Goal: Task Accomplishment & Management: Complete application form

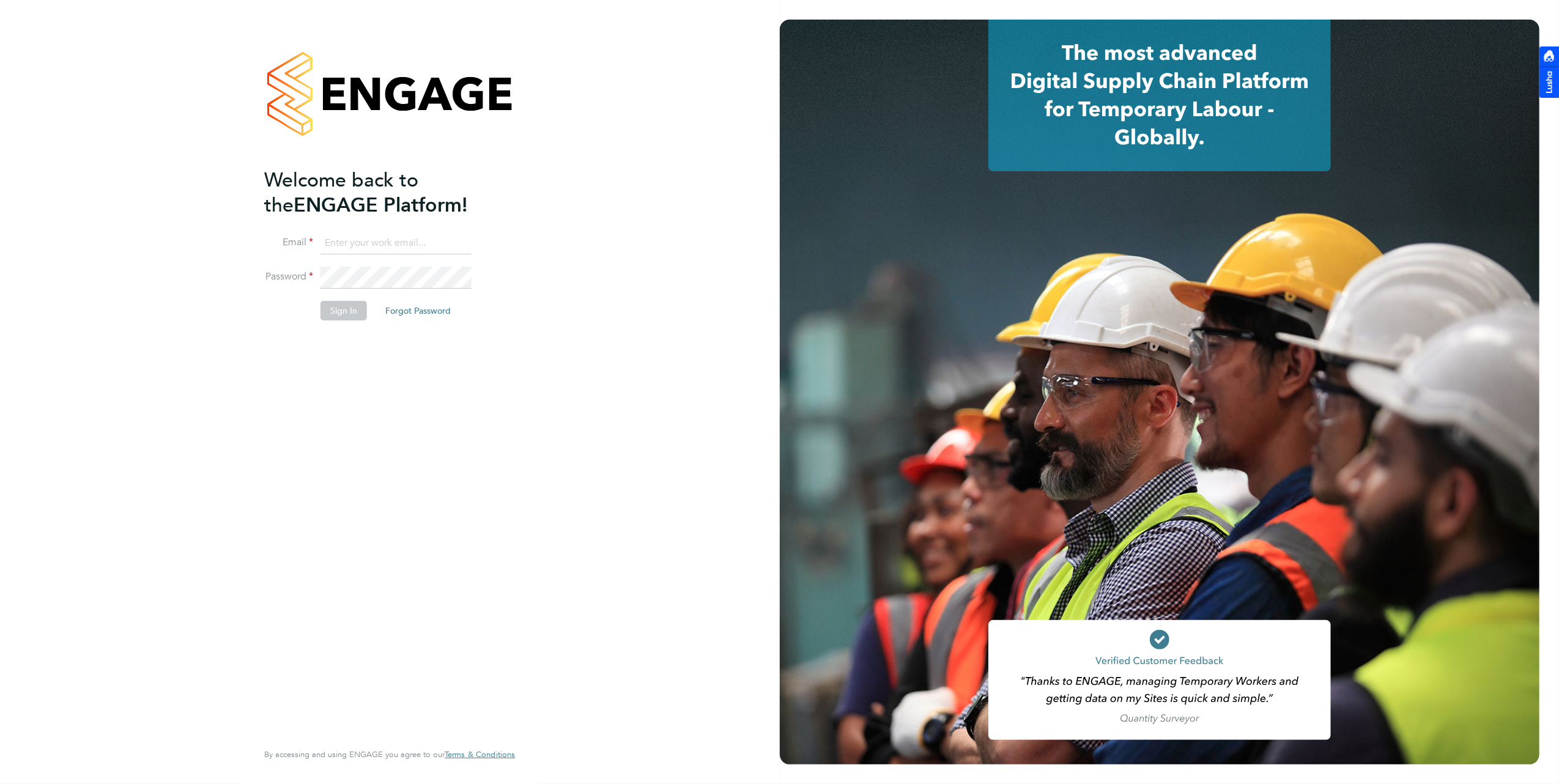
drag, startPoint x: 432, startPoint y: 225, endPoint x: 428, endPoint y: 235, distance: 10.8
click at [432, 226] on ng-template "Welcome back to the ENGAGE Platform! Email Password Sign In Forgot Password" at bounding box center [384, 250] width 239 height 165
click at [417, 242] on input at bounding box center [396, 243] width 151 height 22
type input "brooke@net-temps.co.uk"
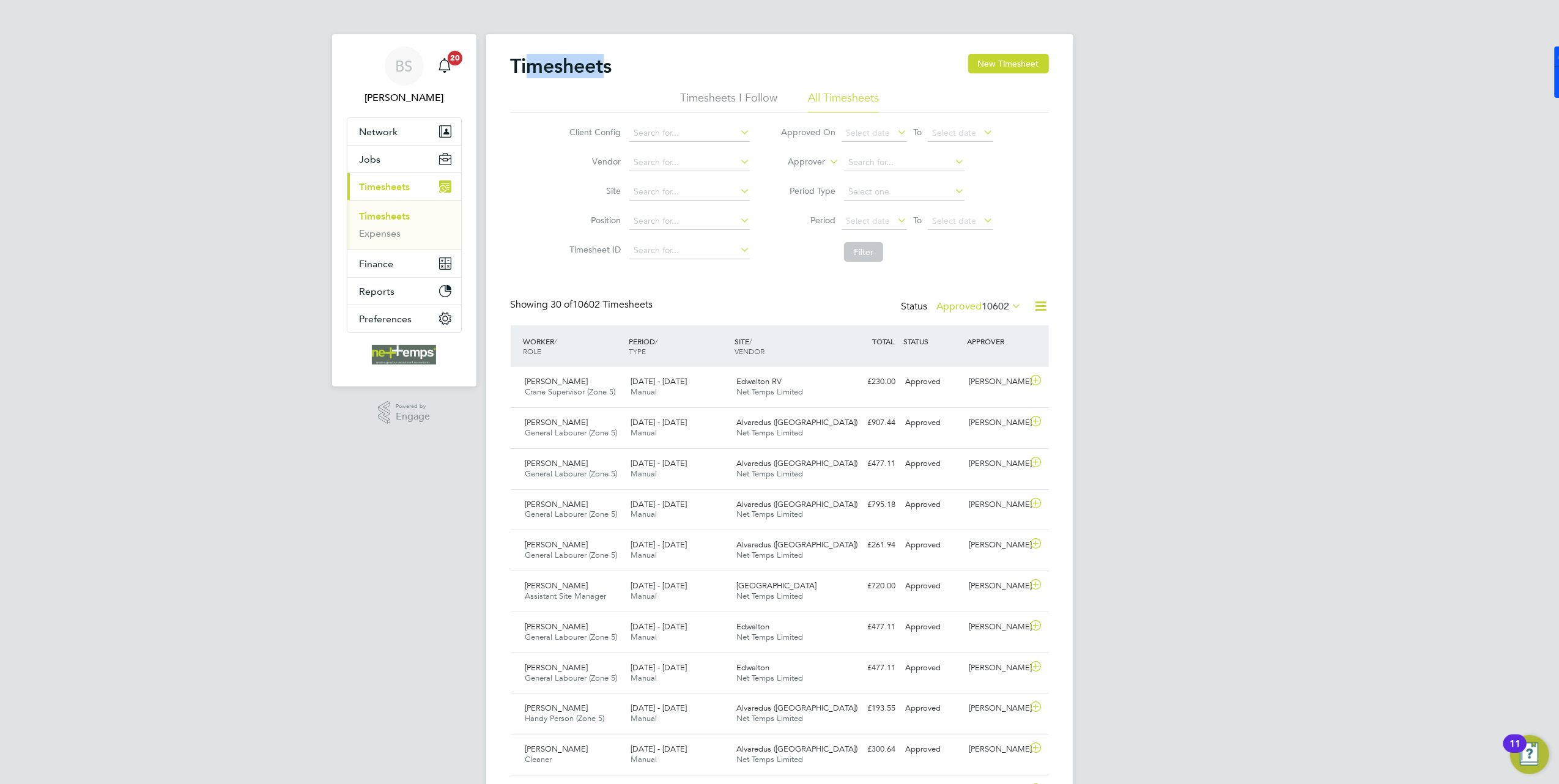
drag, startPoint x: 530, startPoint y: 60, endPoint x: 607, endPoint y: 60, distance: 77.0
click at [607, 60] on h2 "Timesheets" at bounding box center [561, 66] width 102 height 25
drag, startPoint x: 607, startPoint y: 60, endPoint x: 555, endPoint y: 17, distance: 67.5
click at [607, 60] on h2 "Timesheets" at bounding box center [561, 66] width 102 height 25
click at [386, 134] on span "Network" at bounding box center [379, 131] width 39 height 11
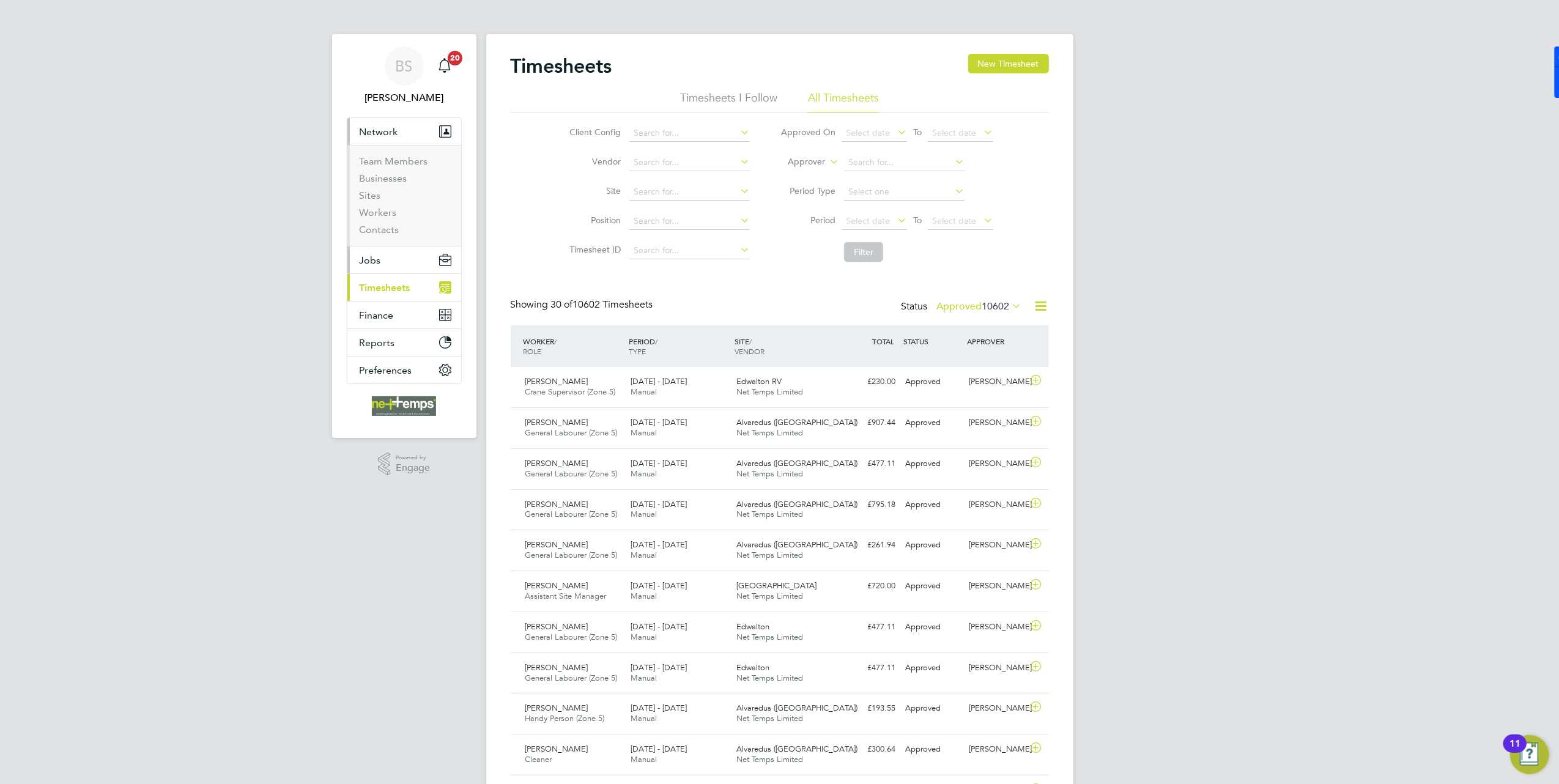
click at [395, 258] on button "Jobs" at bounding box center [404, 260] width 114 height 27
click at [394, 140] on button "Network" at bounding box center [404, 131] width 114 height 27
click at [386, 177] on link "Businesses" at bounding box center [383, 177] width 47 height 11
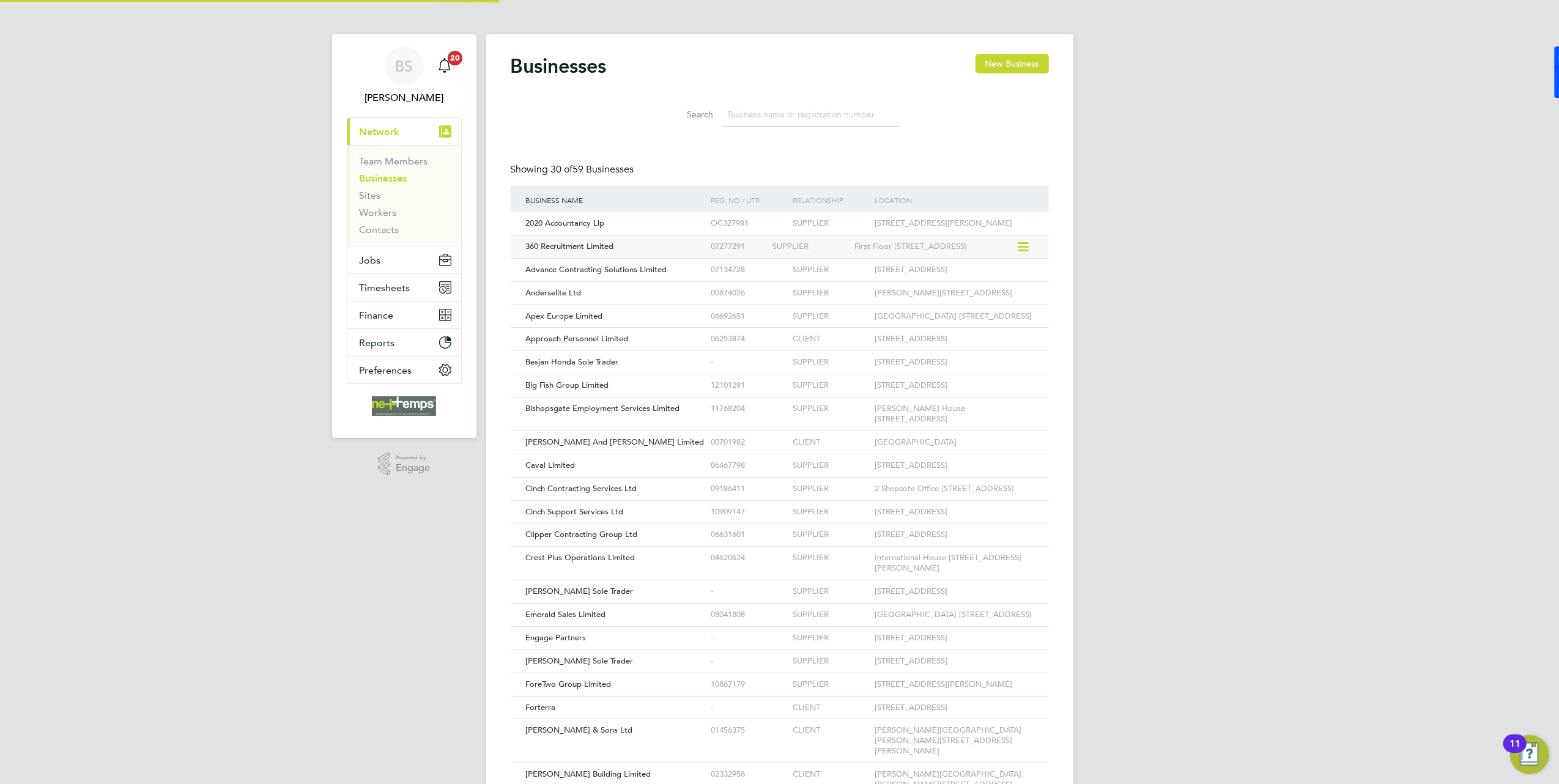
scroll to position [23, 184]
click at [783, 454] on div "CLIENT" at bounding box center [810, 442] width 82 height 23
click at [700, 454] on div "[PERSON_NAME] And [PERSON_NAME] Limited" at bounding box center [615, 442] width 184 height 23
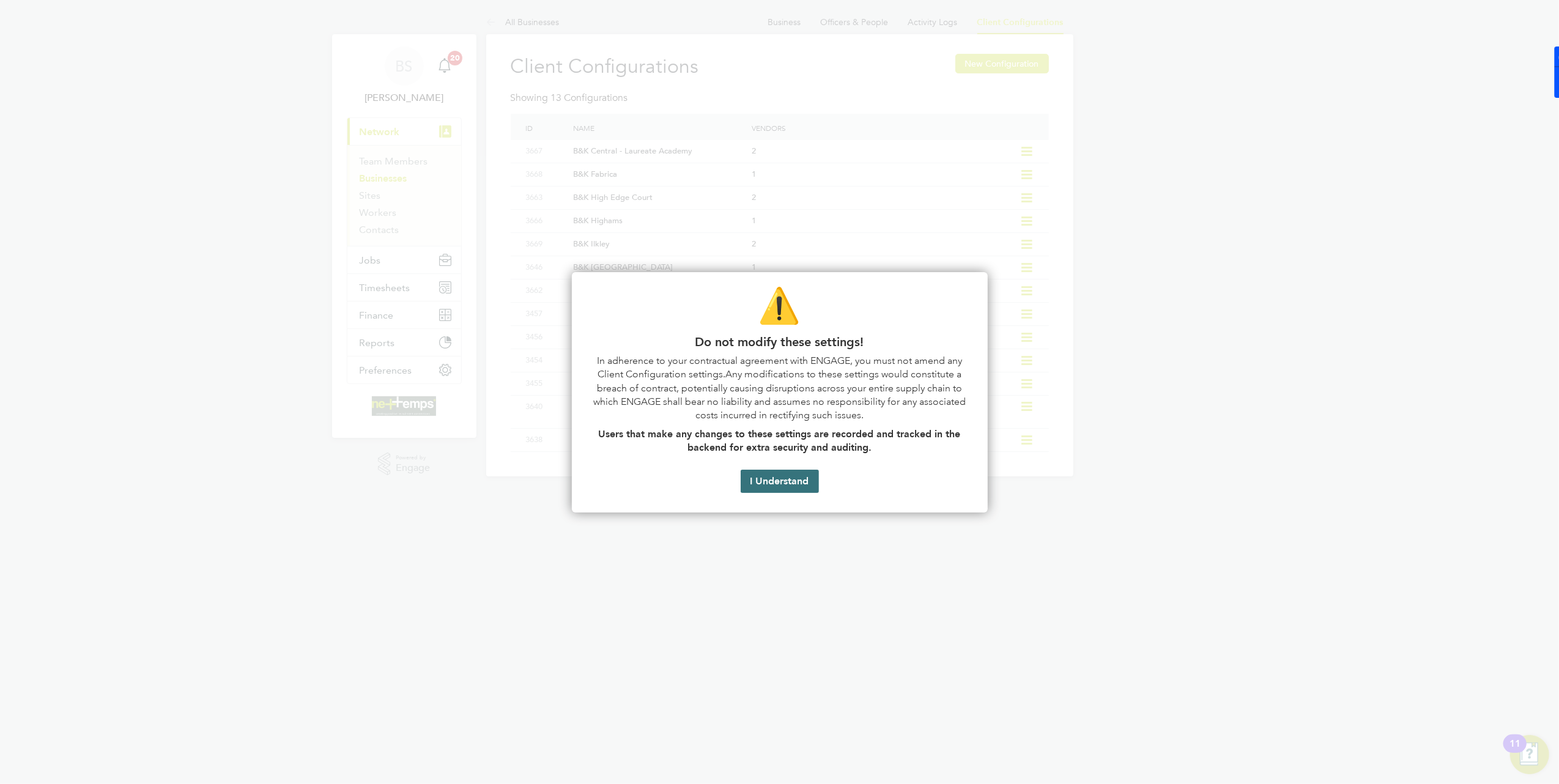
click at [776, 475] on button "I Understand" at bounding box center [779, 481] width 78 height 23
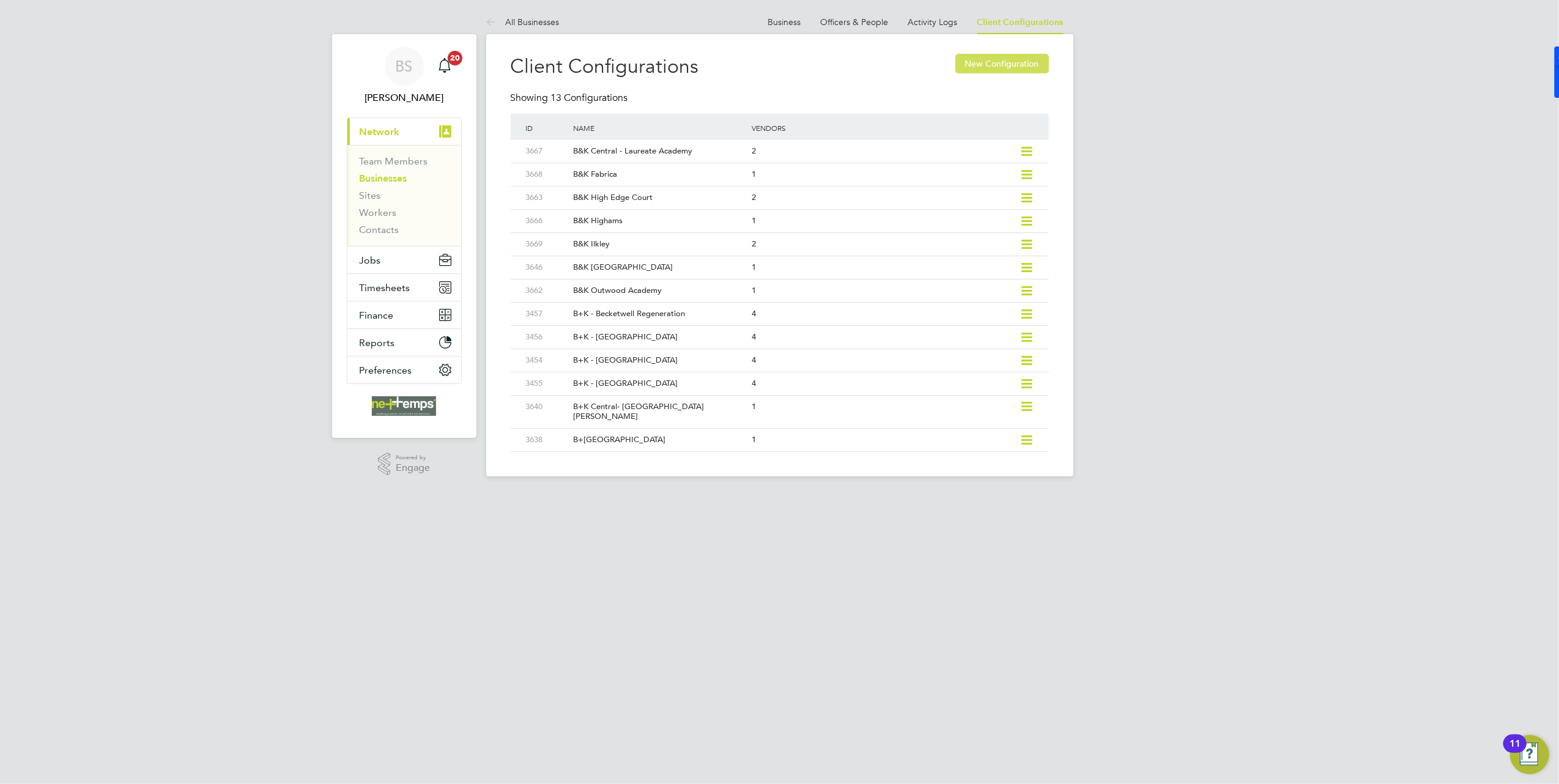
click at [990, 65] on button "New Configuration" at bounding box center [1002, 63] width 94 height 19
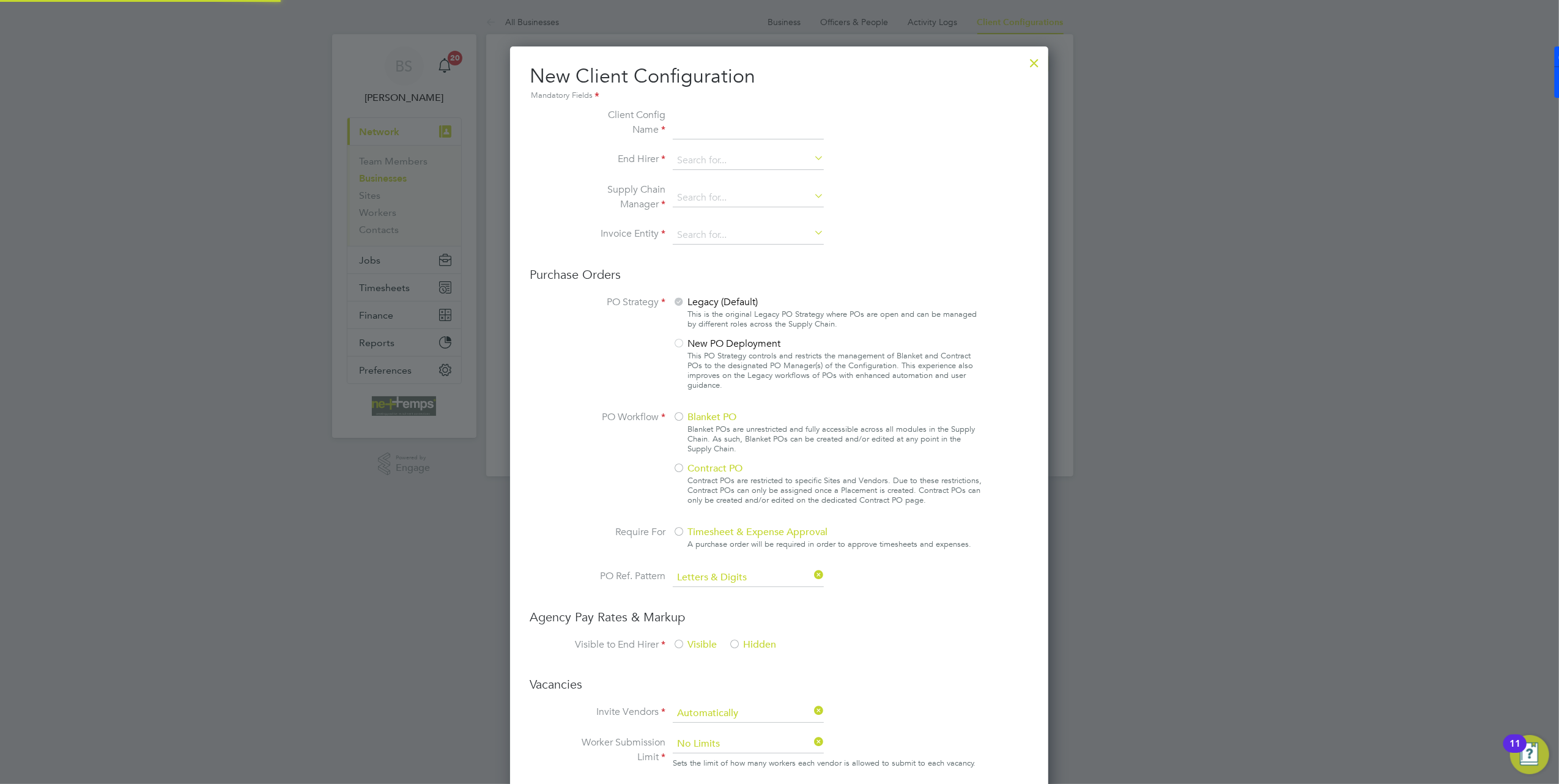
scroll to position [1363, 538]
type input "B&K [GEOGRAPHIC_DATA]"
click at [693, 159] on input at bounding box center [748, 161] width 151 height 18
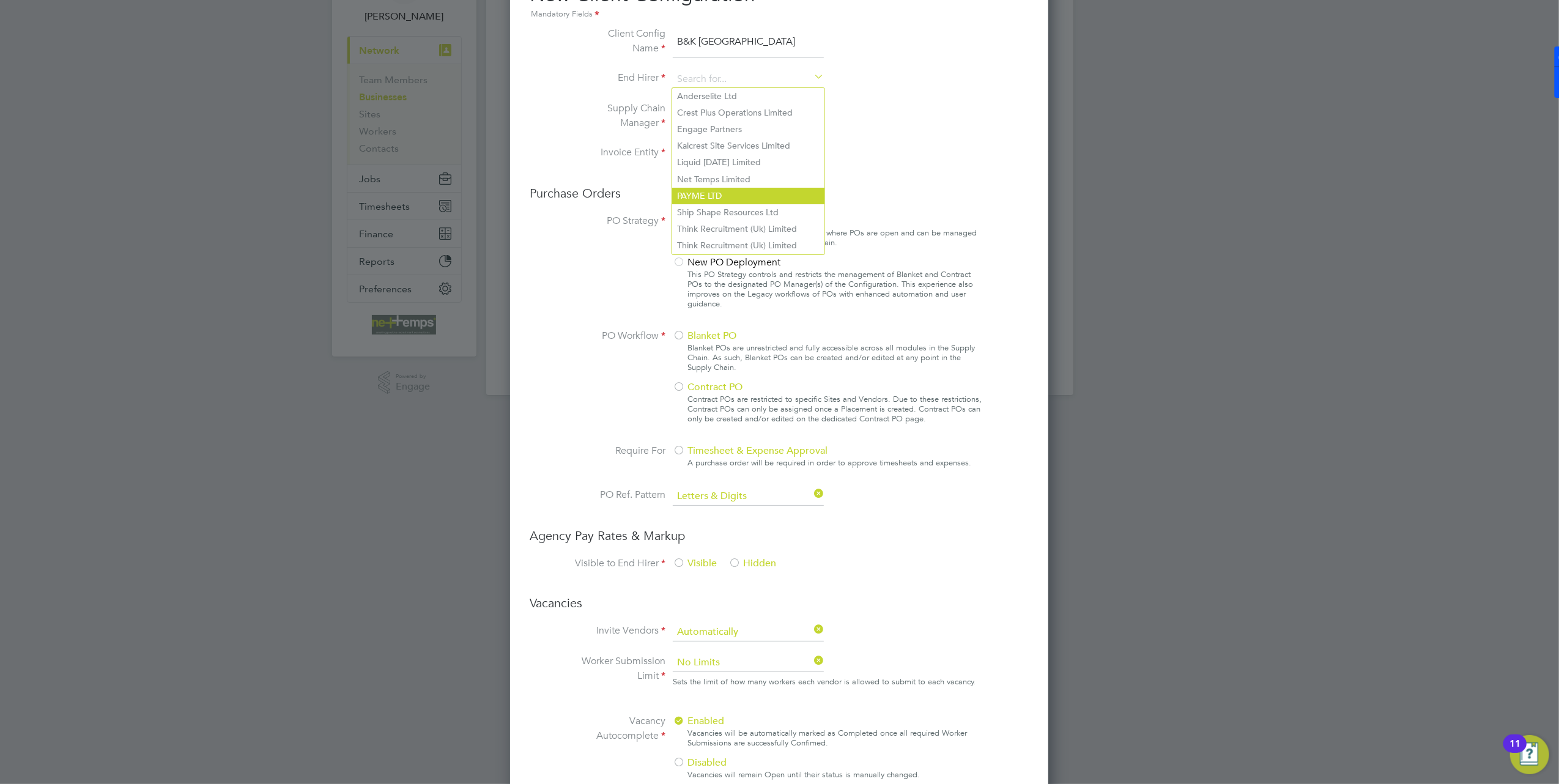
scroll to position [0, 0]
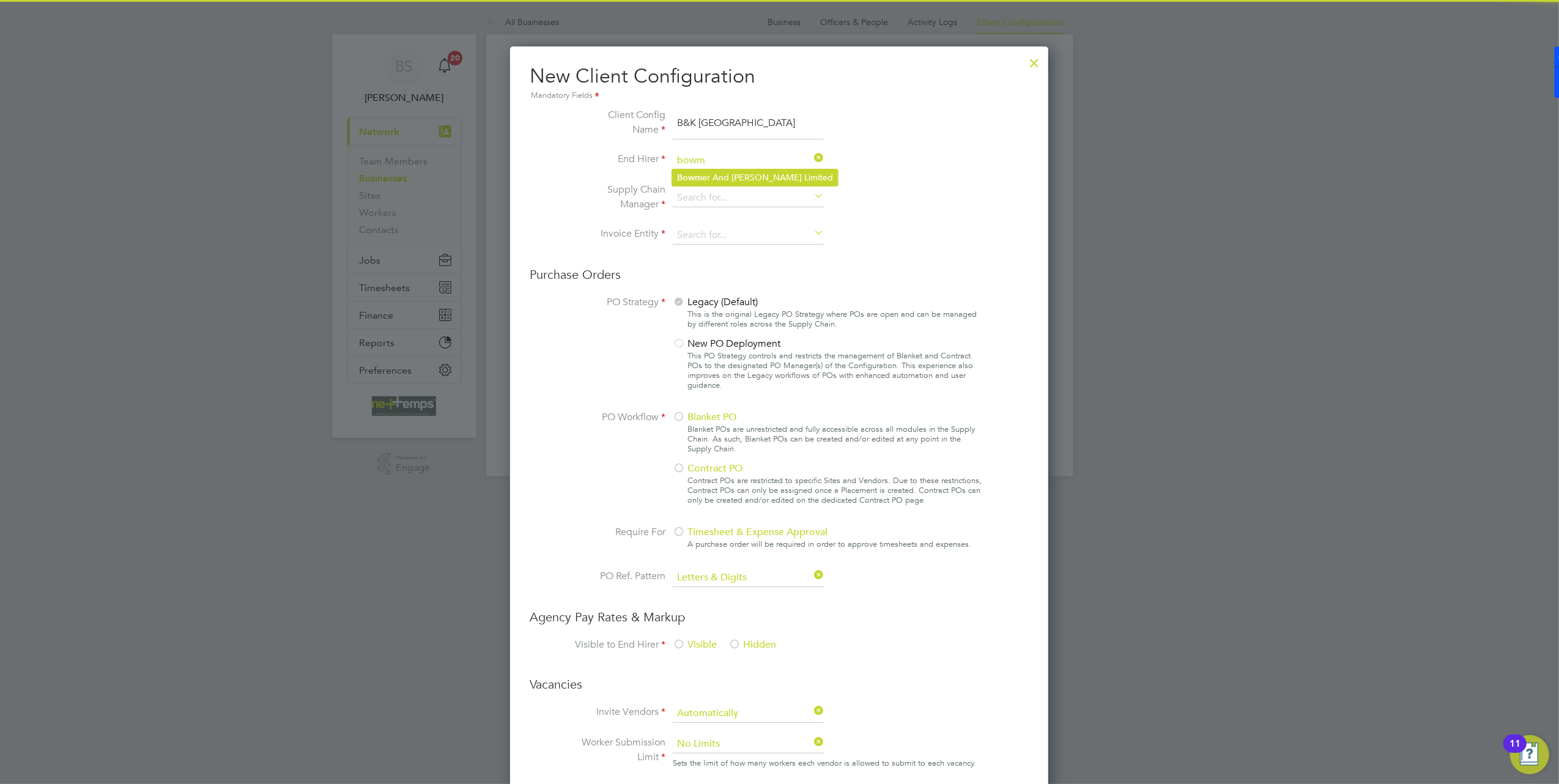
click at [756, 177] on li "Bowm er And [PERSON_NAME] Limited" at bounding box center [754, 177] width 166 height 17
type input "[PERSON_NAME] And [PERSON_NAME] Limited"
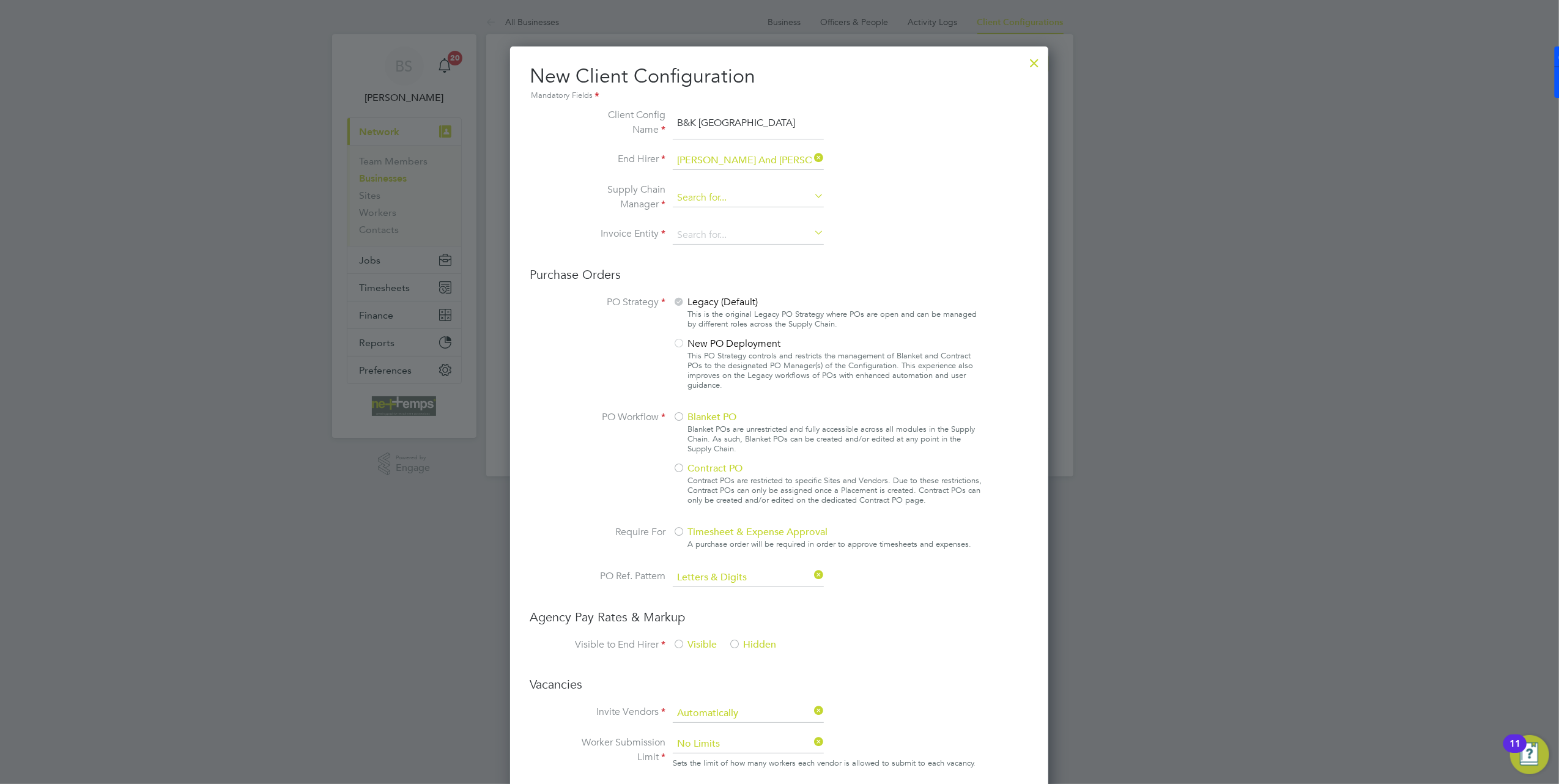
click at [746, 198] on input at bounding box center [748, 198] width 151 height 18
click at [732, 216] on li "Net Temps Limited" at bounding box center [747, 214] width 152 height 17
type input "Net Temps Limited"
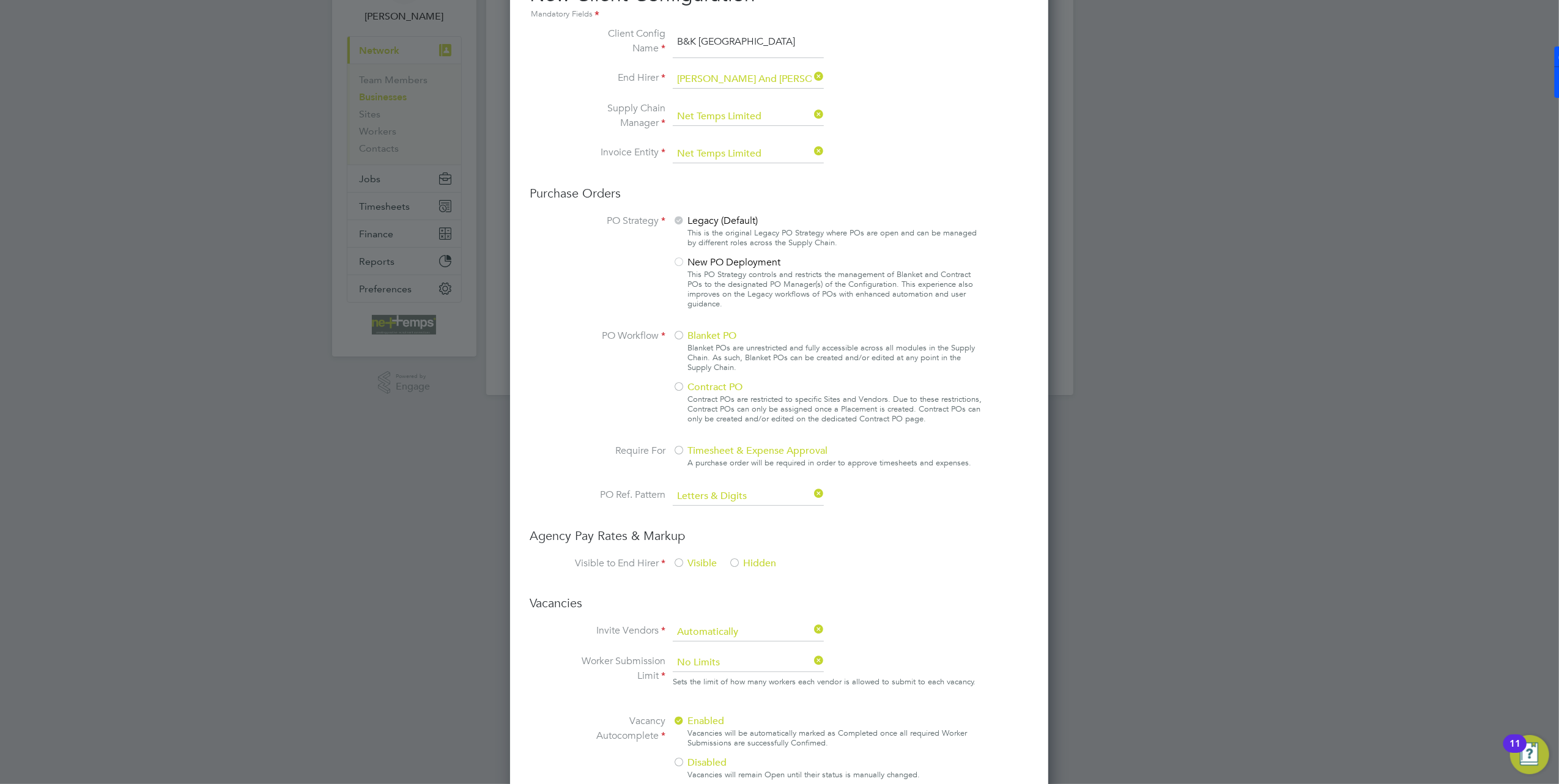
click at [676, 331] on div at bounding box center [679, 336] width 12 height 12
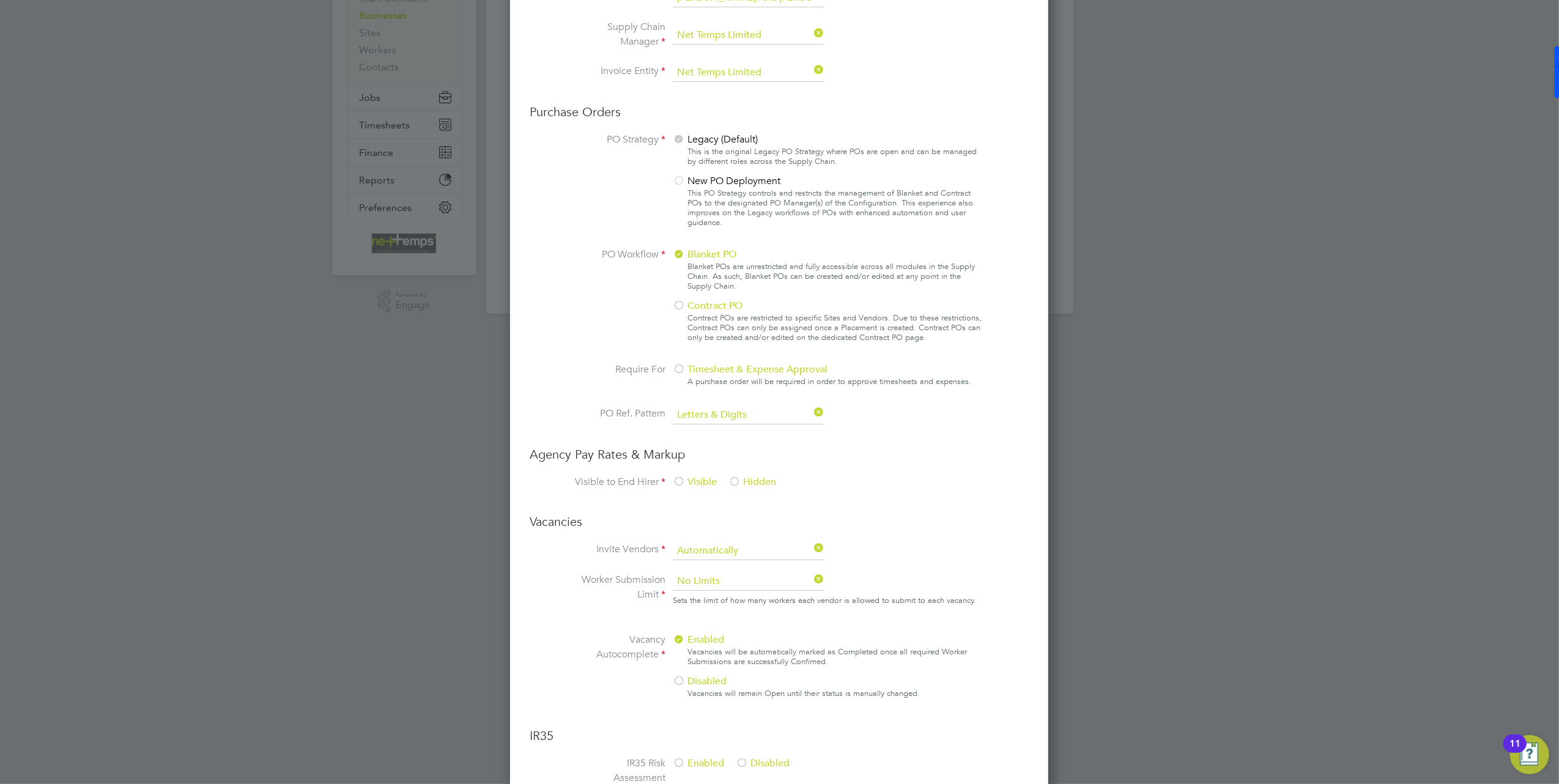
scroll to position [245, 0]
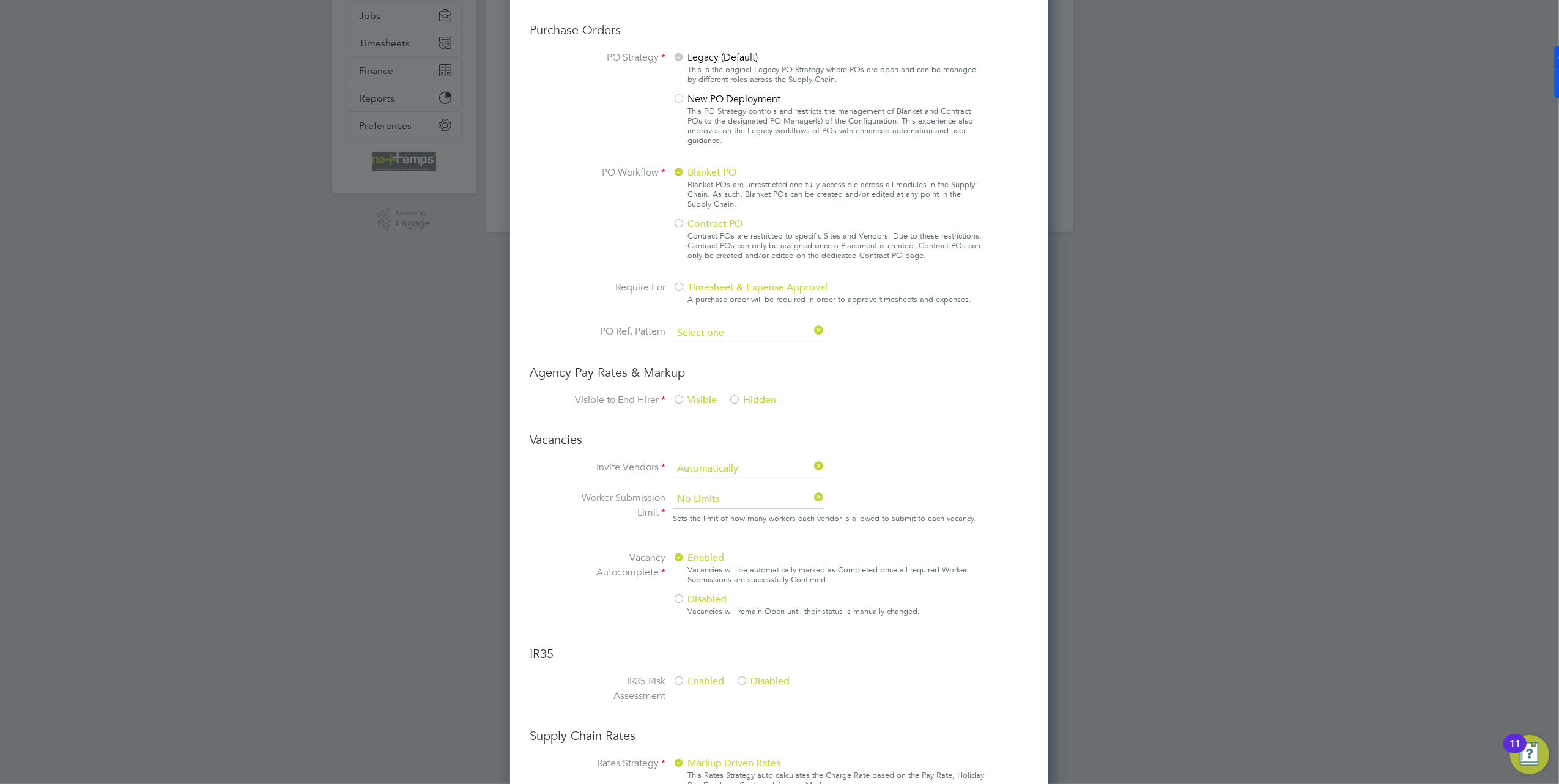
click at [776, 327] on input at bounding box center [748, 333] width 151 height 18
click at [761, 399] on li "Any Text" at bounding box center [747, 396] width 152 height 16
type input "Any Text"
click at [725, 396] on div "Visible Hidden" at bounding box center [764, 400] width 184 height 17
click at [752, 397] on span "Hidden" at bounding box center [752, 399] width 47 height 12
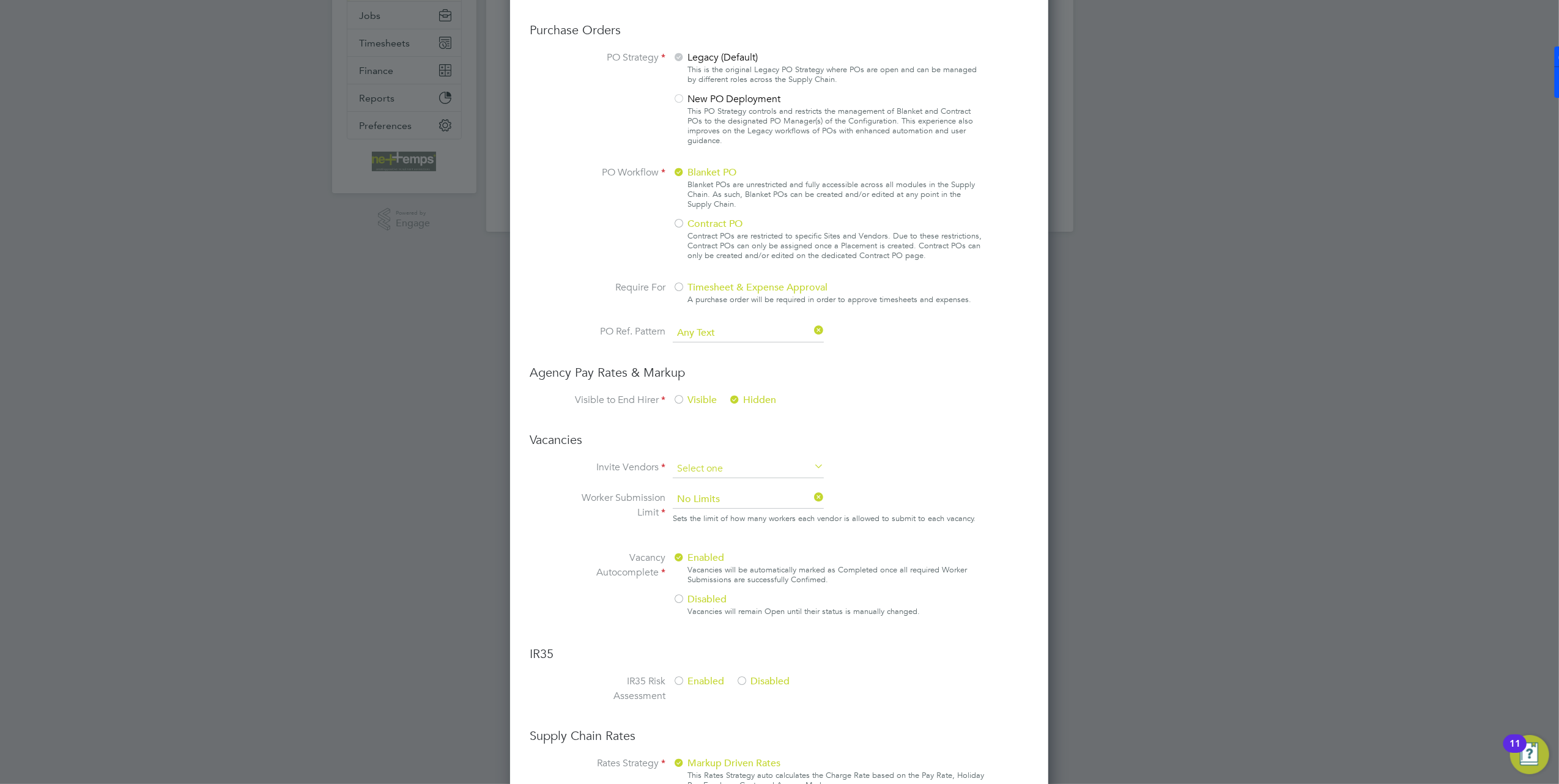
click at [725, 470] on input at bounding box center [748, 469] width 151 height 18
click at [747, 499] on li "Manually" at bounding box center [747, 500] width 152 height 16
type input "Manually"
click at [922, 470] on li "Invite Vendors Manually" at bounding box center [779, 475] width 411 height 31
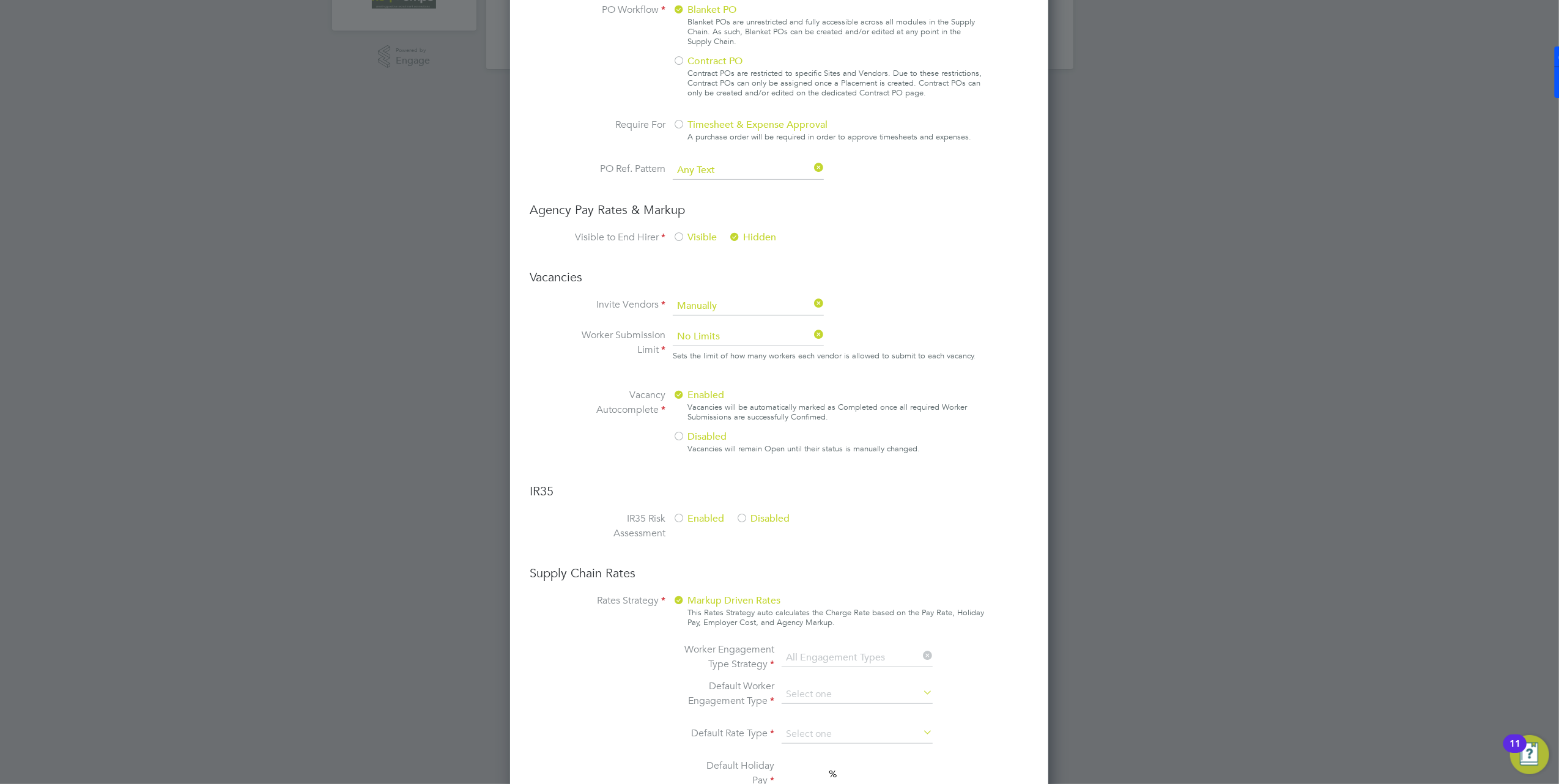
scroll to position [489, 0]
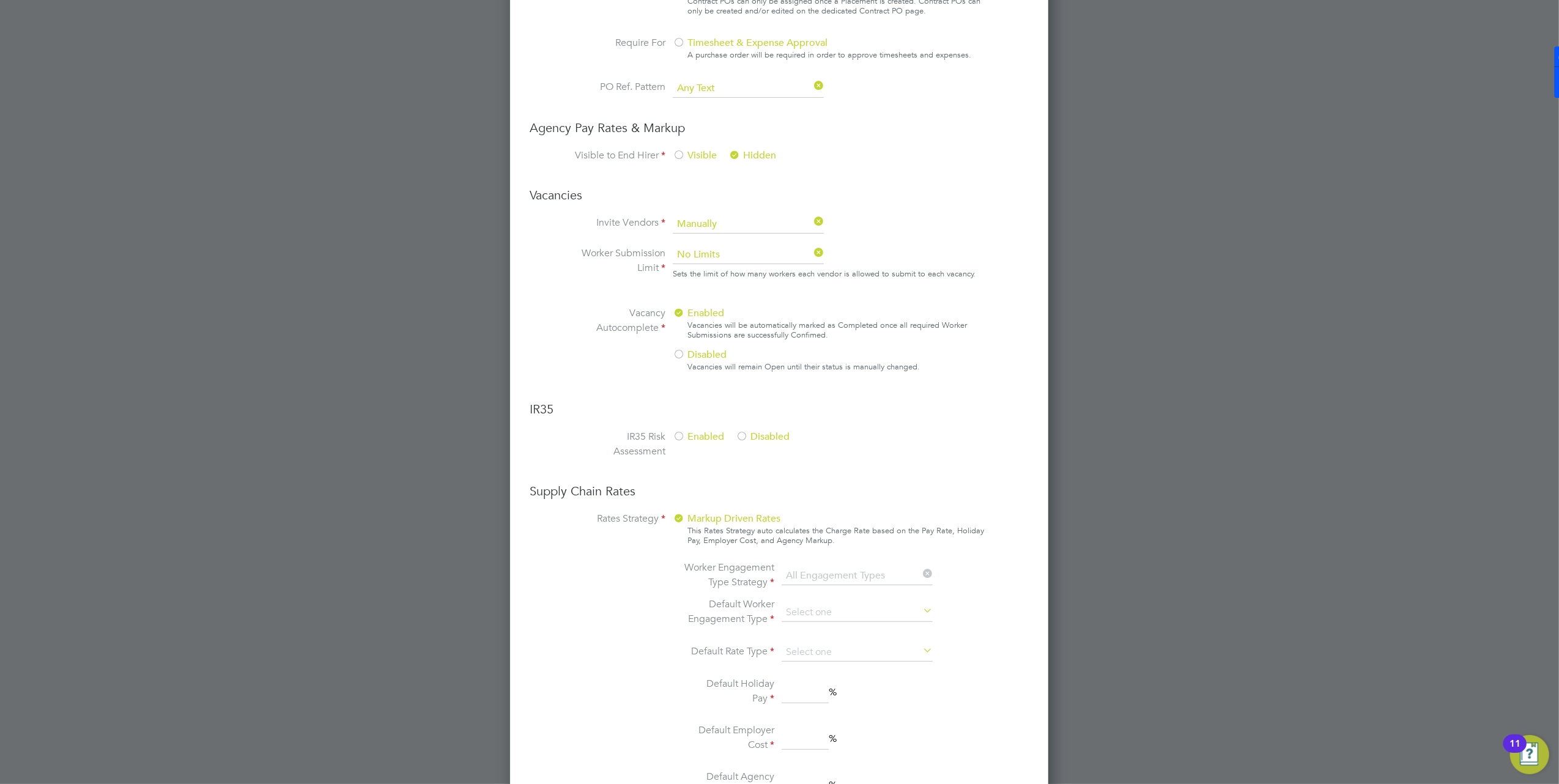
click at [736, 436] on div at bounding box center [742, 437] width 12 height 12
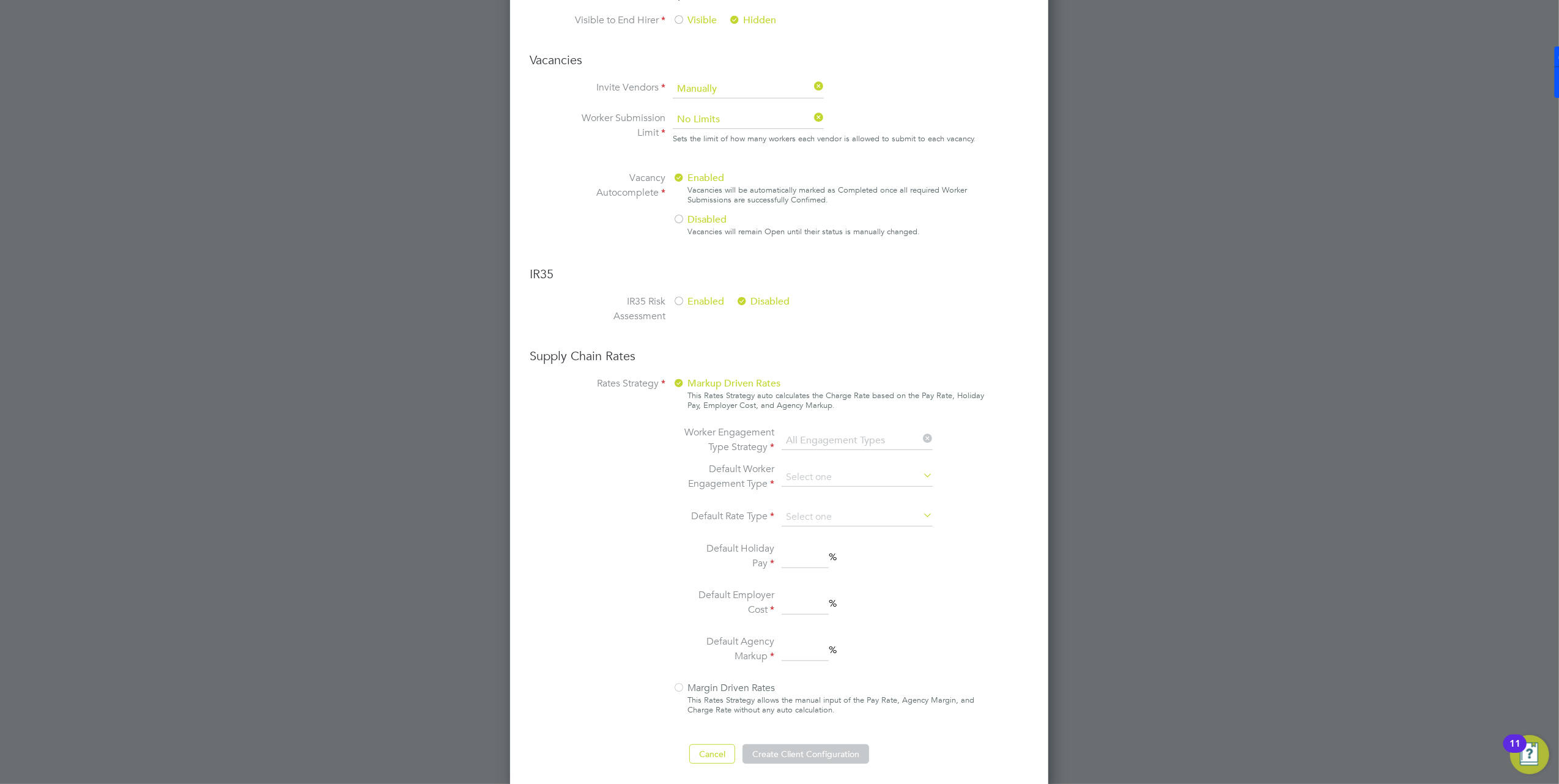
click at [722, 392] on div "This Rates Strategy auto calculates the Charge Rate based on the Pay Rate, Holi…" at bounding box center [836, 400] width 297 height 19
click at [724, 378] on span "Markup Driven Rates" at bounding box center [726, 384] width 108 height 12
click at [700, 379] on span "Markup Driven Rates" at bounding box center [726, 384] width 108 height 12
click at [682, 379] on div at bounding box center [679, 384] width 12 height 12
click at [790, 527] on ng-container "Default Worker Engagement Type Default Rate Type Default Holiday Pay % Default …" at bounding box center [812, 564] width 258 height 205
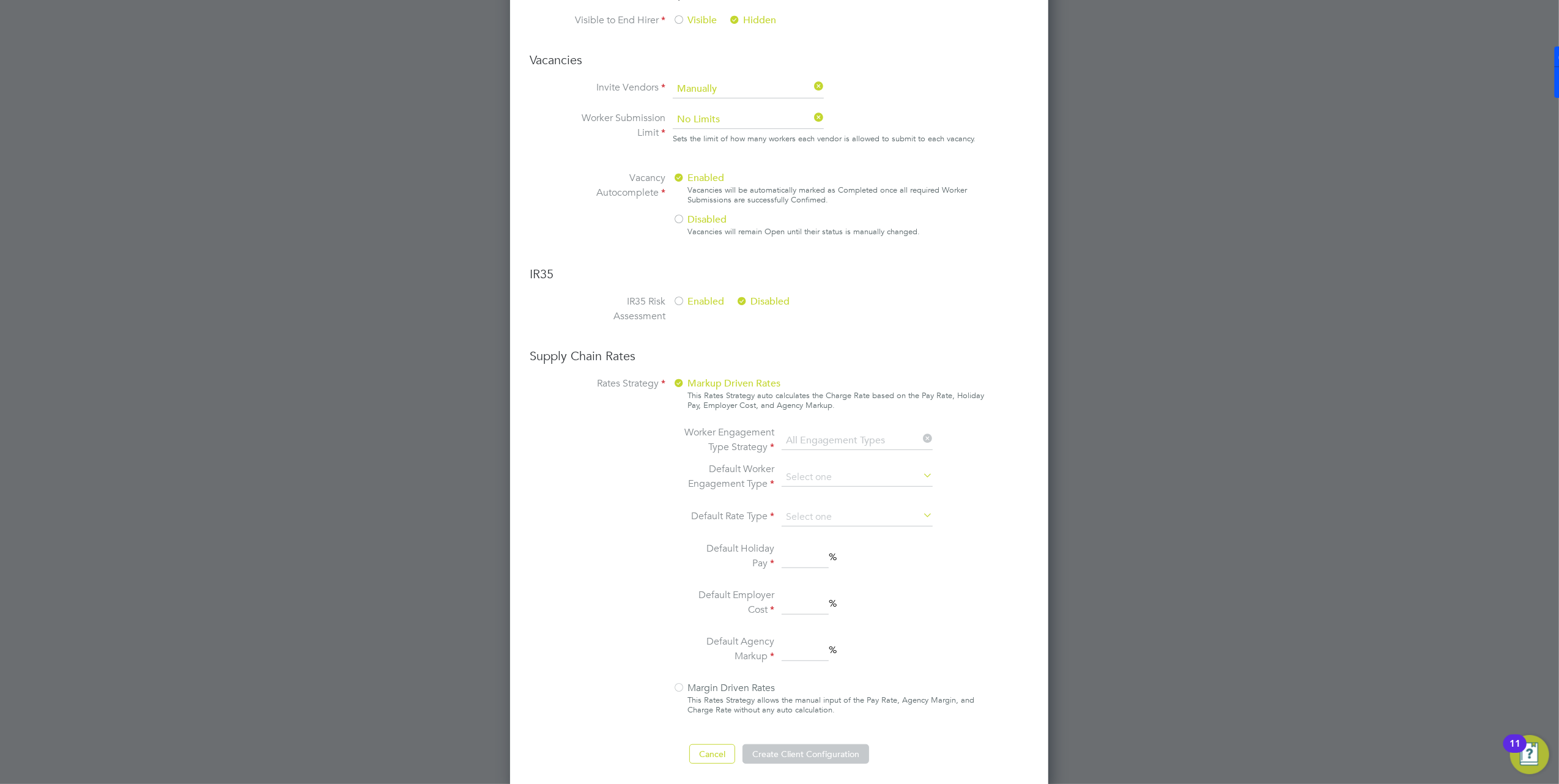
click at [723, 575] on ng-container "Default Worker Engagement Type Default Rate Type Default Holiday Pay % Default …" at bounding box center [812, 564] width 258 height 205
click at [679, 686] on div at bounding box center [679, 688] width 12 height 12
click at [680, 682] on div at bounding box center [679, 688] width 12 height 12
click at [715, 695] on div "This Rates Strategy allows the manual input of the Pay Rate, Agency Margin, and…" at bounding box center [836, 705] width 297 height 19
click at [682, 670] on div "Markup Driven Rates This Rates Strategy auto calculates the Charge Rate based o…" at bounding box center [828, 549] width 312 height 346
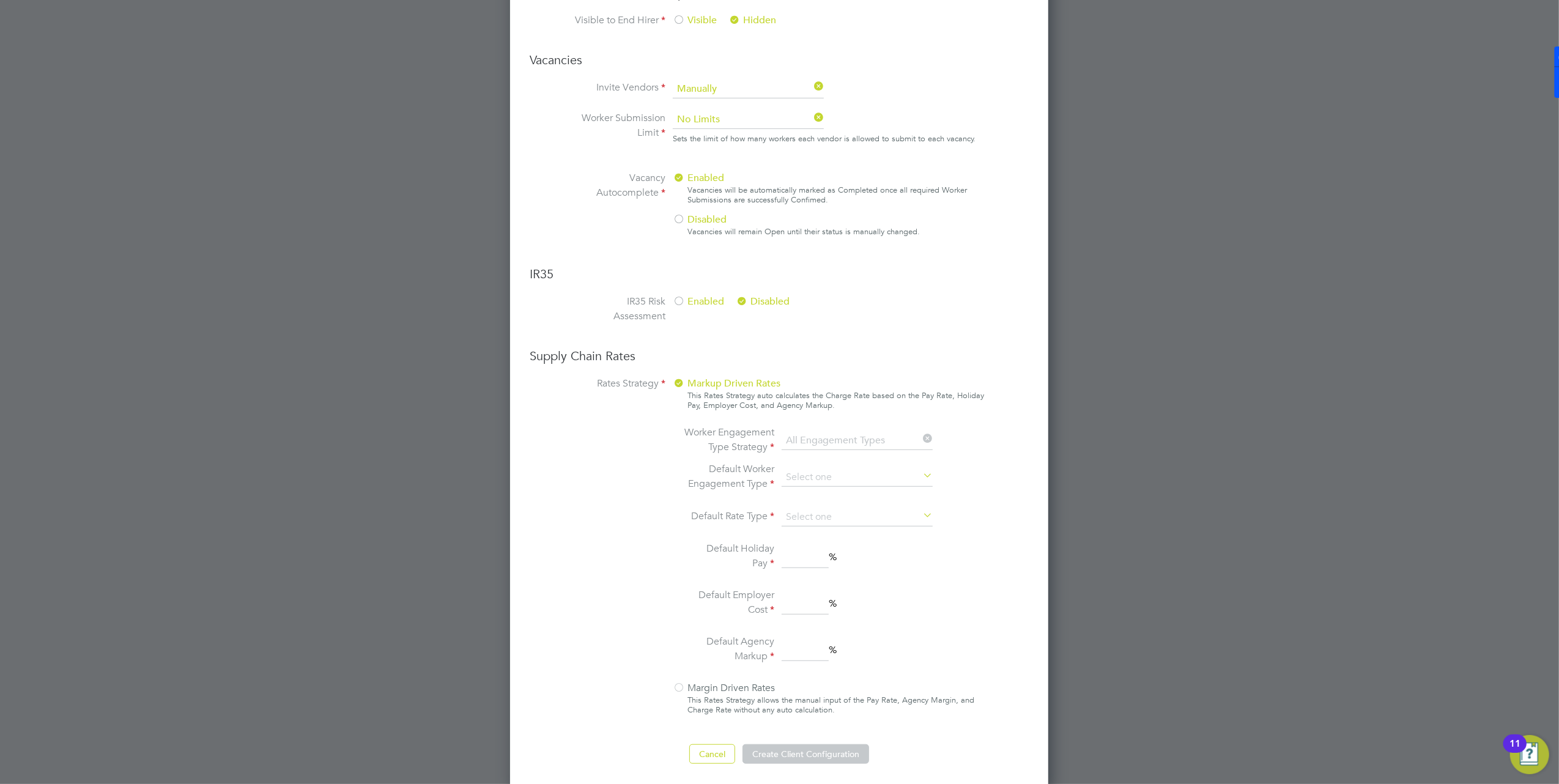
click at [683, 682] on div at bounding box center [679, 688] width 12 height 12
click at [841, 321] on div "Enabled Disabled" at bounding box center [764, 310] width 184 height 32
click at [708, 289] on ng-form "Client Config Name B&K Southglade School End Hirer Bowmer And Kirkland Limited …" at bounding box center [779, 124] width 499 height 1280
click at [698, 297] on span "Enabled" at bounding box center [698, 301] width 51 height 12
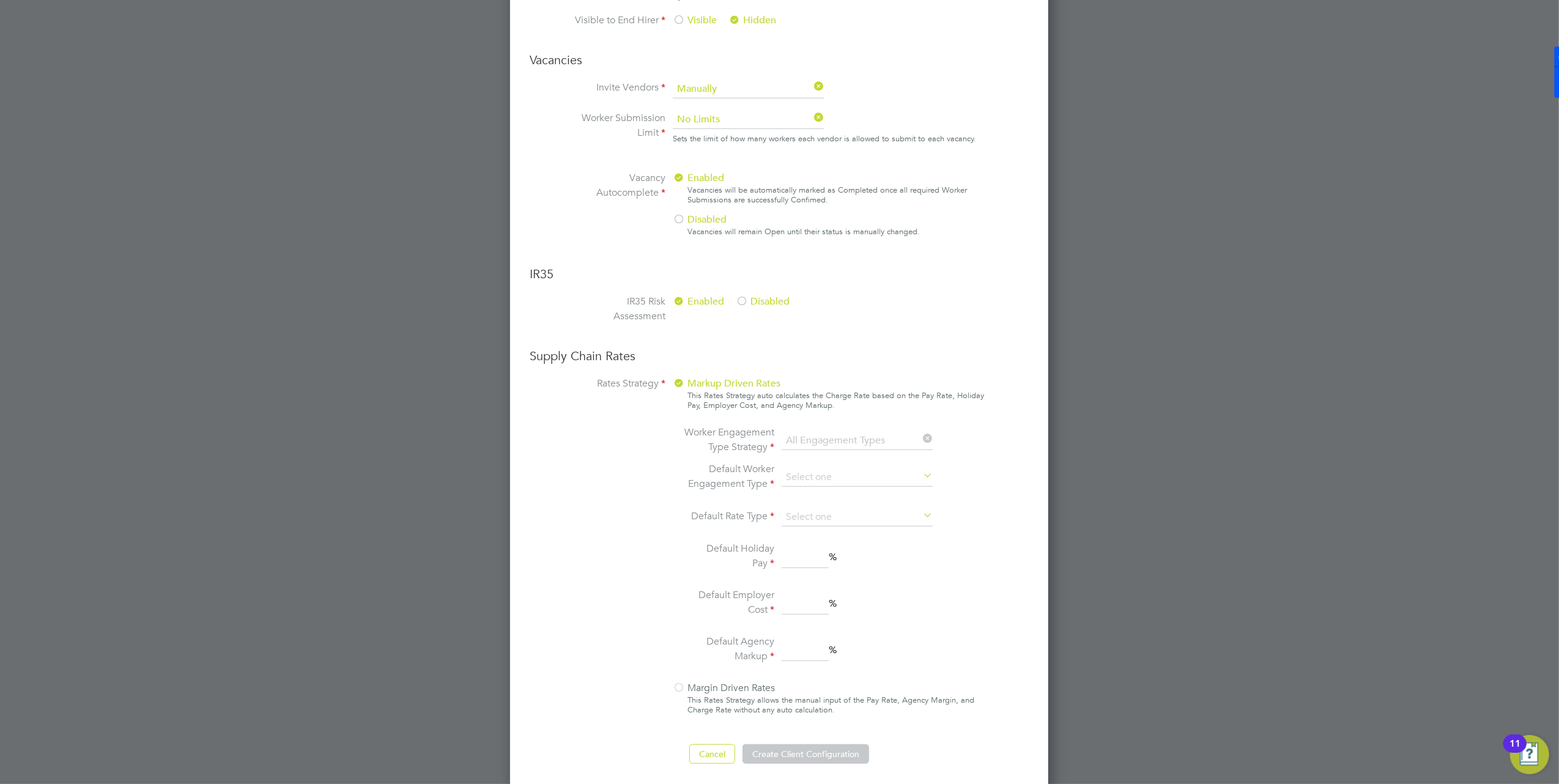
click at [760, 301] on span "Disabled" at bounding box center [762, 301] width 54 height 12
click at [679, 688] on div at bounding box center [679, 688] width 12 height 12
click at [679, 682] on div at bounding box center [679, 688] width 12 height 12
click at [819, 751] on button "Create Client Configuration" at bounding box center [805, 753] width 126 height 19
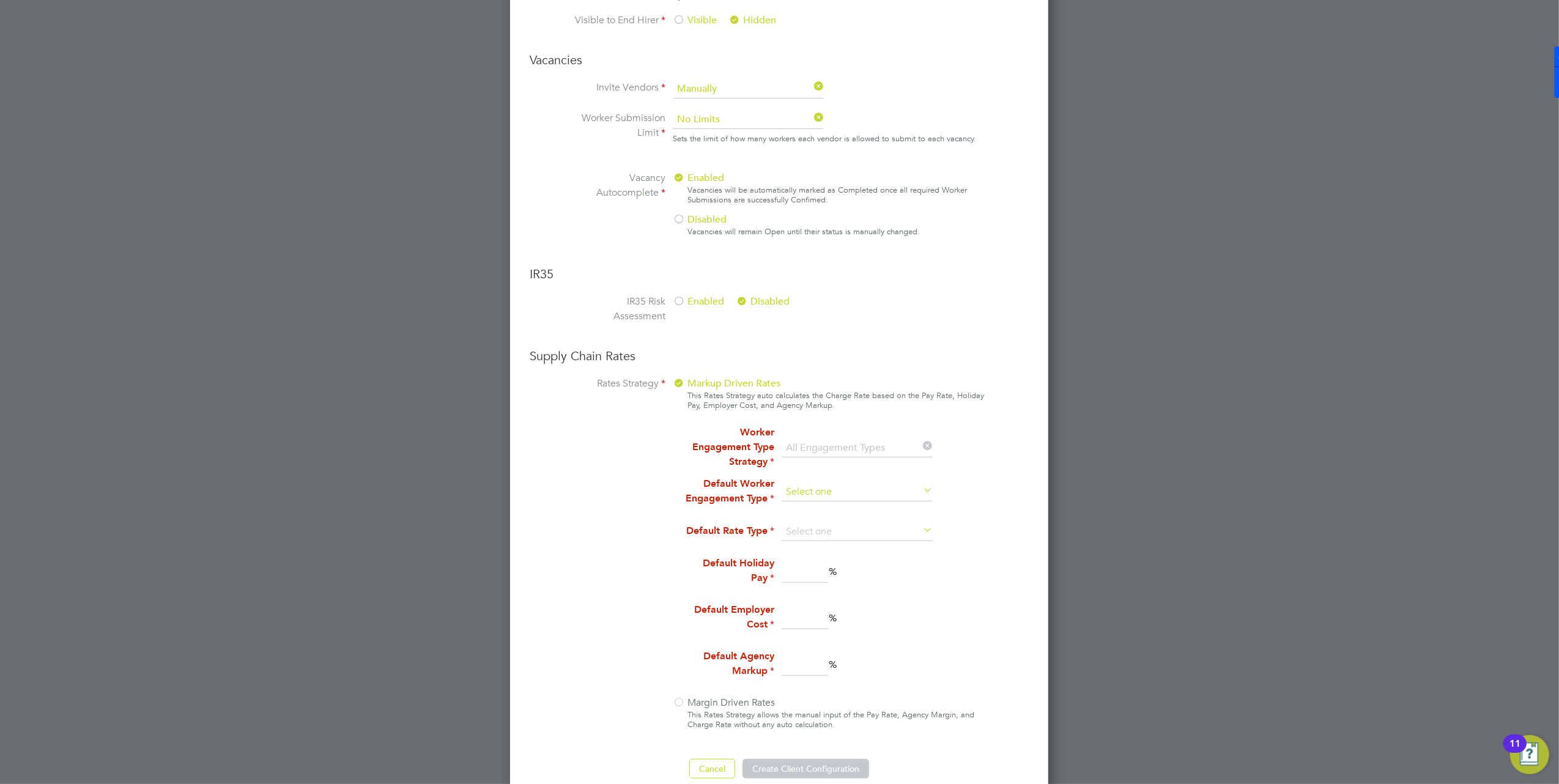
click at [860, 487] on input at bounding box center [857, 492] width 151 height 18
click at [820, 467] on li "Worker Engagement Type Strategy All Engagement Types" at bounding box center [812, 448] width 258 height 47
click at [841, 484] on input at bounding box center [857, 492] width 151 height 18
click at [848, 510] on li "PAYE" at bounding box center [856, 506] width 152 height 16
type input "PAYE"
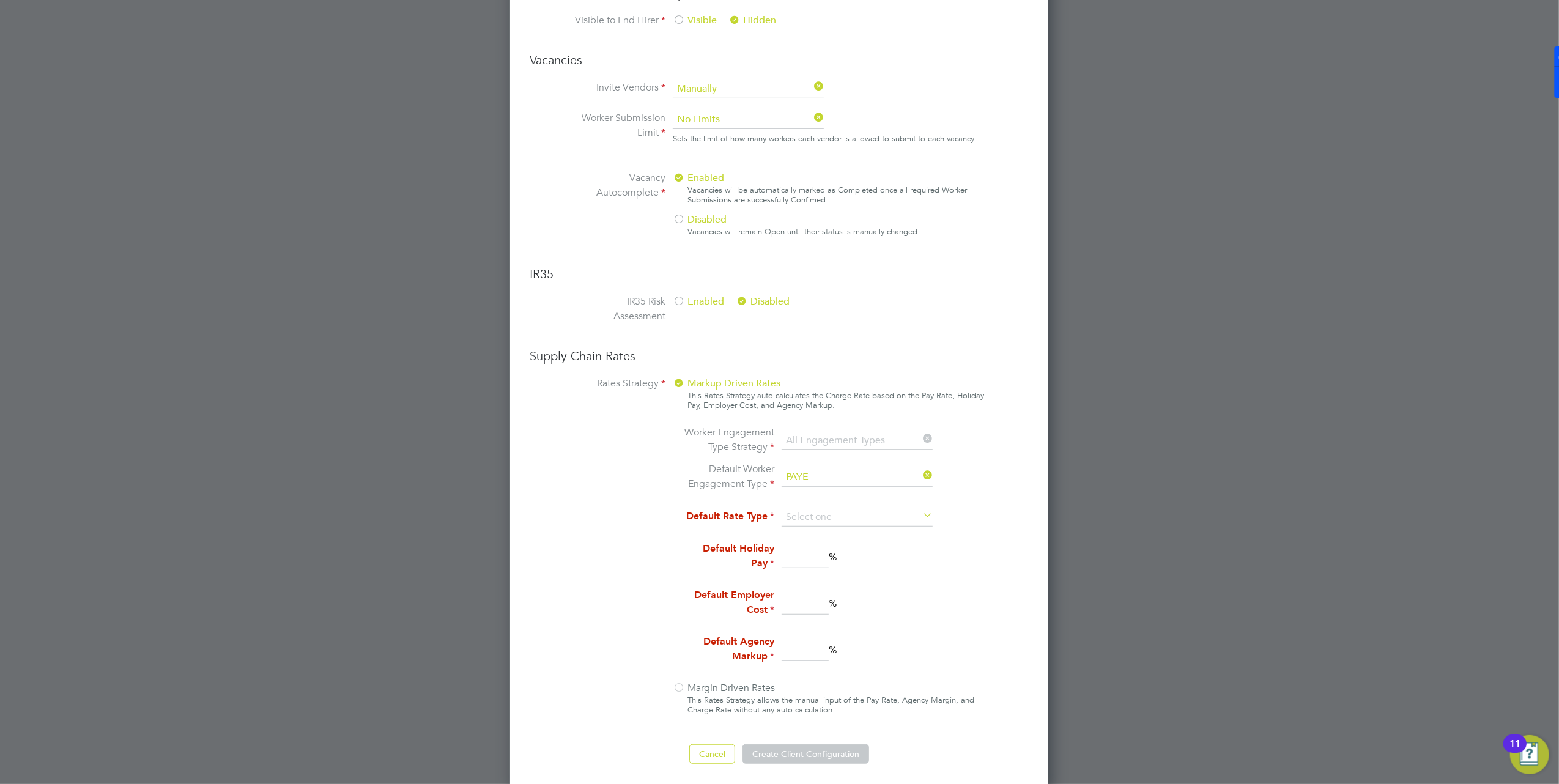
scroll to position [1363, 538]
click at [842, 516] on input at bounding box center [857, 517] width 151 height 18
click at [842, 529] on li "Hourly" at bounding box center [856, 530] width 152 height 16
type input "Hourly"
click at [792, 549] on input at bounding box center [805, 557] width 47 height 22
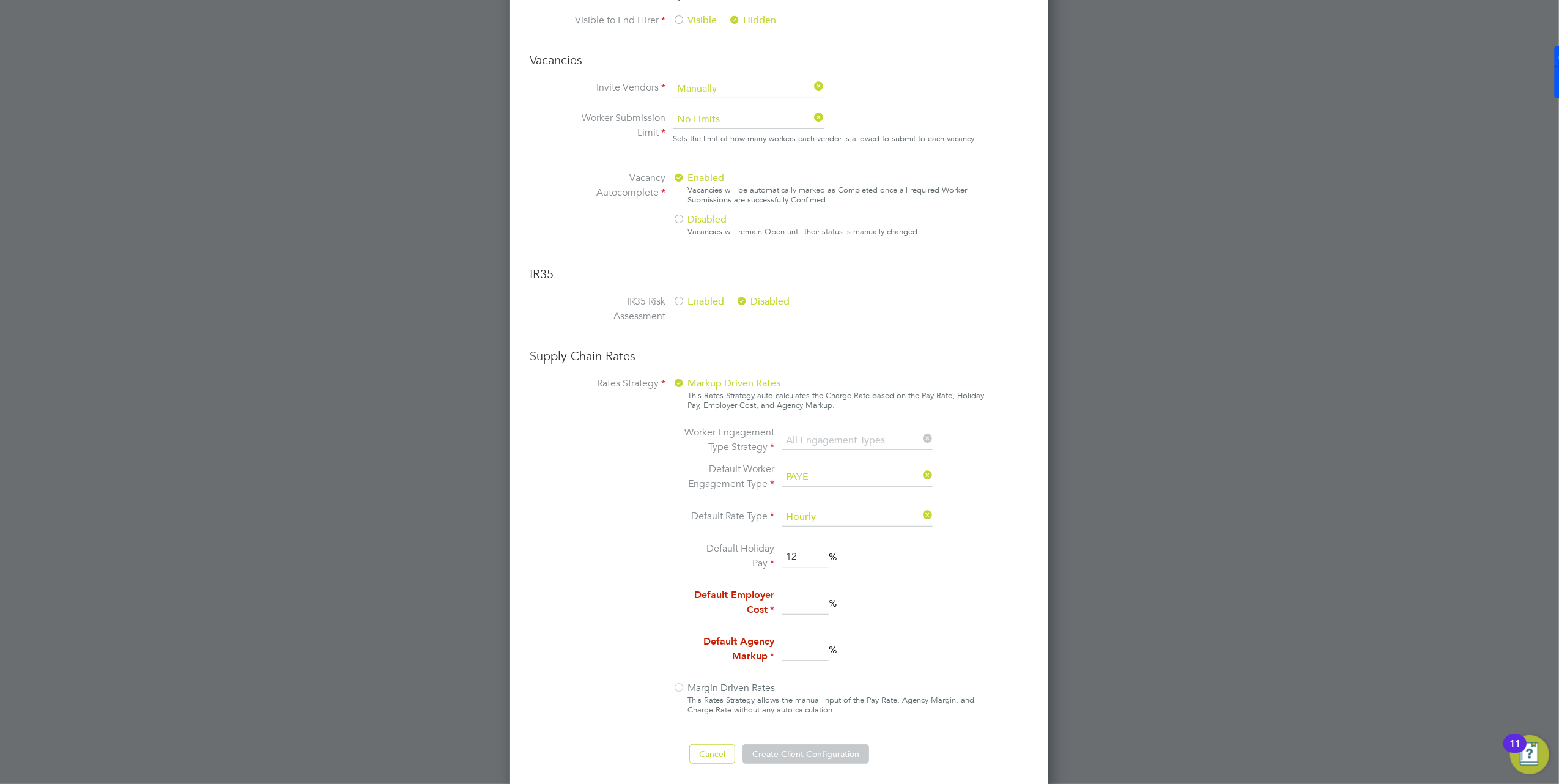
type input "12"
drag, startPoint x: 798, startPoint y: 599, endPoint x: 793, endPoint y: 593, distance: 7.8
click at [798, 599] on input at bounding box center [805, 603] width 47 height 22
type input "14"
click at [813, 634] on li "Default Agency Markup %" at bounding box center [812, 650] width 258 height 32
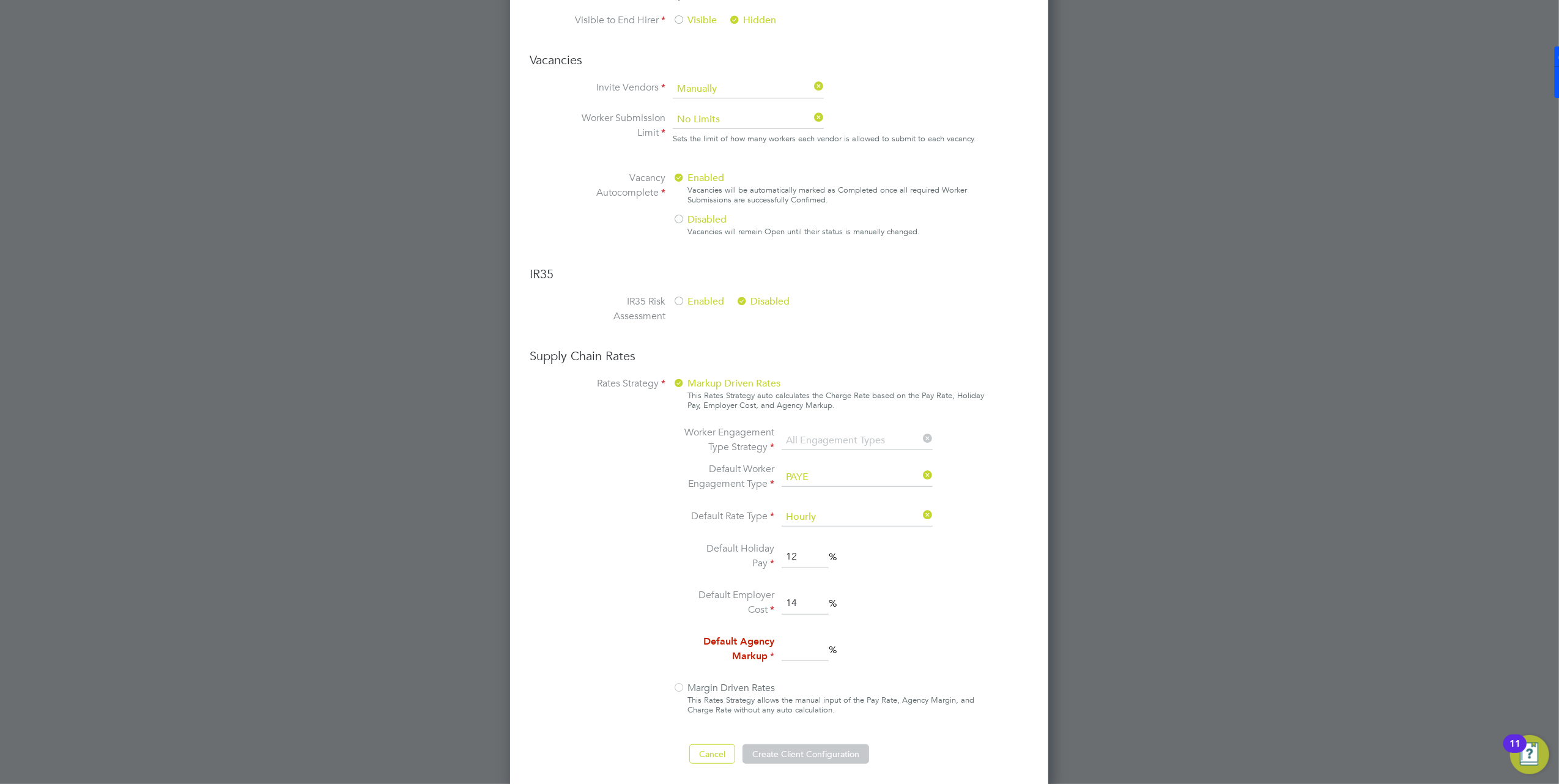
click at [808, 644] on input at bounding box center [805, 650] width 47 height 22
type input "12"
click at [793, 752] on button "Create Client Configuration" at bounding box center [805, 753] width 126 height 19
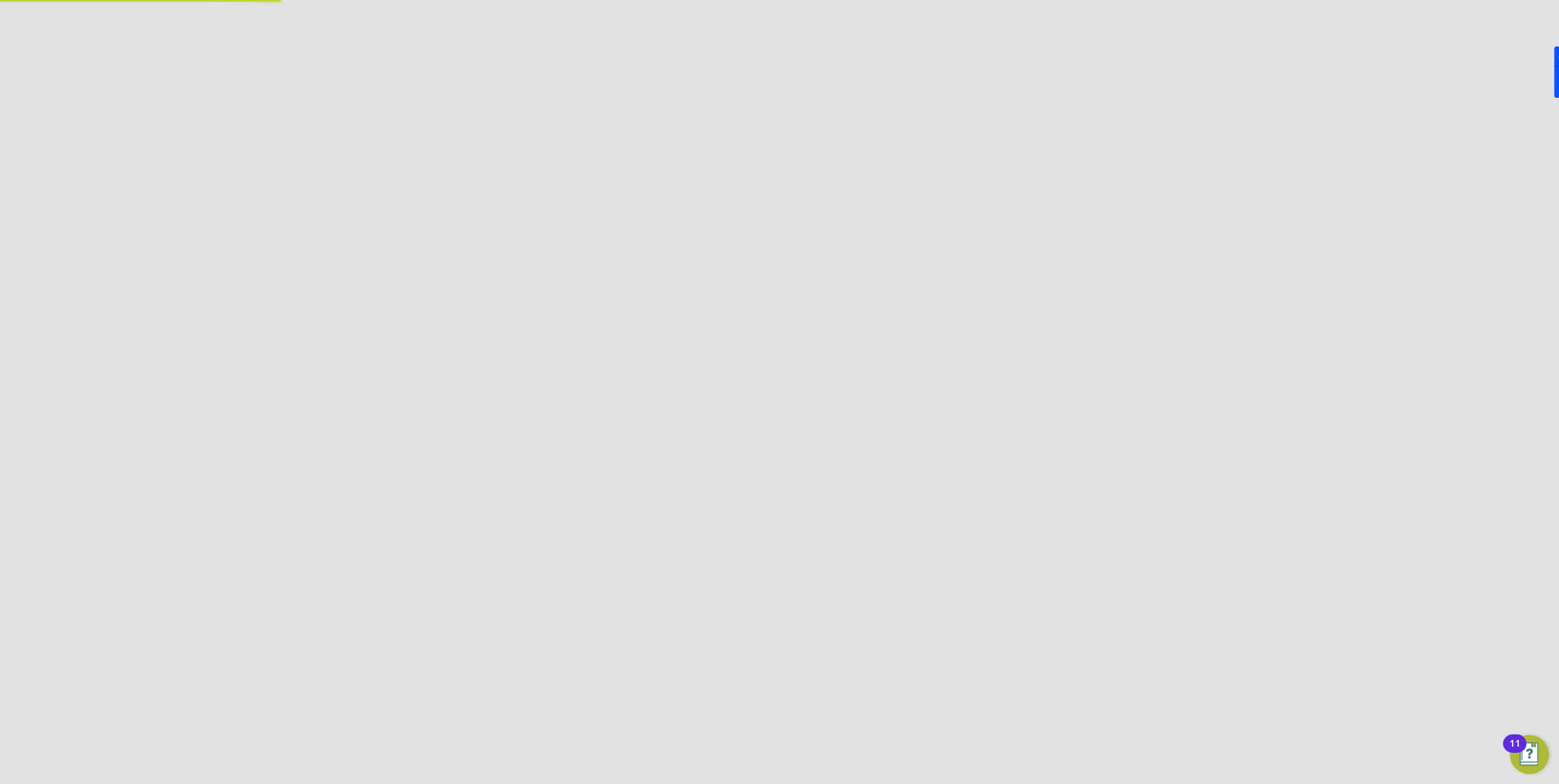
scroll to position [0, 0]
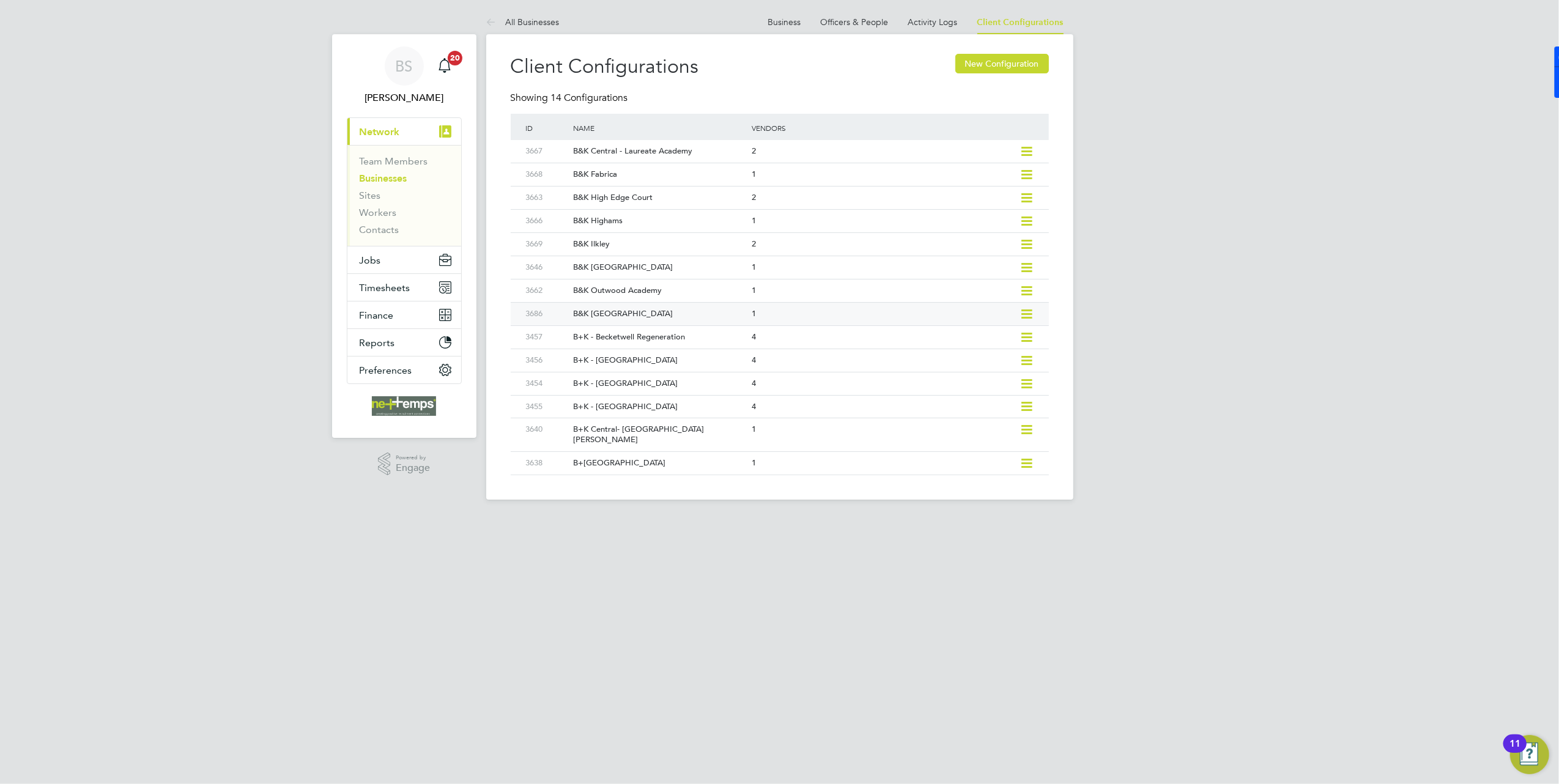
click at [779, 316] on div "1" at bounding box center [882, 314] width 267 height 23
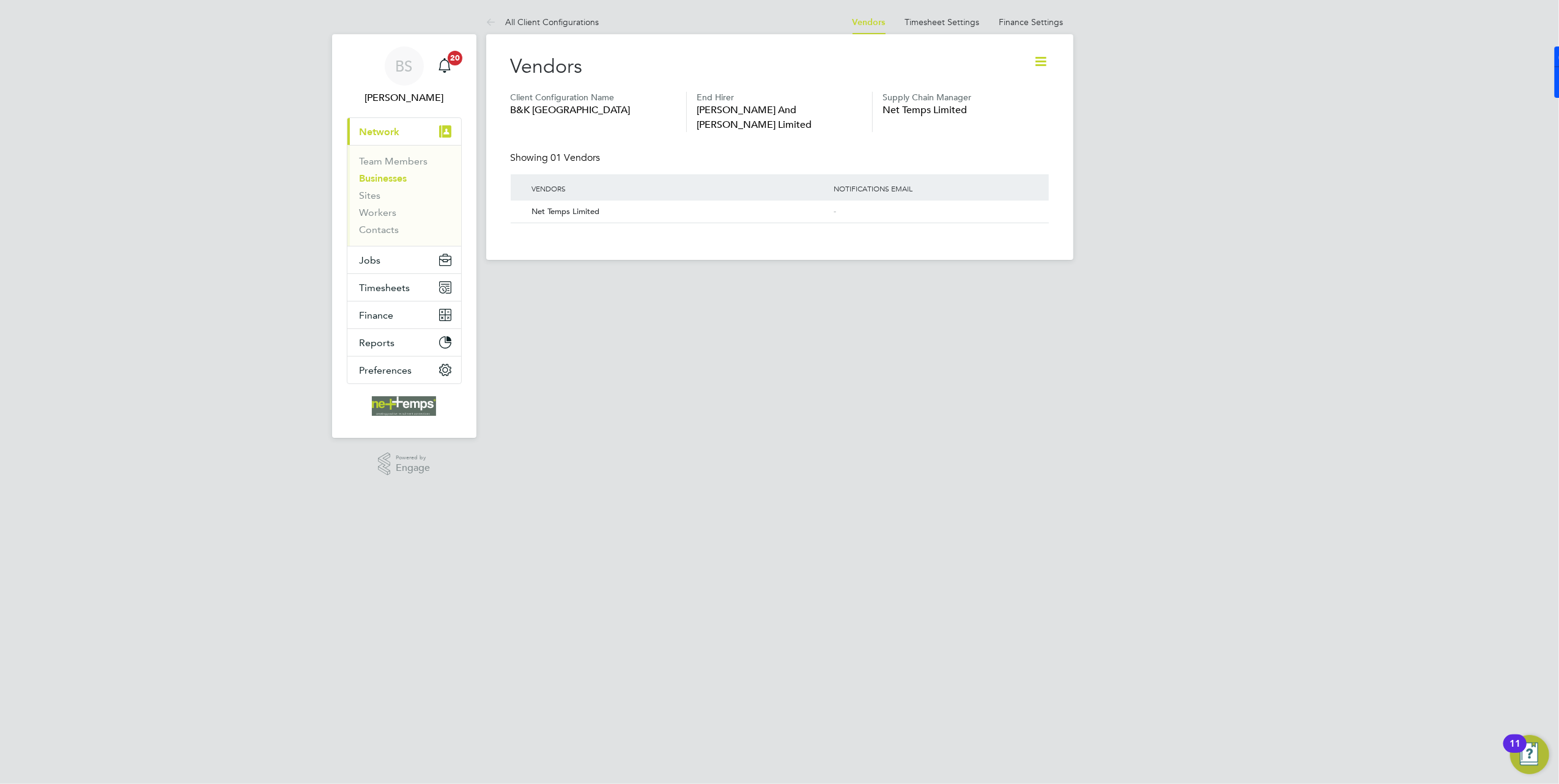
click at [963, 27] on li "Timesheet Settings" at bounding box center [942, 22] width 75 height 25
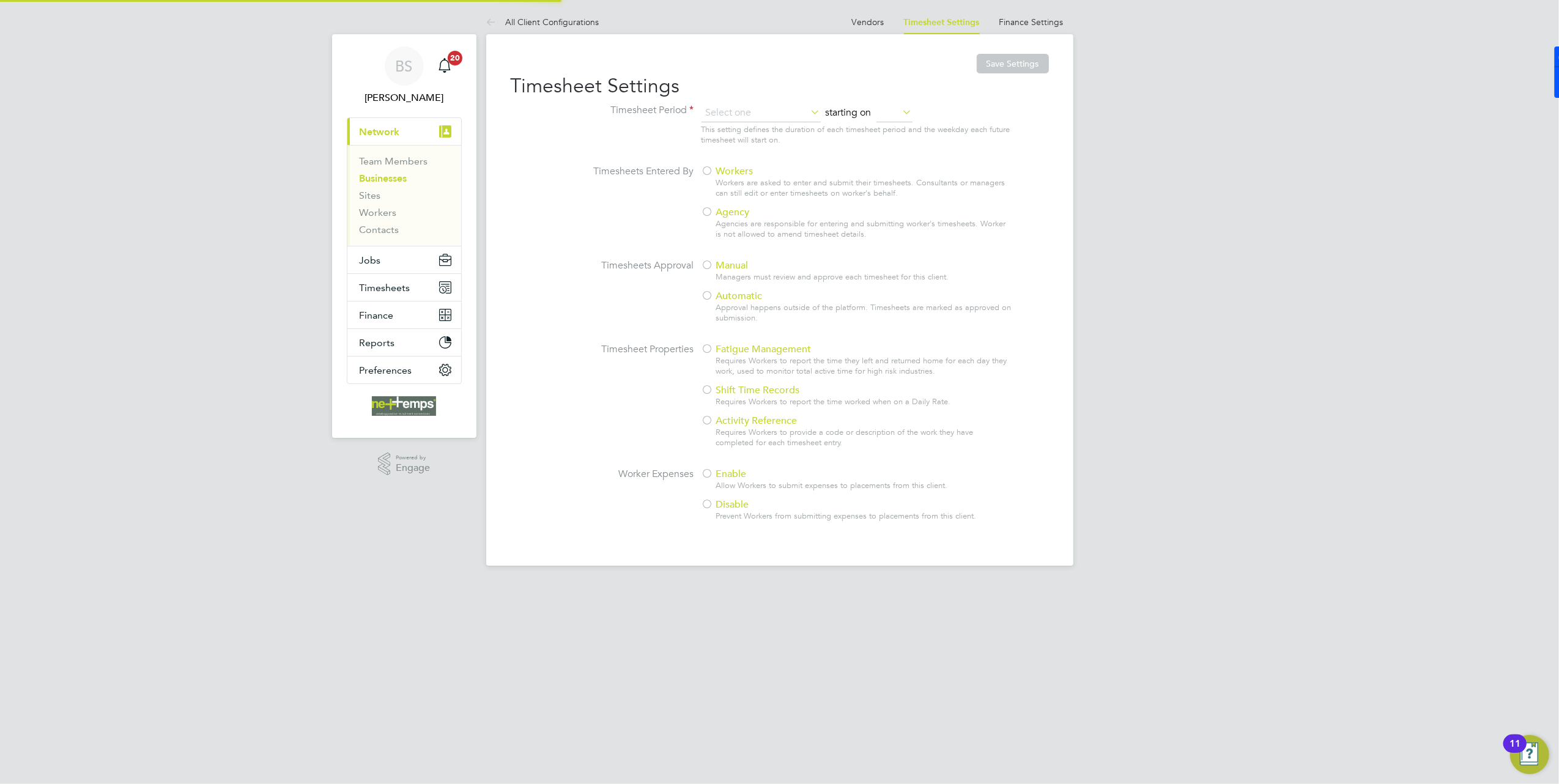
type input "Weekly"
click at [714, 208] on span "Agency" at bounding box center [725, 212] width 48 height 12
click at [1016, 57] on button "Save Settings" at bounding box center [1013, 63] width 72 height 19
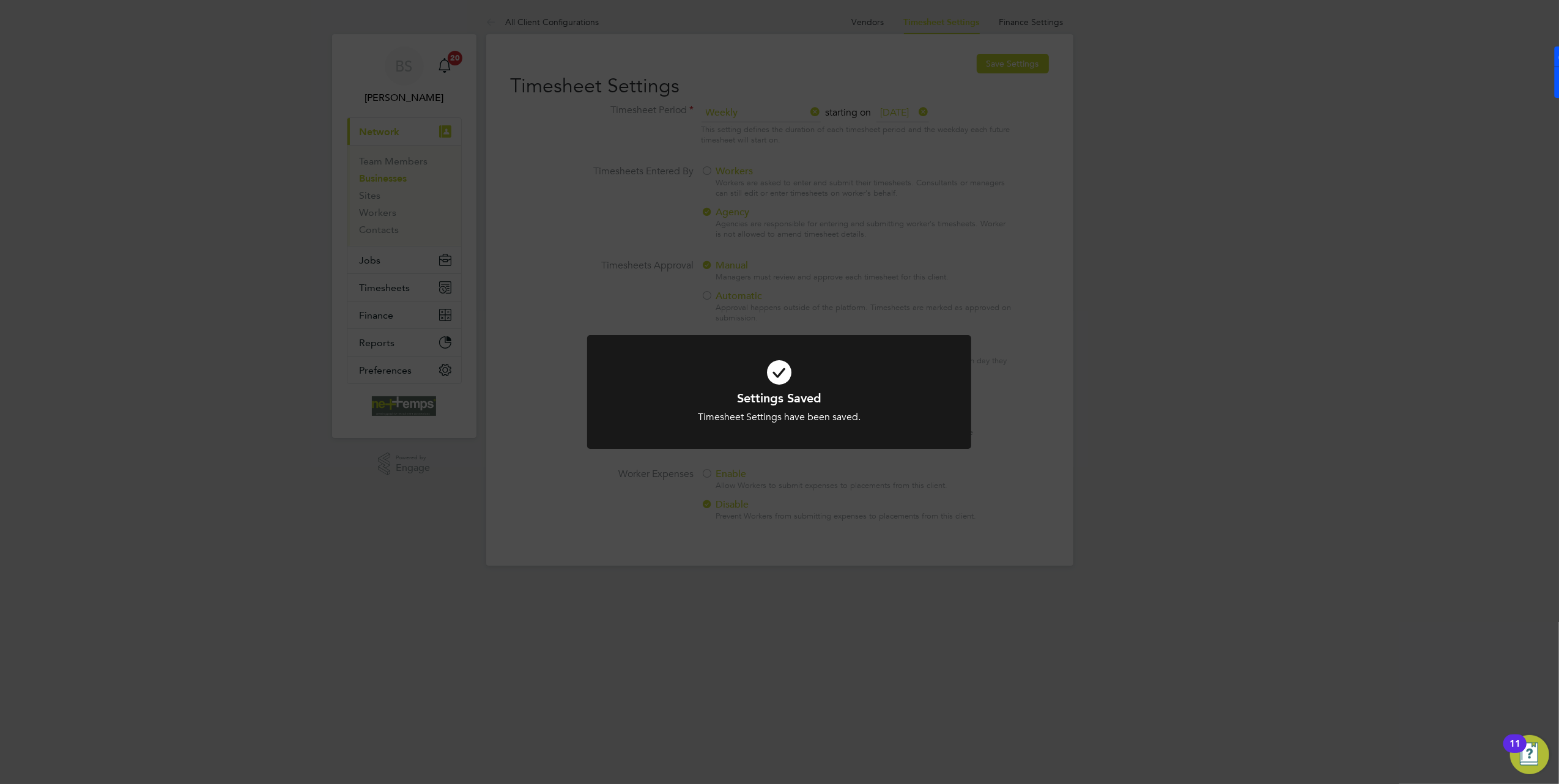
click at [1093, 55] on div "Settings Saved Timesheet Settings have been saved. Cancel Okay" at bounding box center [779, 392] width 1559 height 784
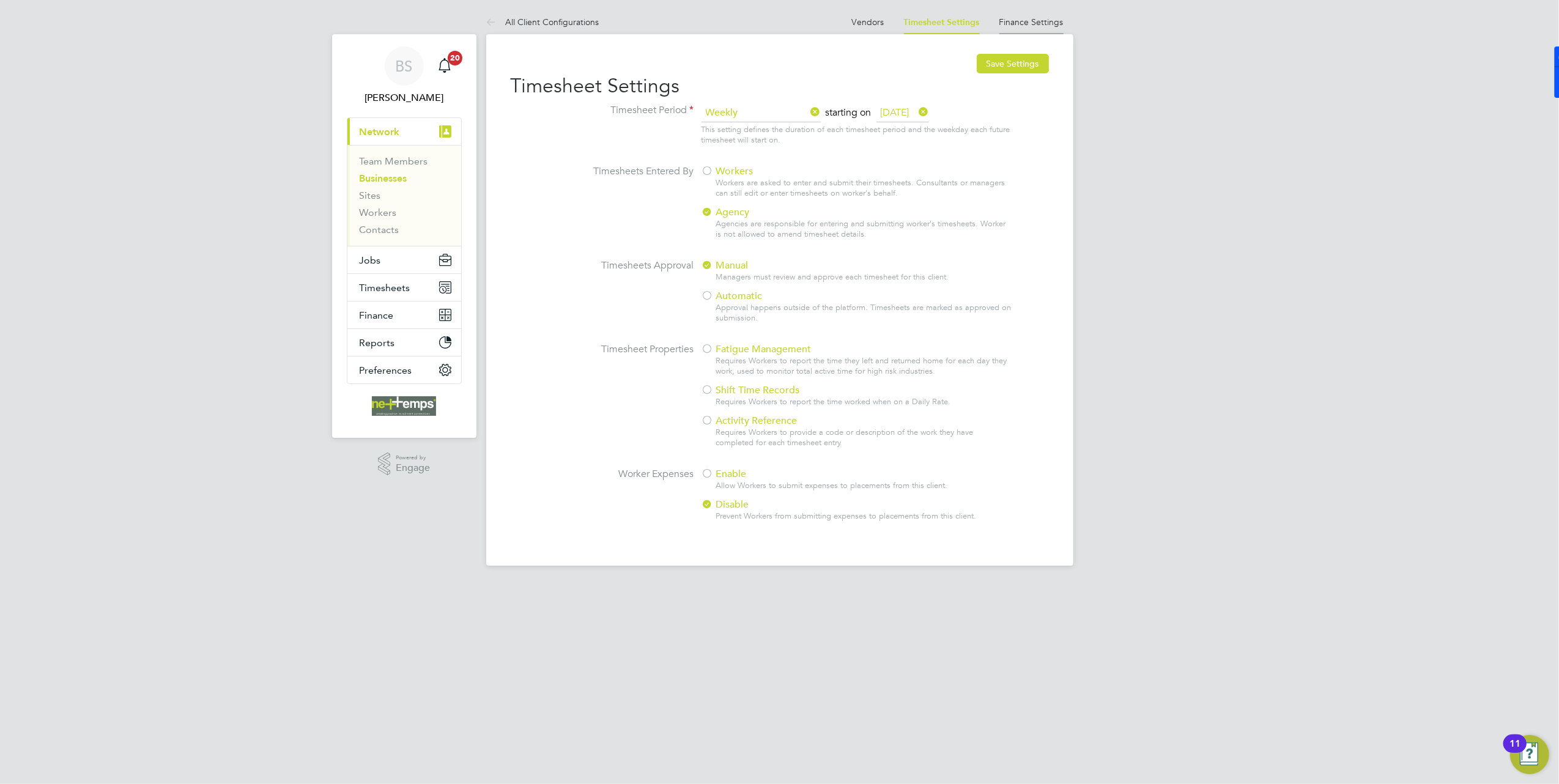
click at [1054, 18] on link "Finance Settings" at bounding box center [1031, 22] width 64 height 11
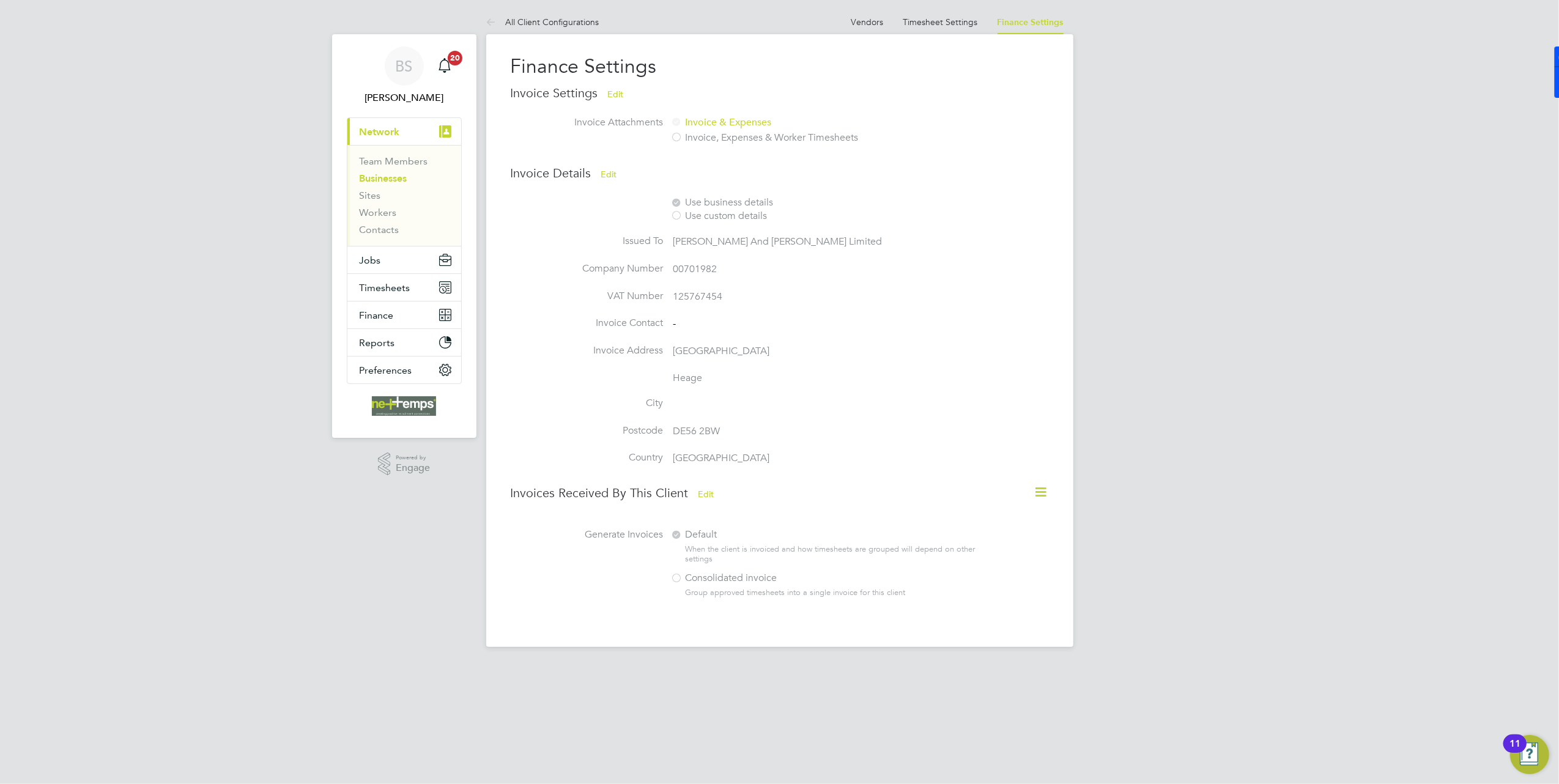
click at [610, 169] on button "Edit" at bounding box center [609, 174] width 35 height 19
click at [677, 216] on div at bounding box center [677, 217] width 12 height 12
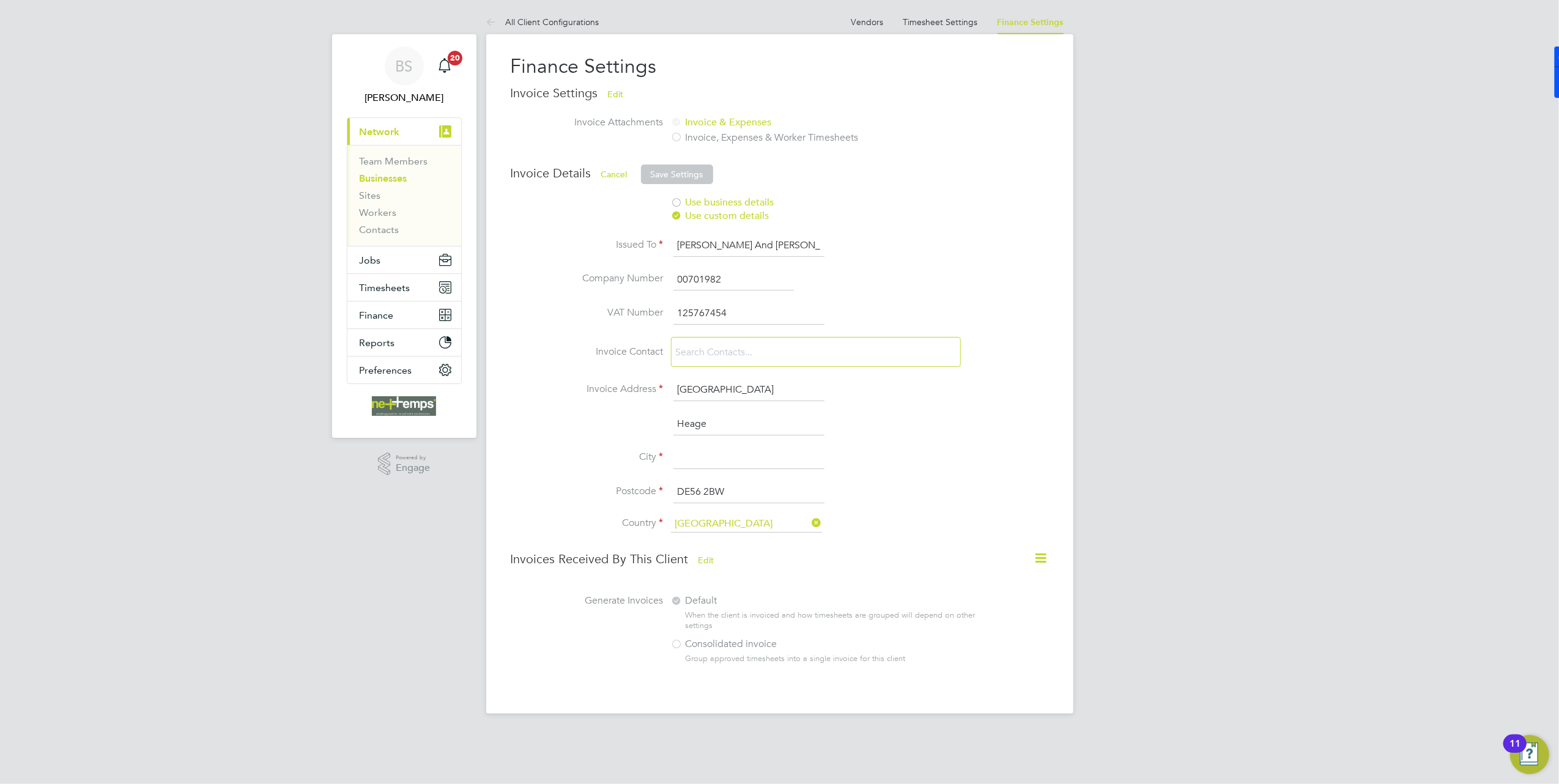
click at [725, 349] on input at bounding box center [745, 352] width 146 height 21
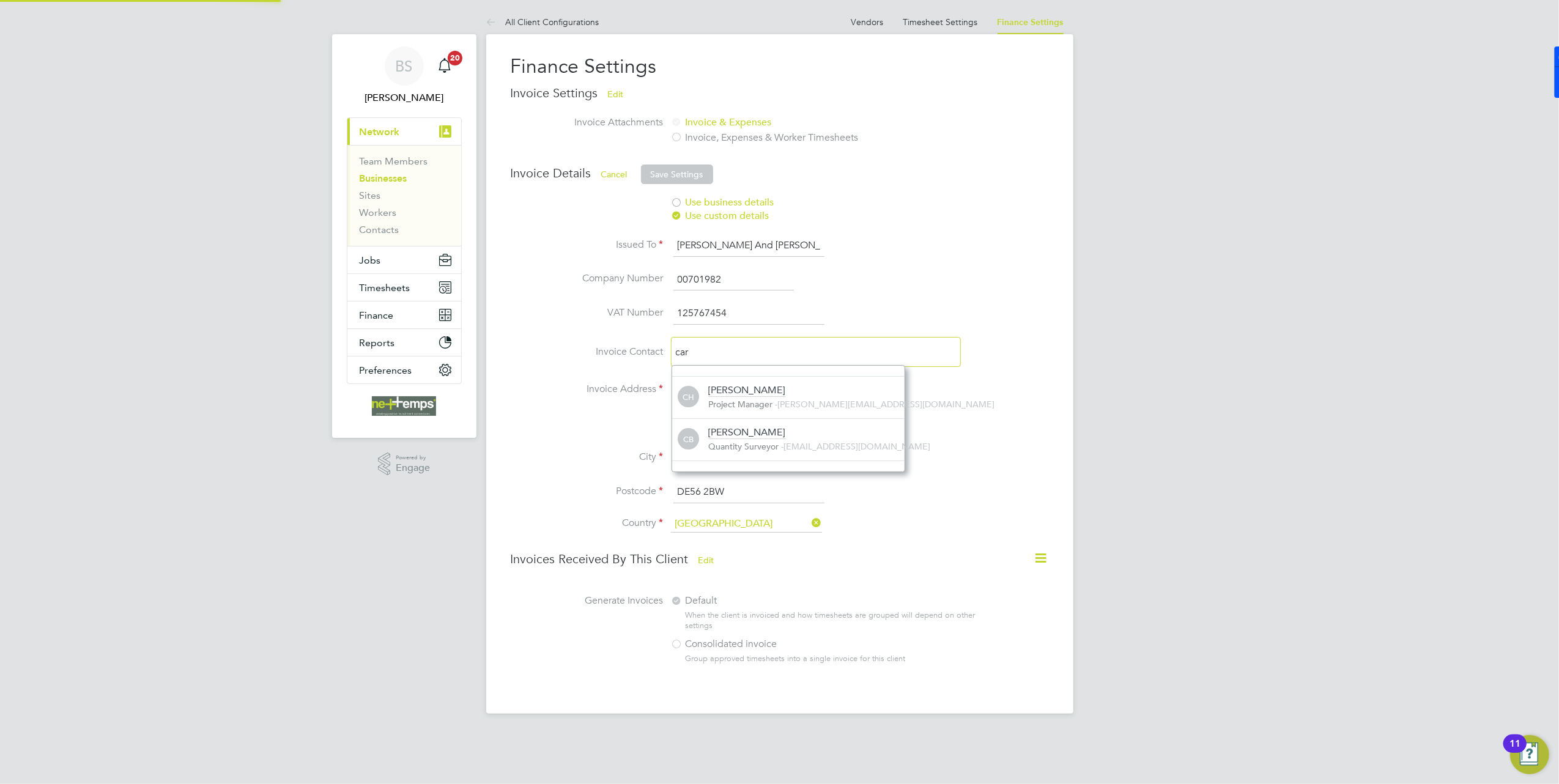
scroll to position [8, 8]
type input "carl"
click at [757, 438] on div "Carly Beet Quantity Surveyor - c.beet@net-temps.co.uk" at bounding box center [806, 439] width 196 height 27
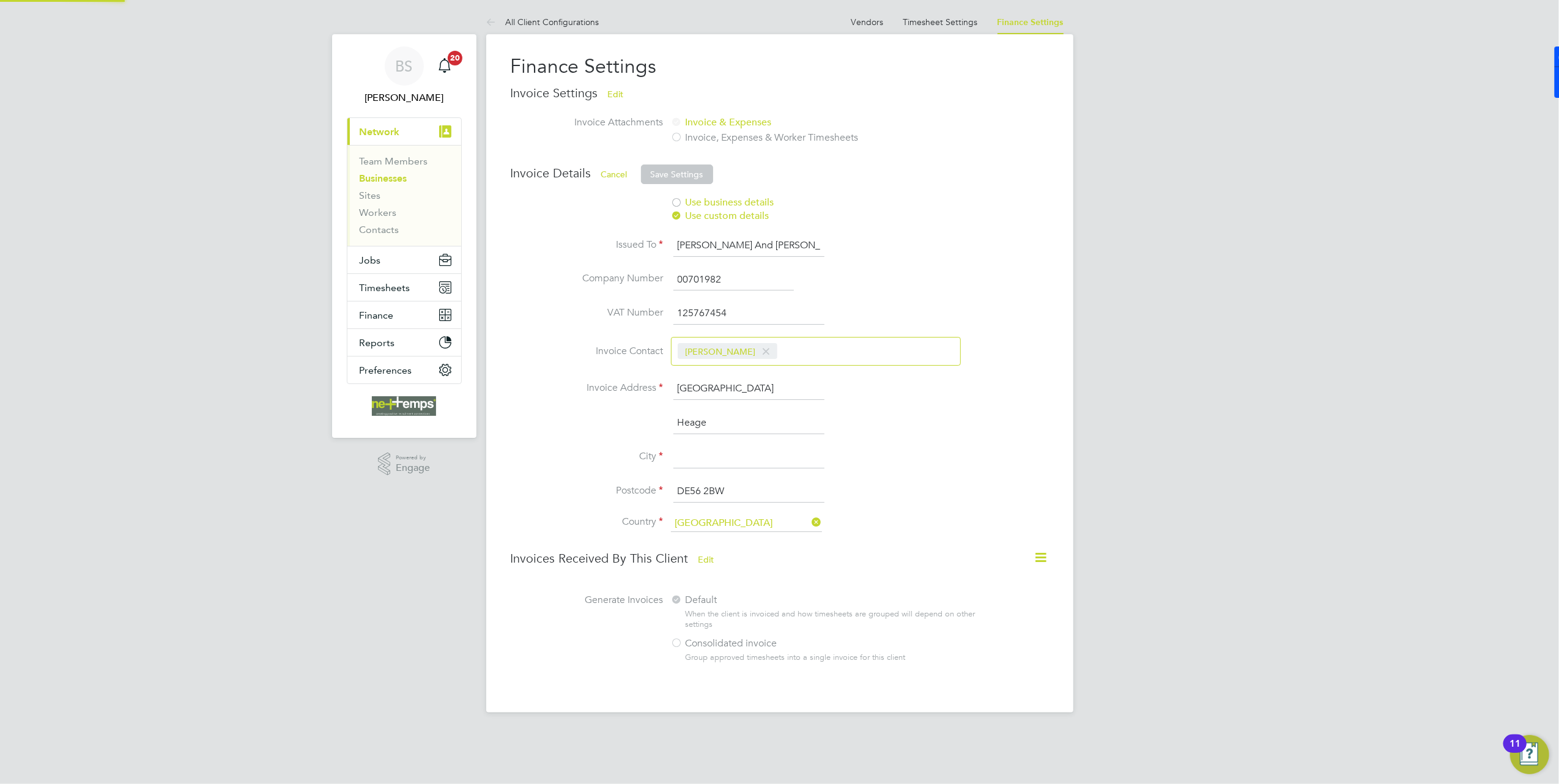
click at [786, 351] on div "Carly Beet" at bounding box center [816, 351] width 290 height 29
click at [764, 356] on div "Carly Beet" at bounding box center [816, 351] width 290 height 29
click at [758, 349] on span at bounding box center [767, 351] width 18 height 23
click at [752, 352] on input at bounding box center [745, 352] width 146 height 21
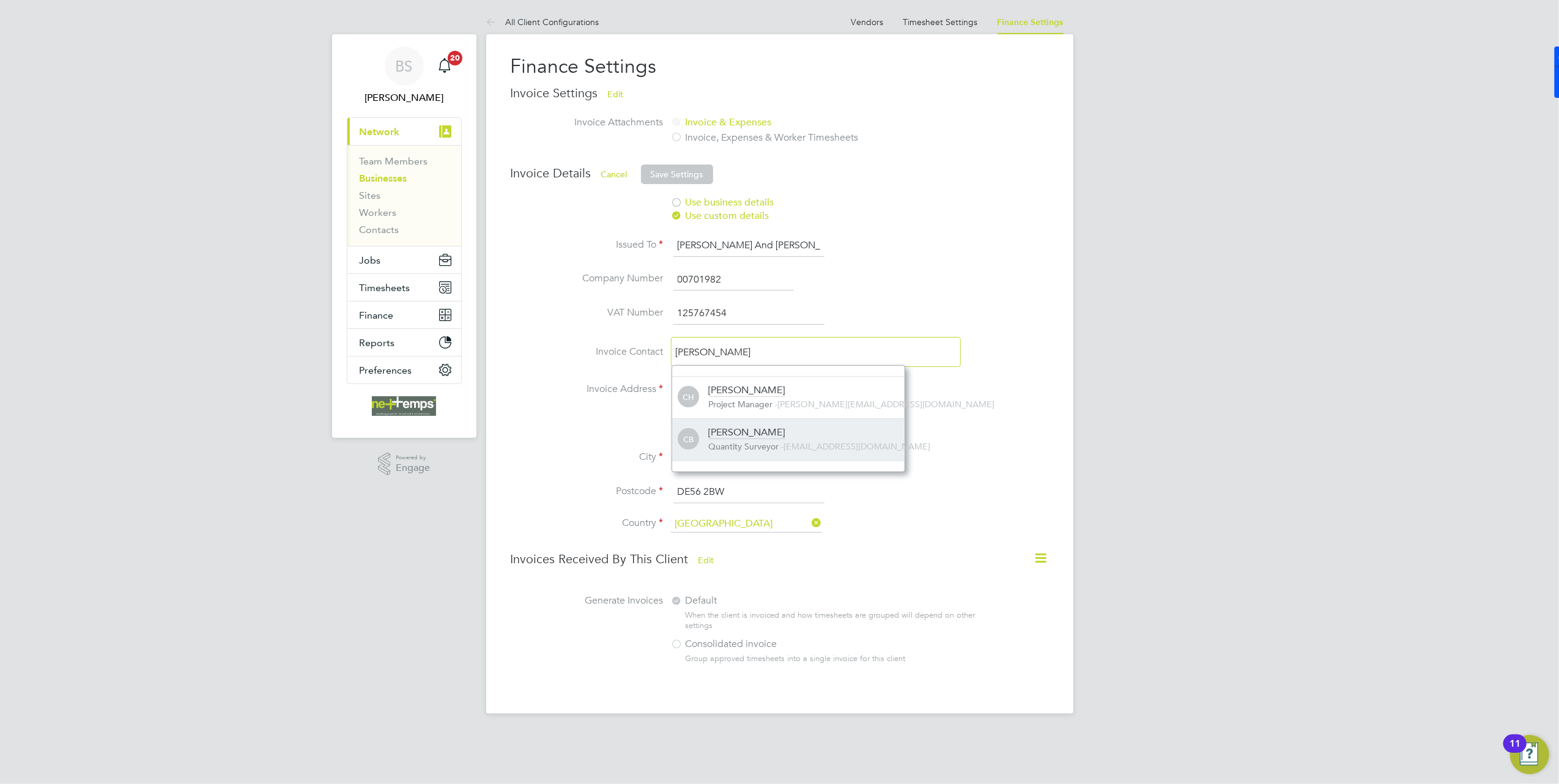
type input "carl"
click at [761, 438] on div "Carly Beet Quantity Surveyor - c.beet@net-temps.co.uk" at bounding box center [806, 439] width 196 height 27
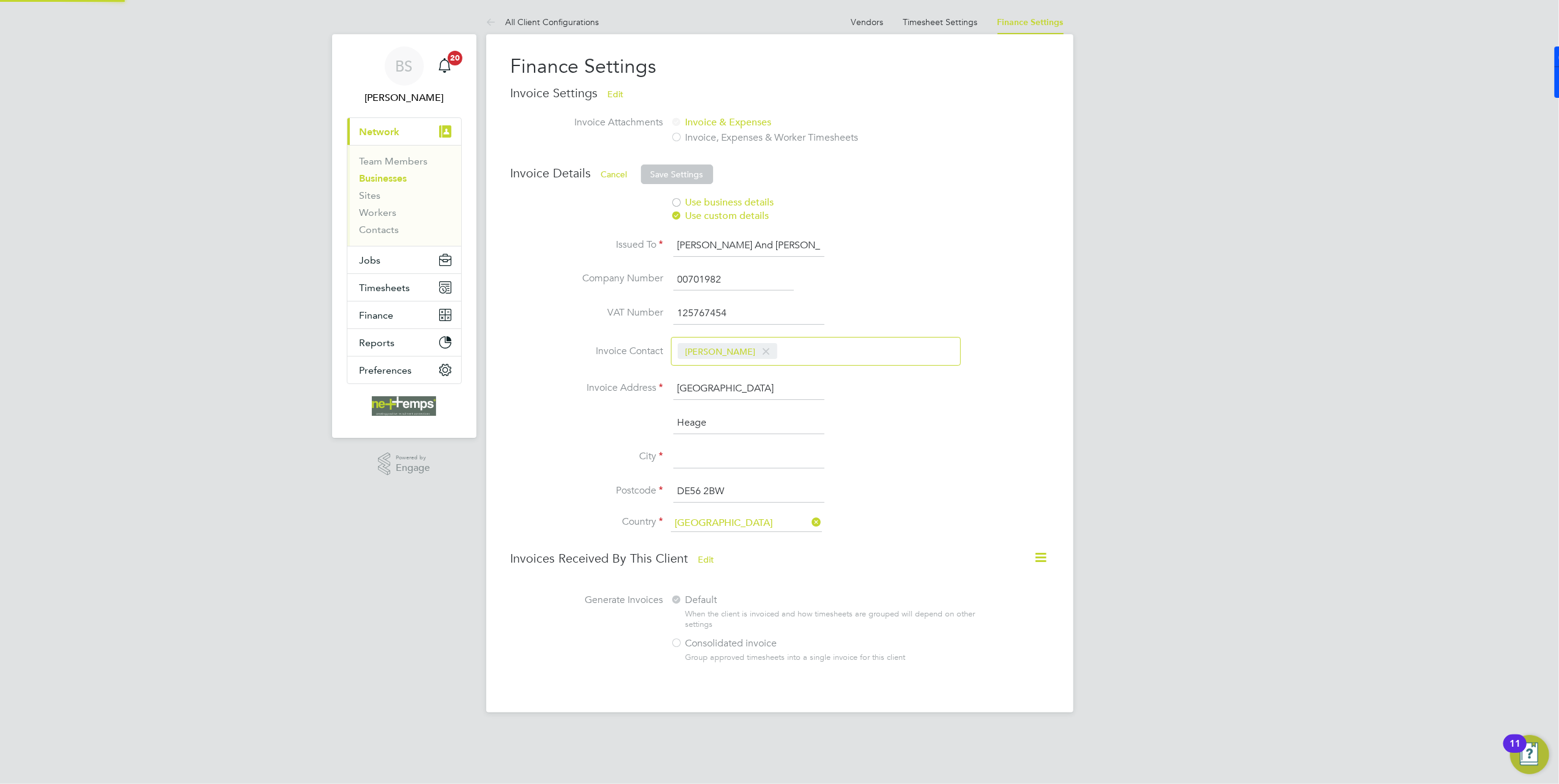
click at [1007, 378] on li "Invoice Contact Carly Beet" at bounding box center [761, 357] width 501 height 41
click at [677, 174] on button "Save Settings" at bounding box center [677, 174] width 72 height 19
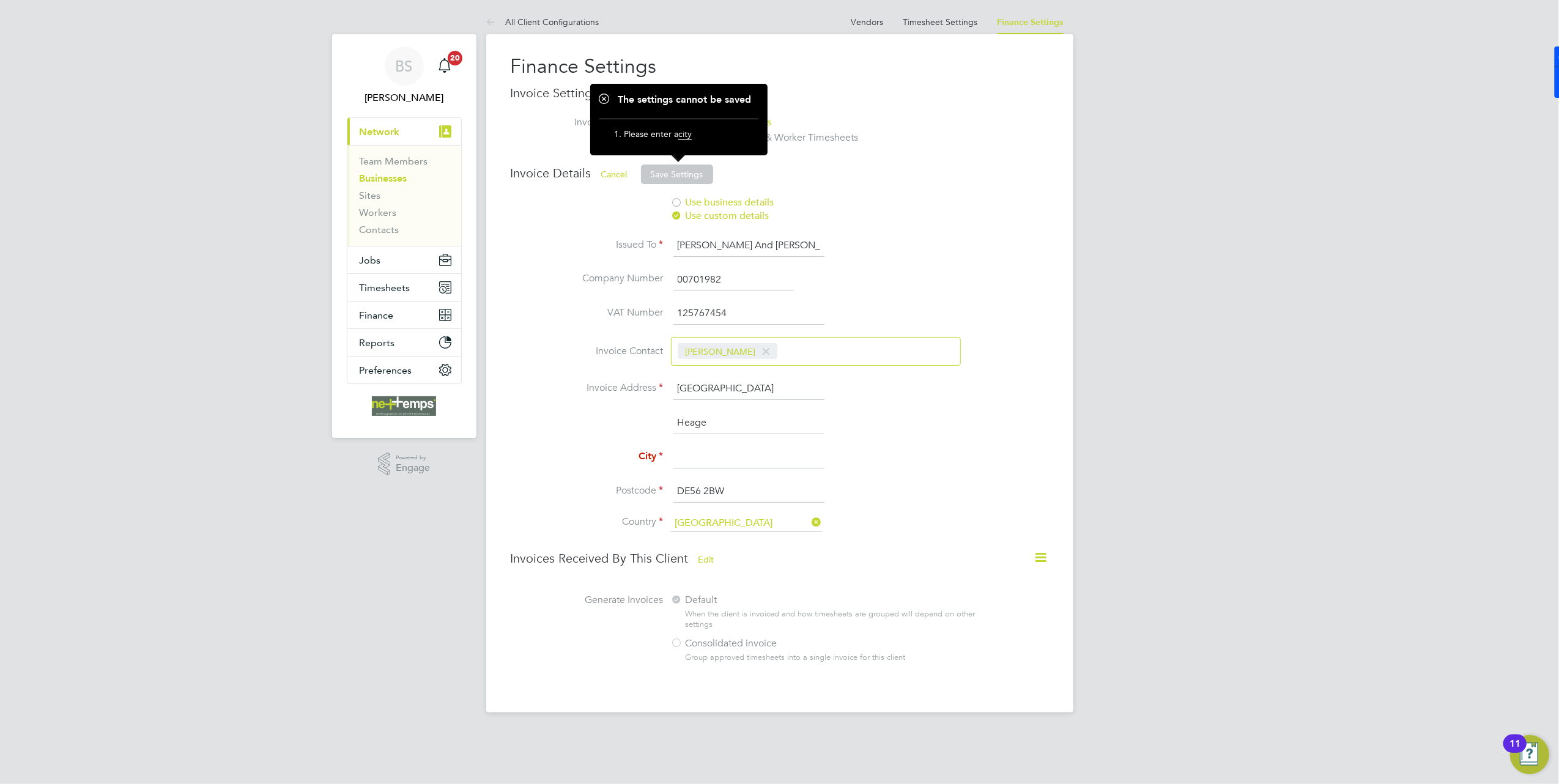
click at [729, 448] on input at bounding box center [749, 457] width 151 height 22
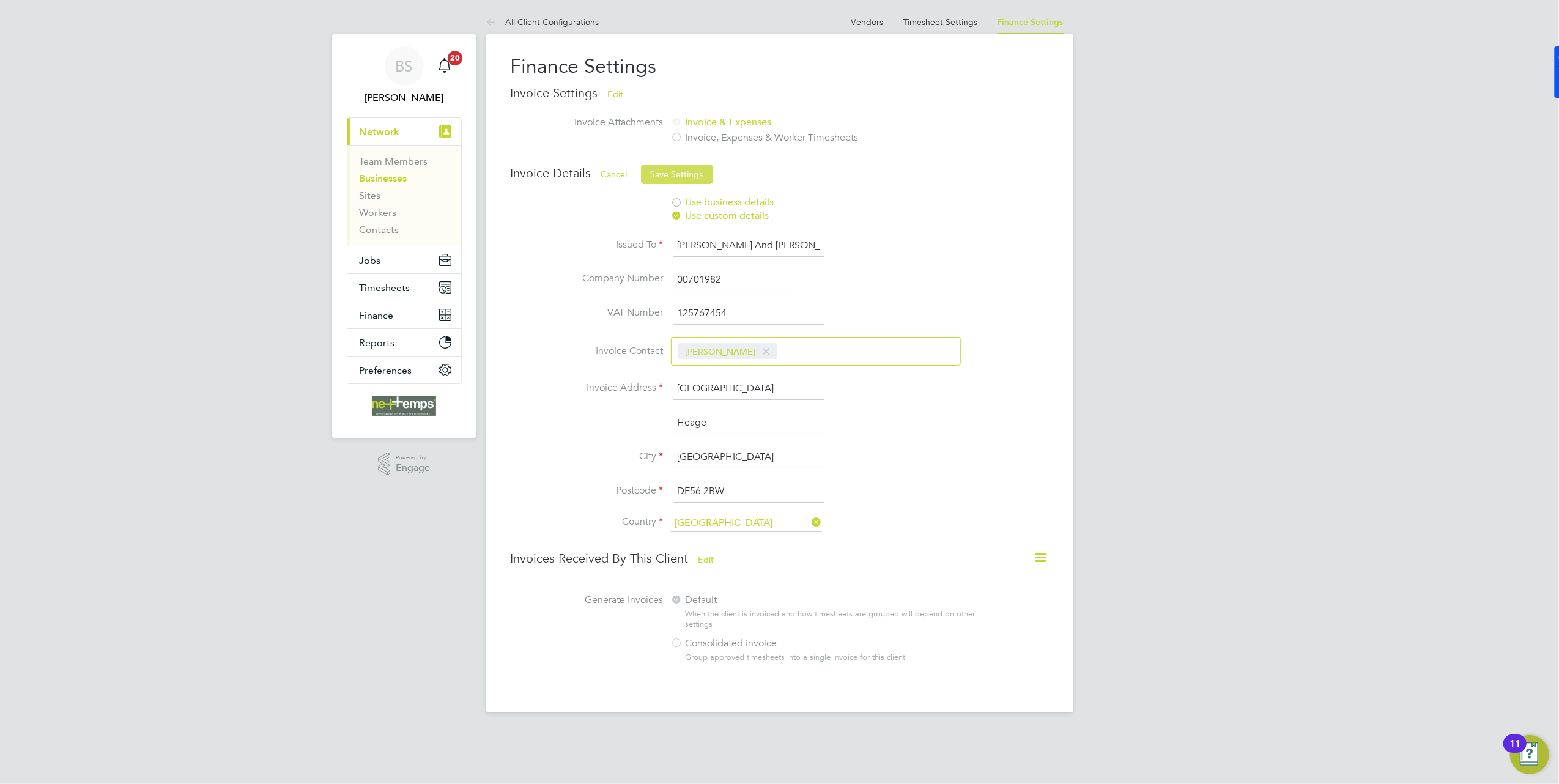
type input "Derbyshire"
click at [688, 172] on button "Save Settings" at bounding box center [677, 174] width 72 height 19
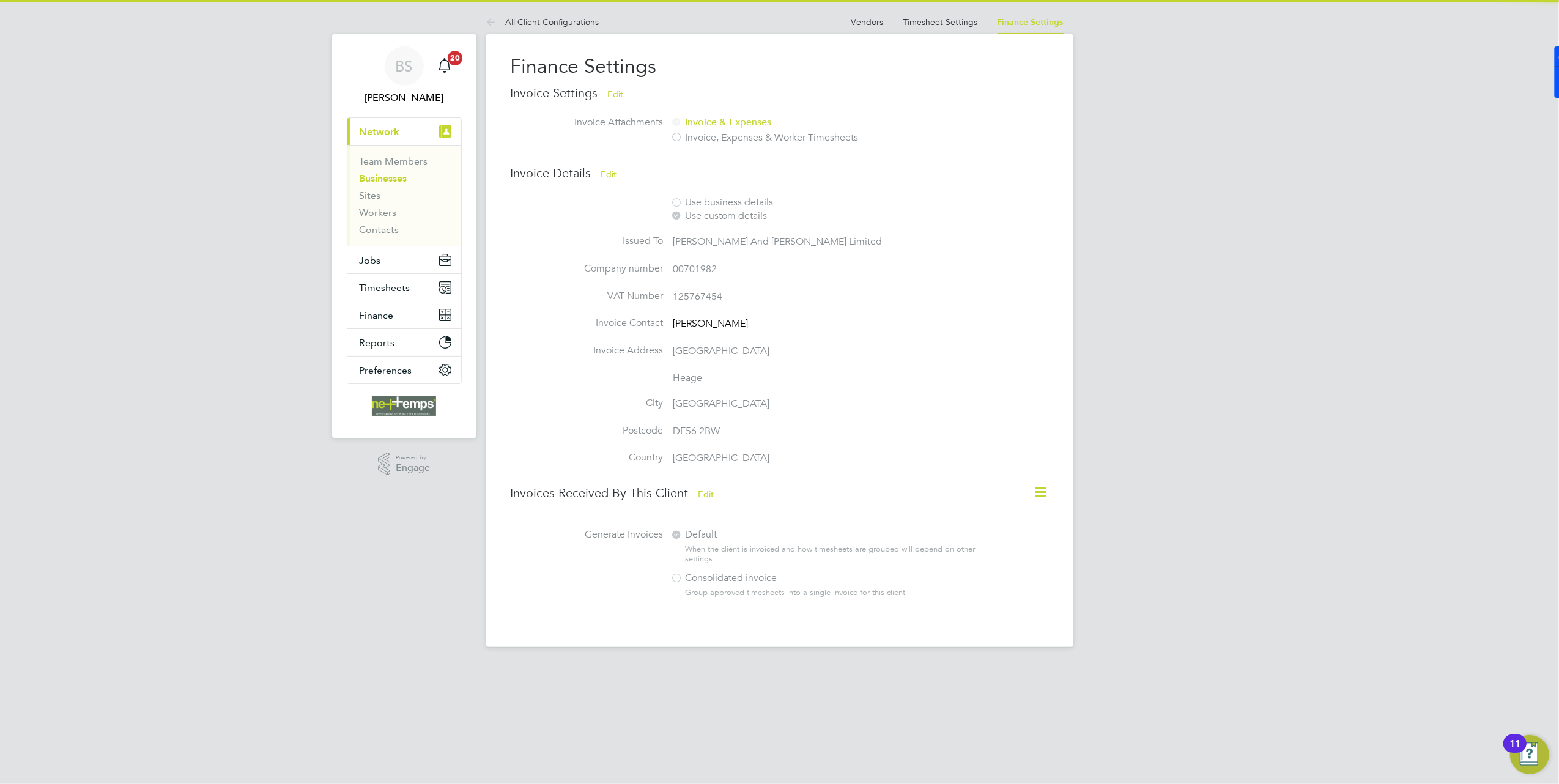
click at [711, 500] on button "Edit" at bounding box center [706, 493] width 35 height 19
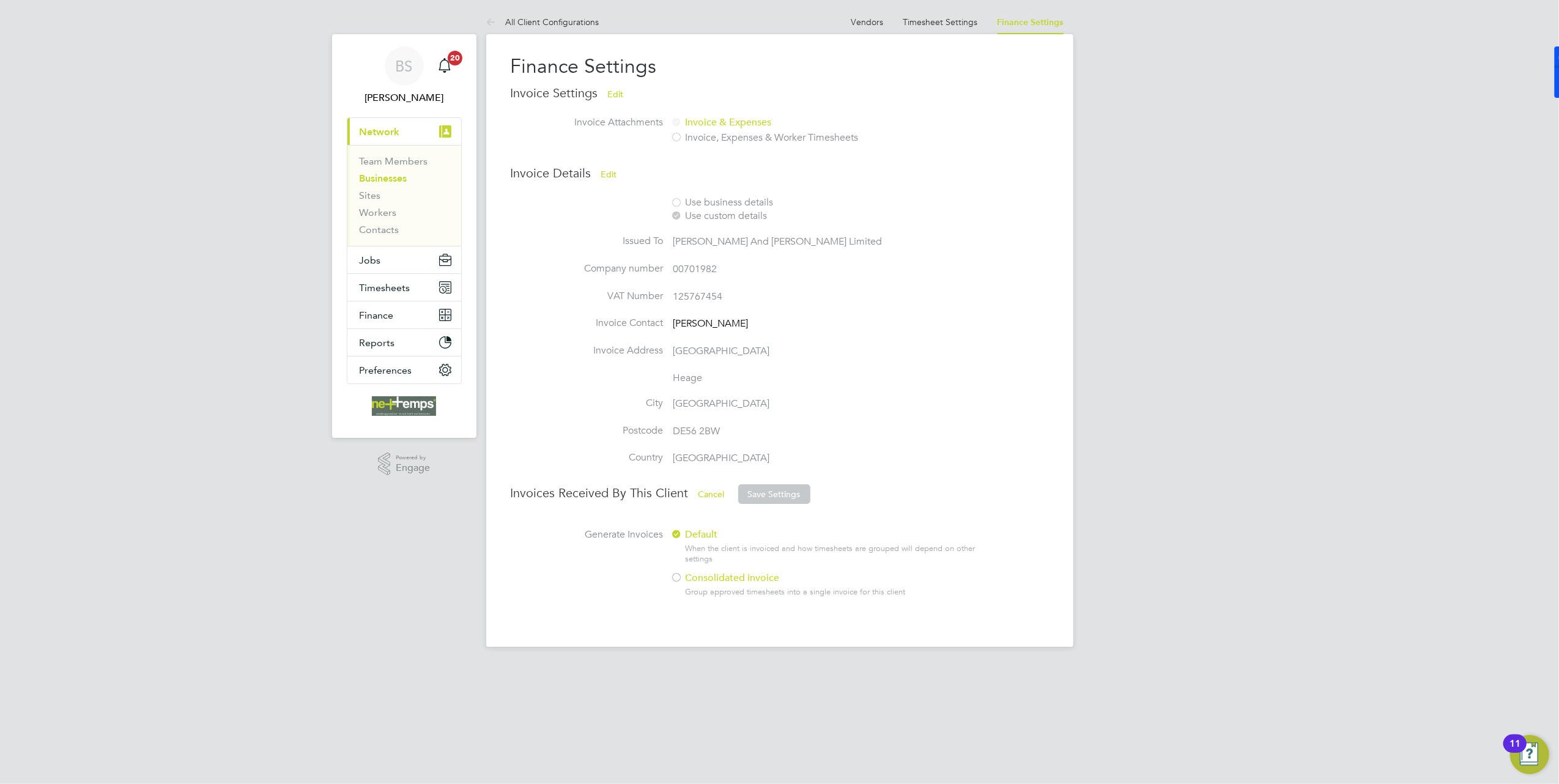
click at [697, 580] on label "Consolidated invoice" at bounding box center [822, 578] width 303 height 13
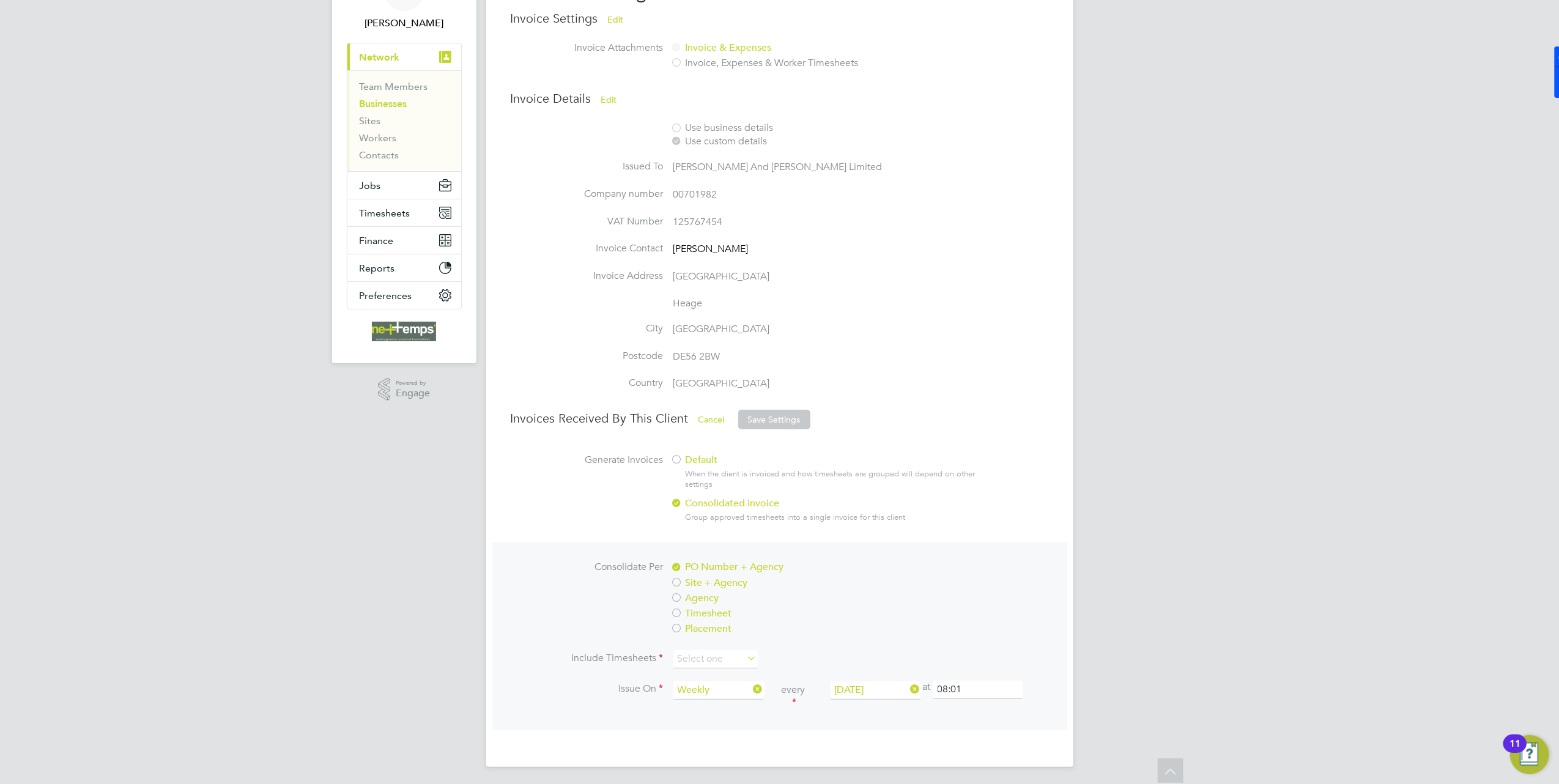
click at [673, 579] on div at bounding box center [677, 583] width 12 height 12
click at [696, 661] on input at bounding box center [715, 658] width 83 height 18
click at [708, 675] on li "All timesheets" at bounding box center [715, 675] width 85 height 16
type input "All timesheets"
click at [694, 694] on input at bounding box center [718, 690] width 90 height 18
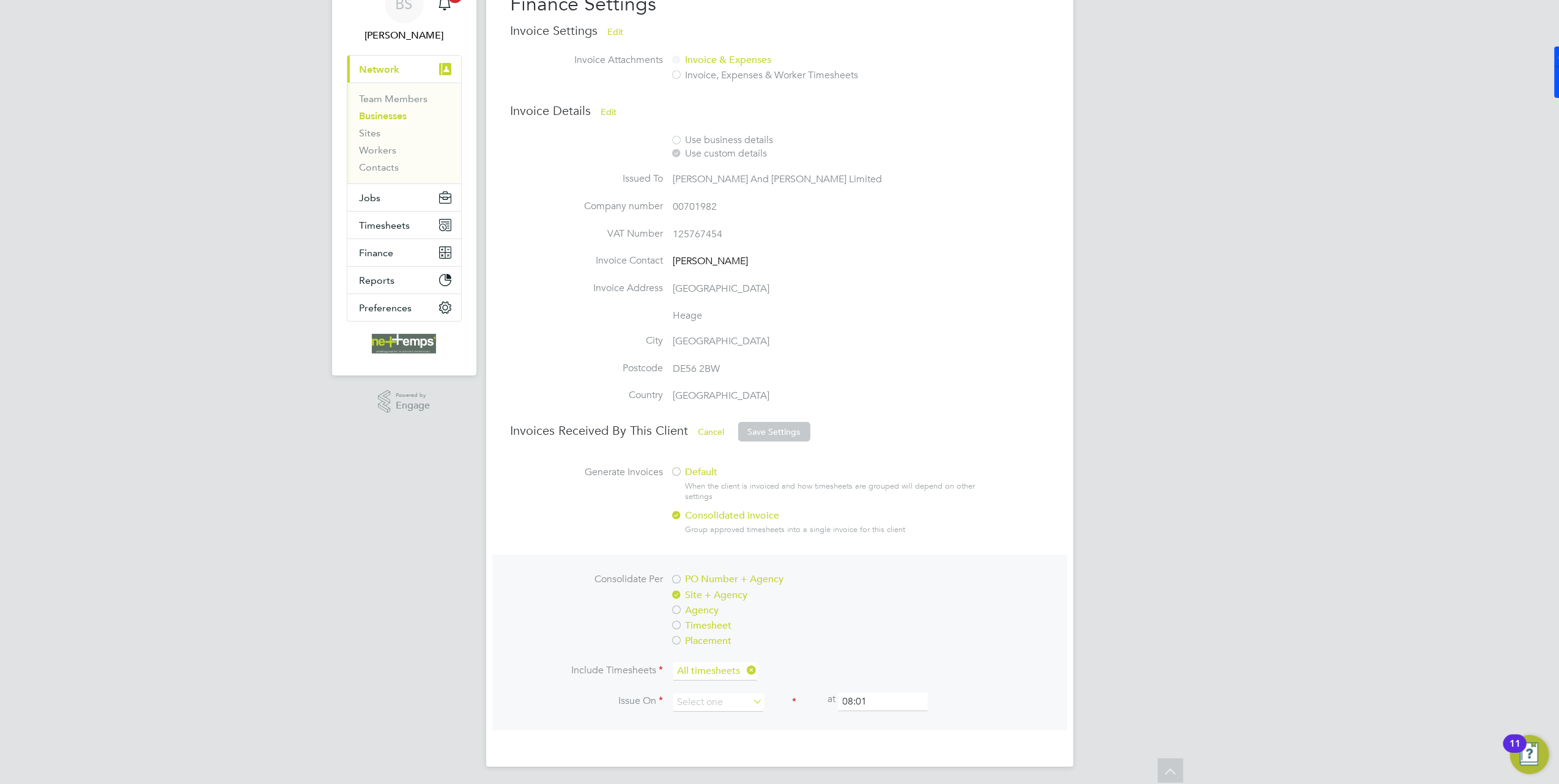
click at [737, 737] on li "Monthly by day" at bounding box center [718, 733] width 91 height 16
type input "Monthly by day"
click at [856, 702] on input at bounding box center [873, 702] width 90 height 18
click at [866, 720] on li "Monday" at bounding box center [877, 717] width 91 height 16
type input "Monday"
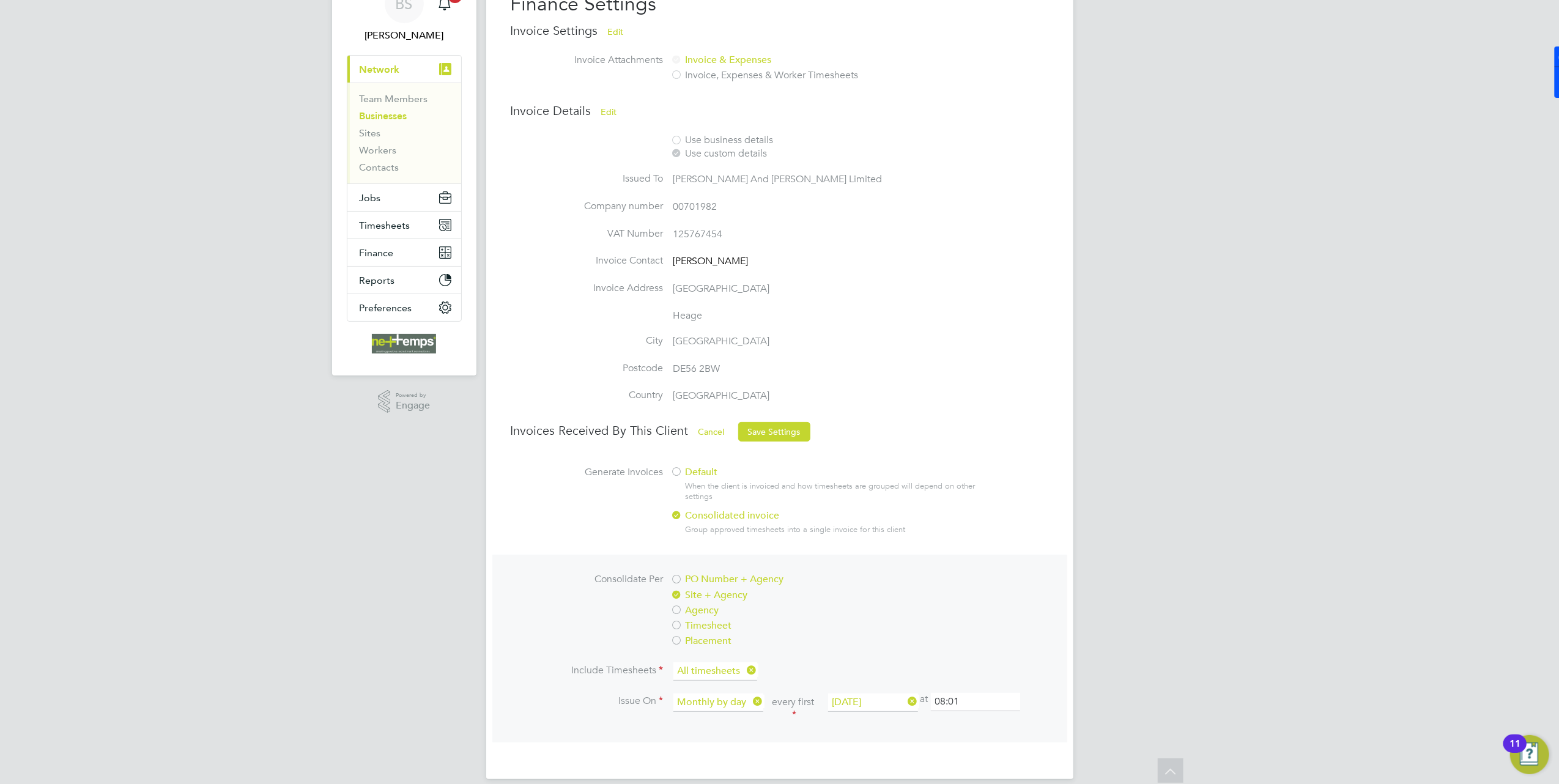
click at [972, 703] on input "08:01" at bounding box center [976, 701] width 90 height 18
drag, startPoint x: 990, startPoint y: 697, endPoint x: 827, endPoint y: 670, distance: 165.2
click at [891, 713] on li "Issue On Monthly by day every first Monday at 08:01" at bounding box center [779, 714] width 538 height 43
type input "10:00"
click at [921, 604] on label "Agency" at bounding box center [822, 610] width 303 height 13
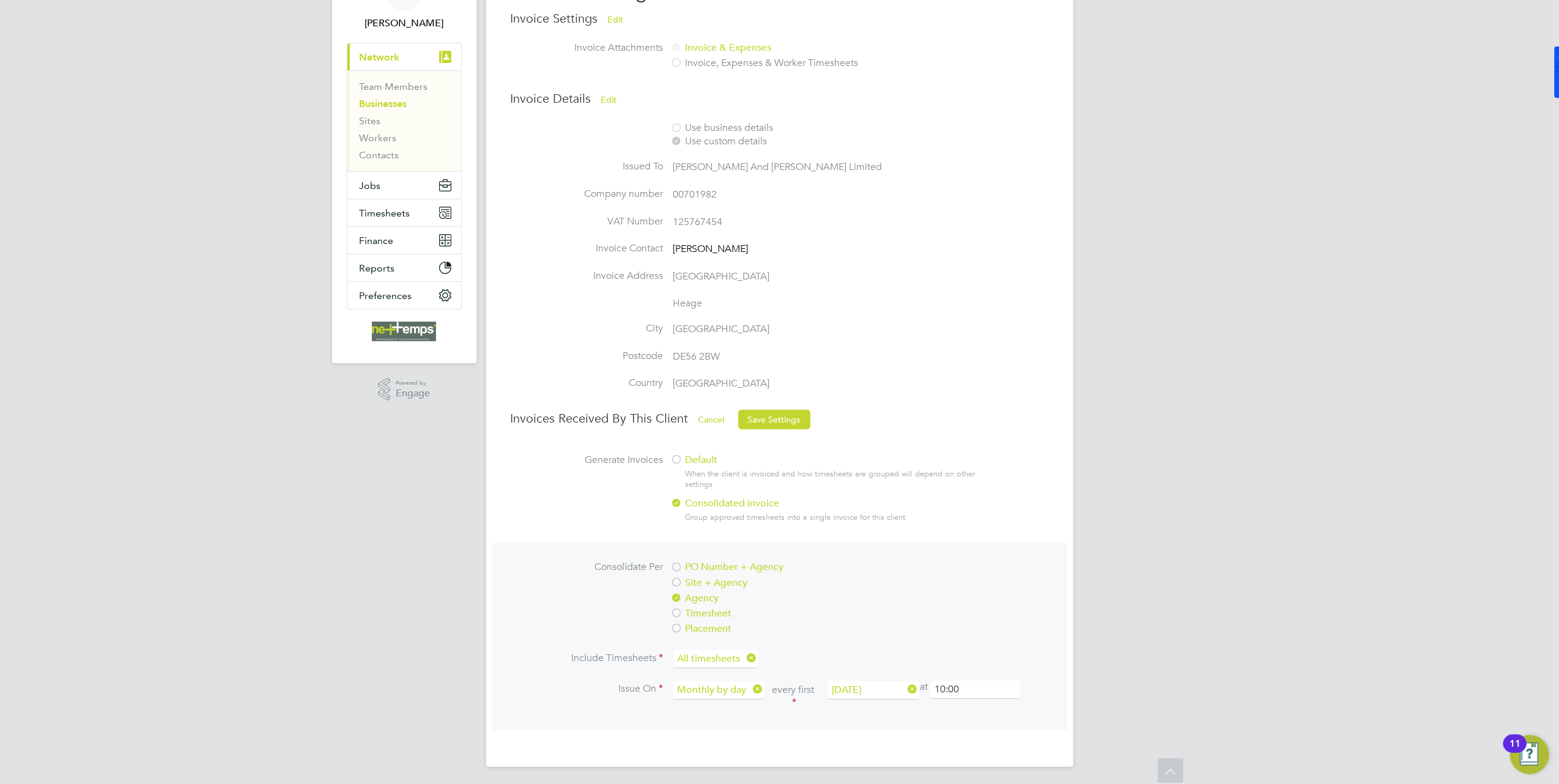
click at [673, 579] on div at bounding box center [677, 583] width 12 height 12
click at [762, 427] on button "Save Settings" at bounding box center [774, 420] width 72 height 19
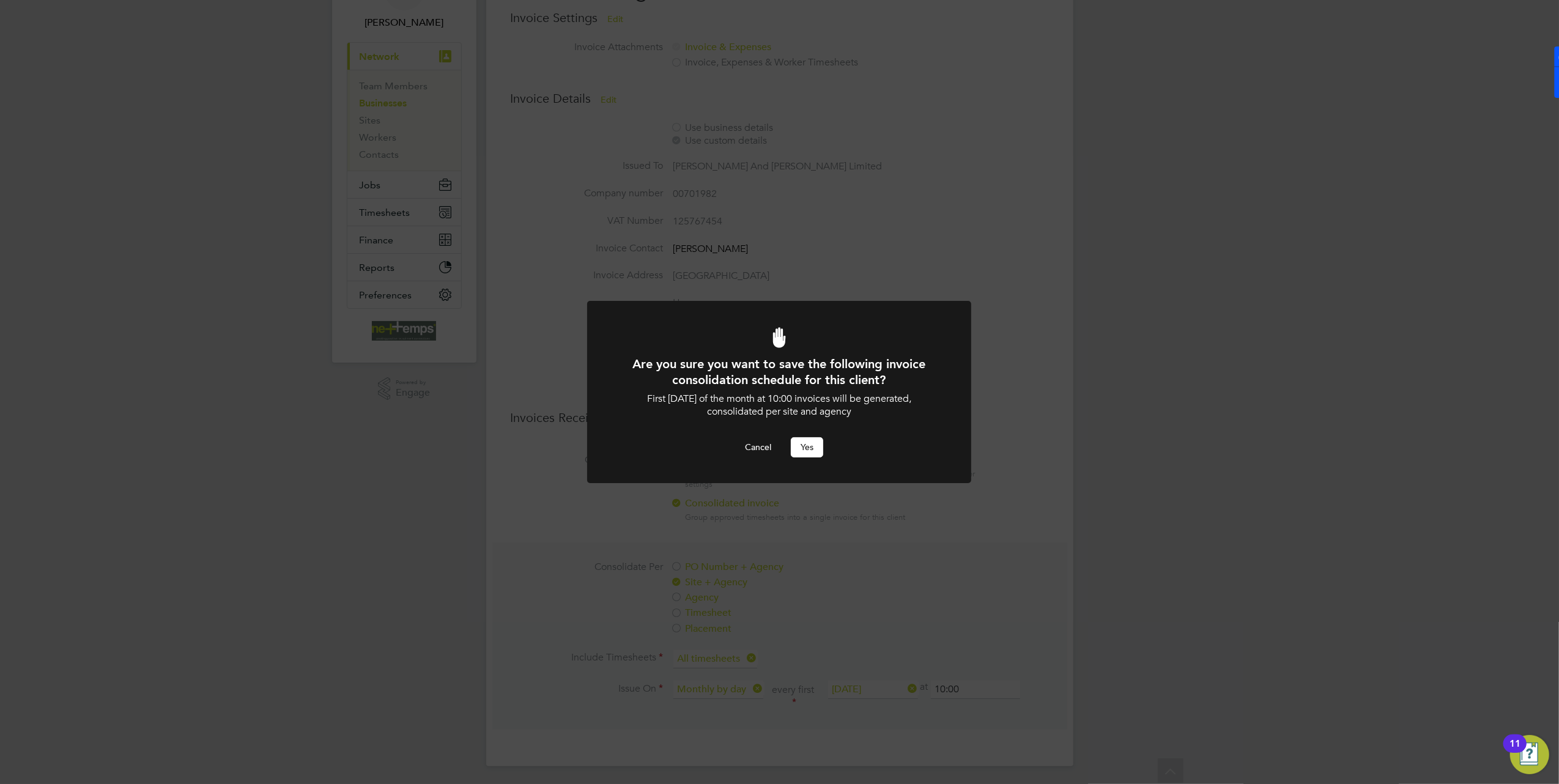
click at [811, 446] on button "Yes" at bounding box center [806, 447] width 32 height 19
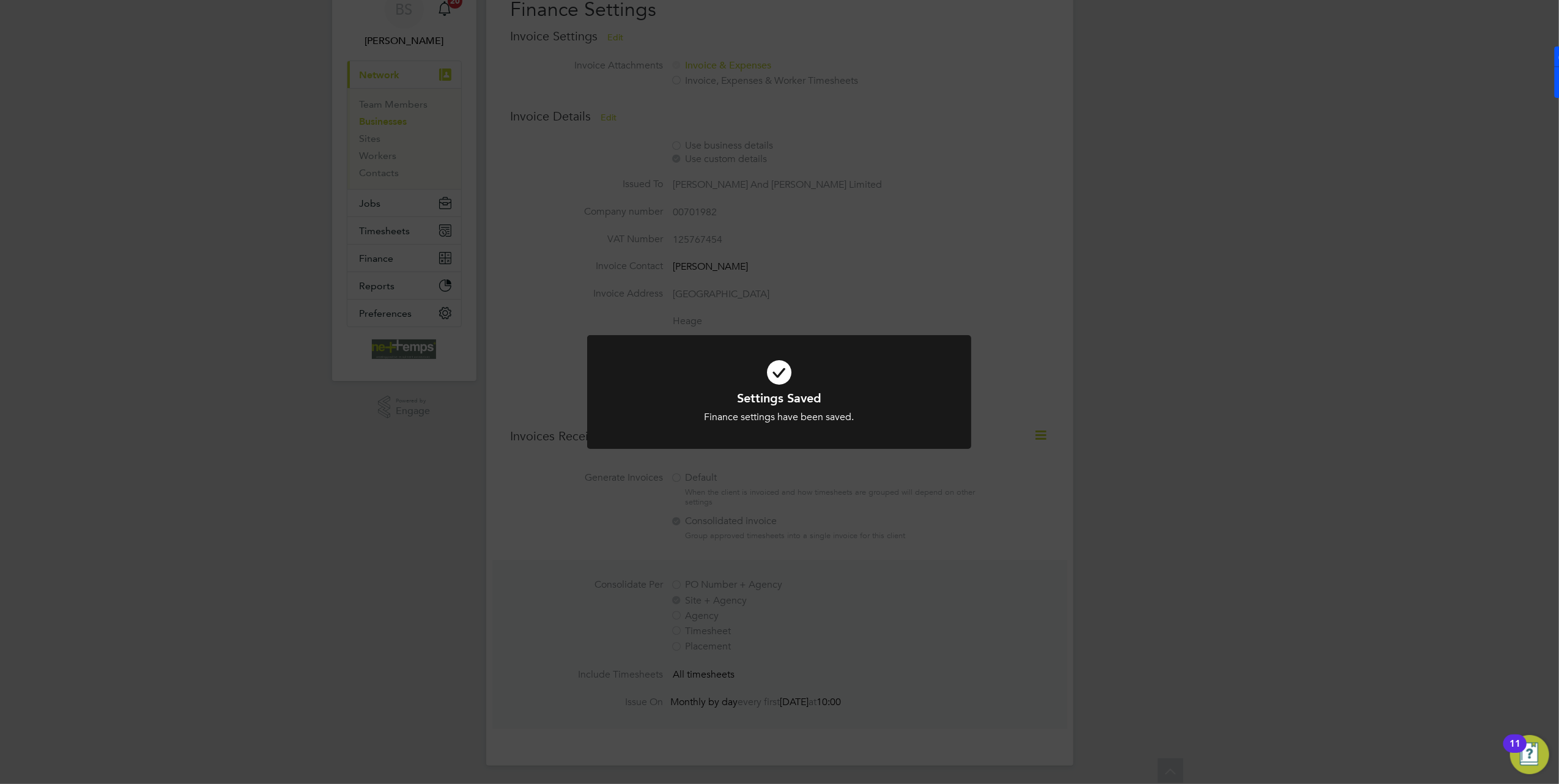
click at [917, 306] on div "Settings Saved Finance settings have been saved. Cancel Okay" at bounding box center [779, 392] width 1559 height 784
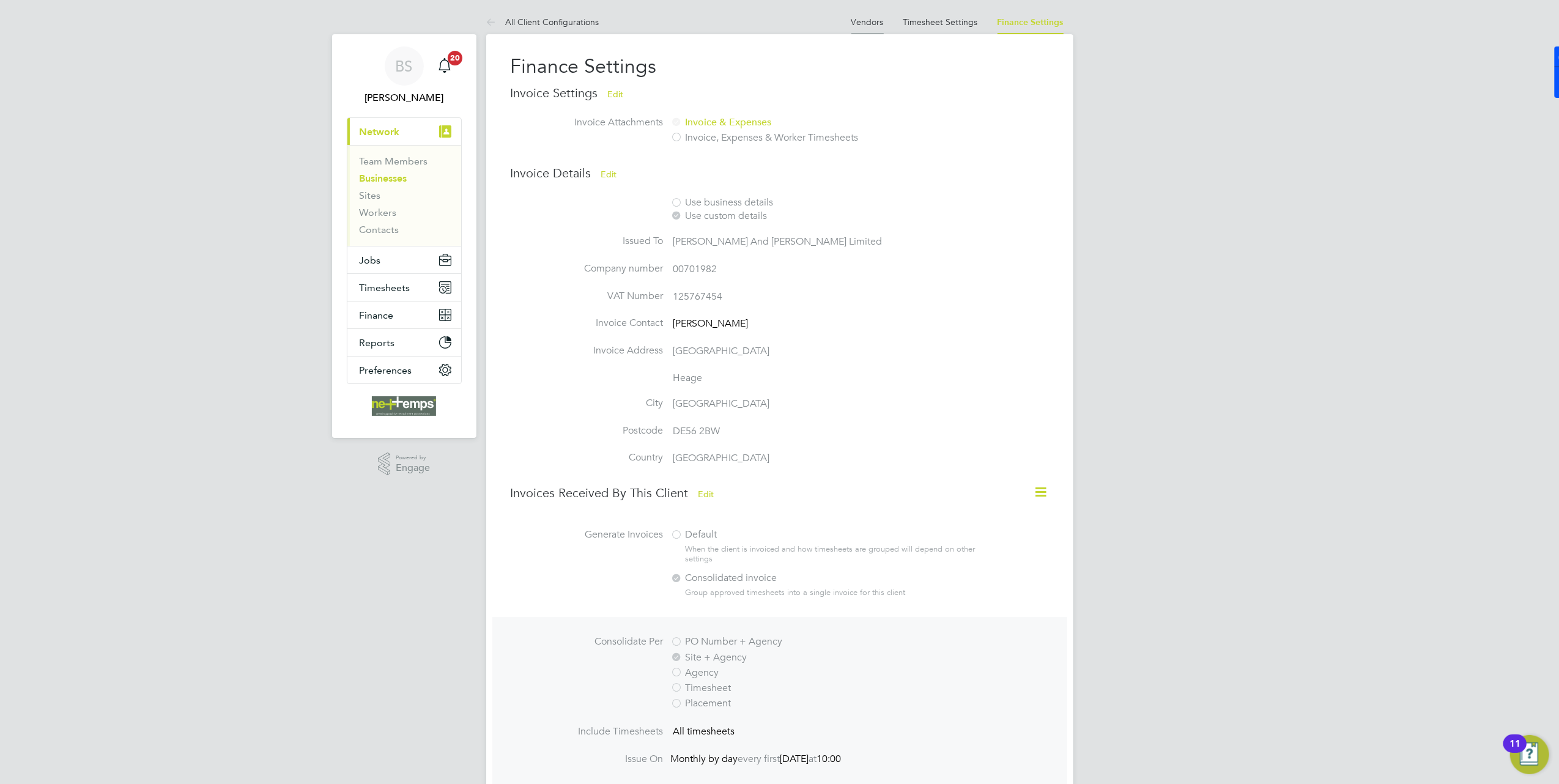
click at [883, 20] on link "Vendors" at bounding box center [867, 22] width 32 height 11
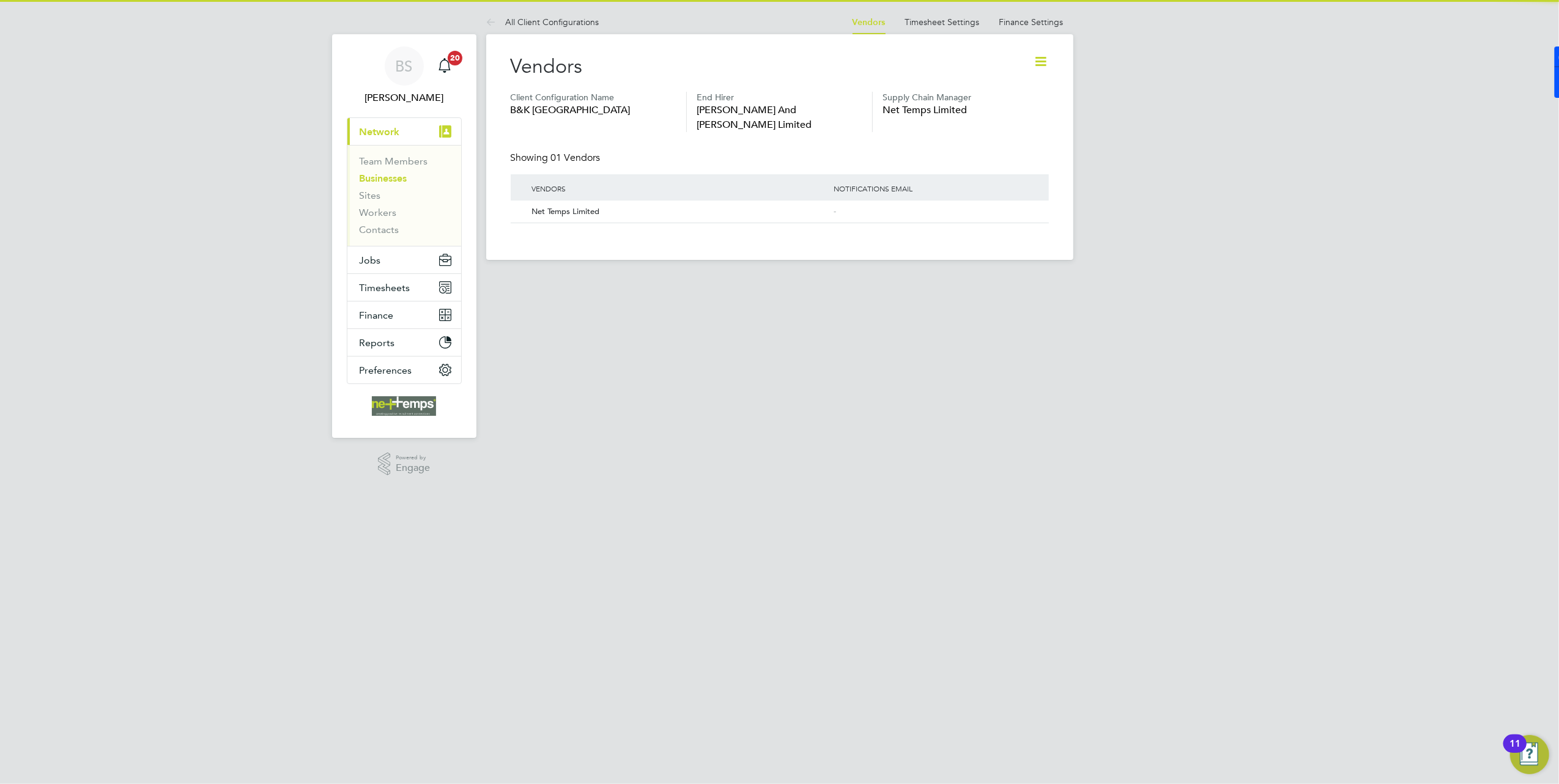
click at [1045, 54] on icon at bounding box center [1041, 61] width 15 height 15
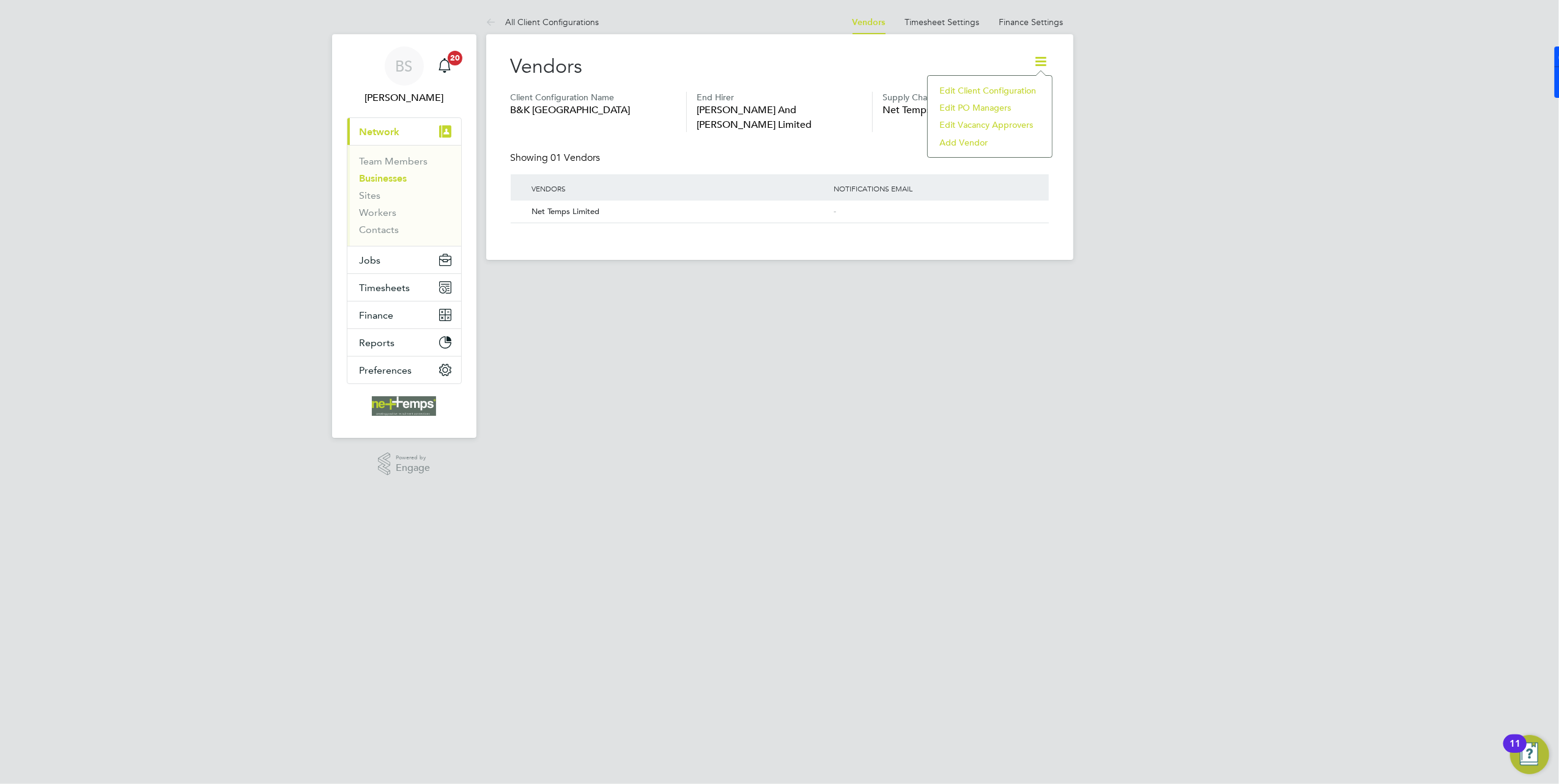
click at [992, 127] on li "Edit Vacancy Approvers" at bounding box center [989, 124] width 112 height 17
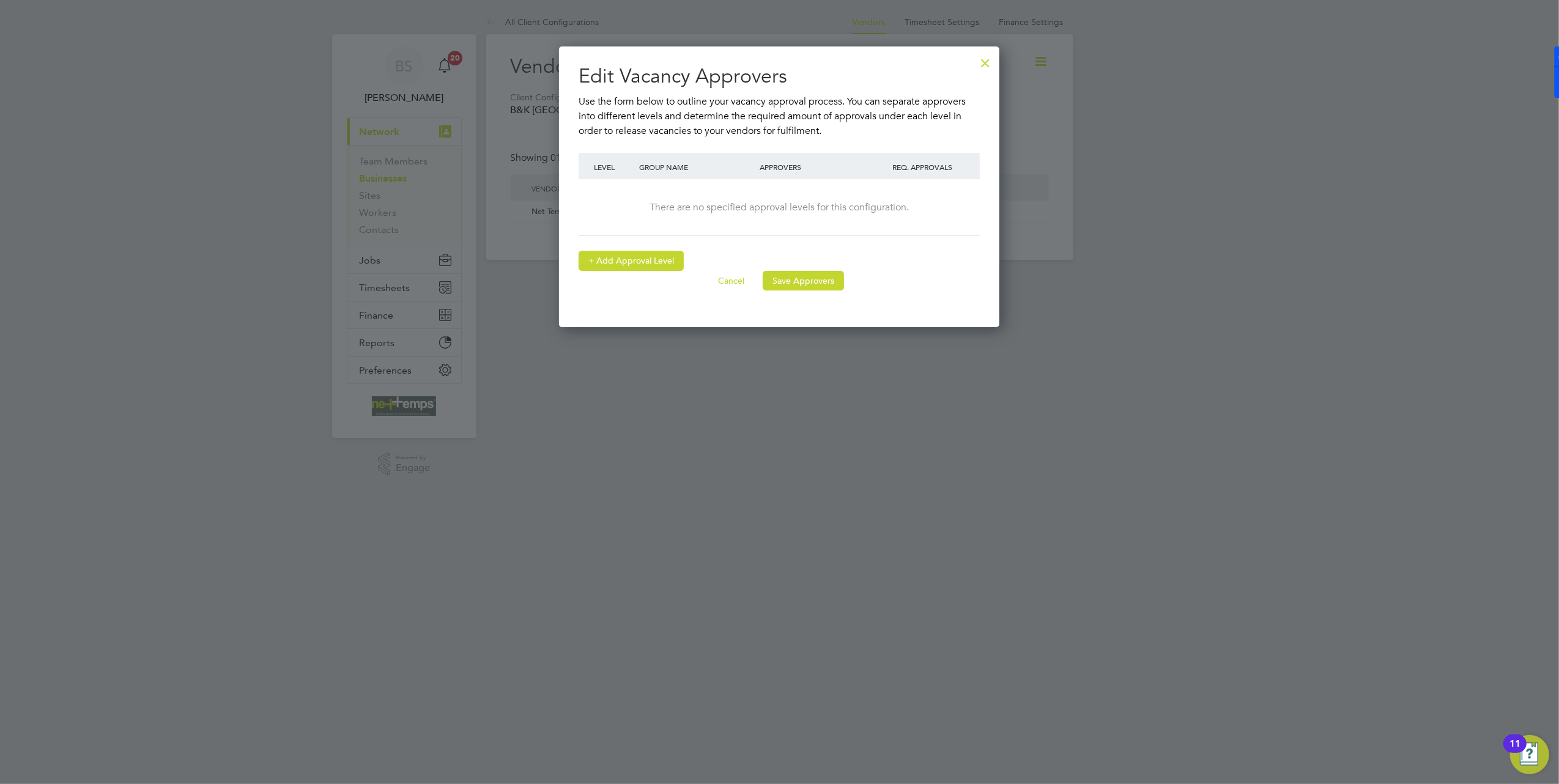
click at [655, 258] on button "+ Add Approval Level" at bounding box center [632, 260] width 105 height 19
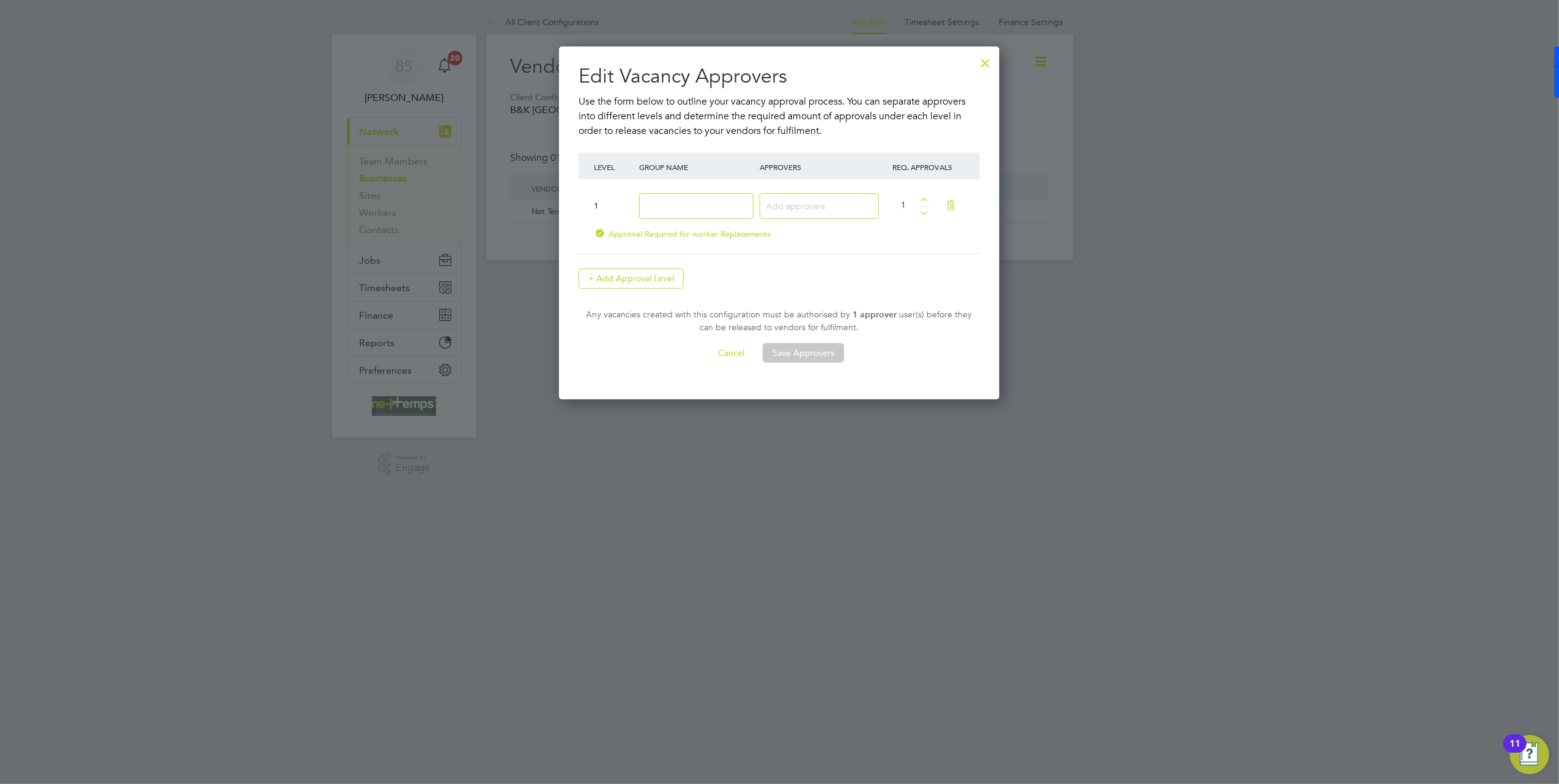
click at [661, 205] on input at bounding box center [696, 206] width 114 height 26
type input "Commercial Team"
click at [798, 208] on input at bounding box center [814, 205] width 97 height 16
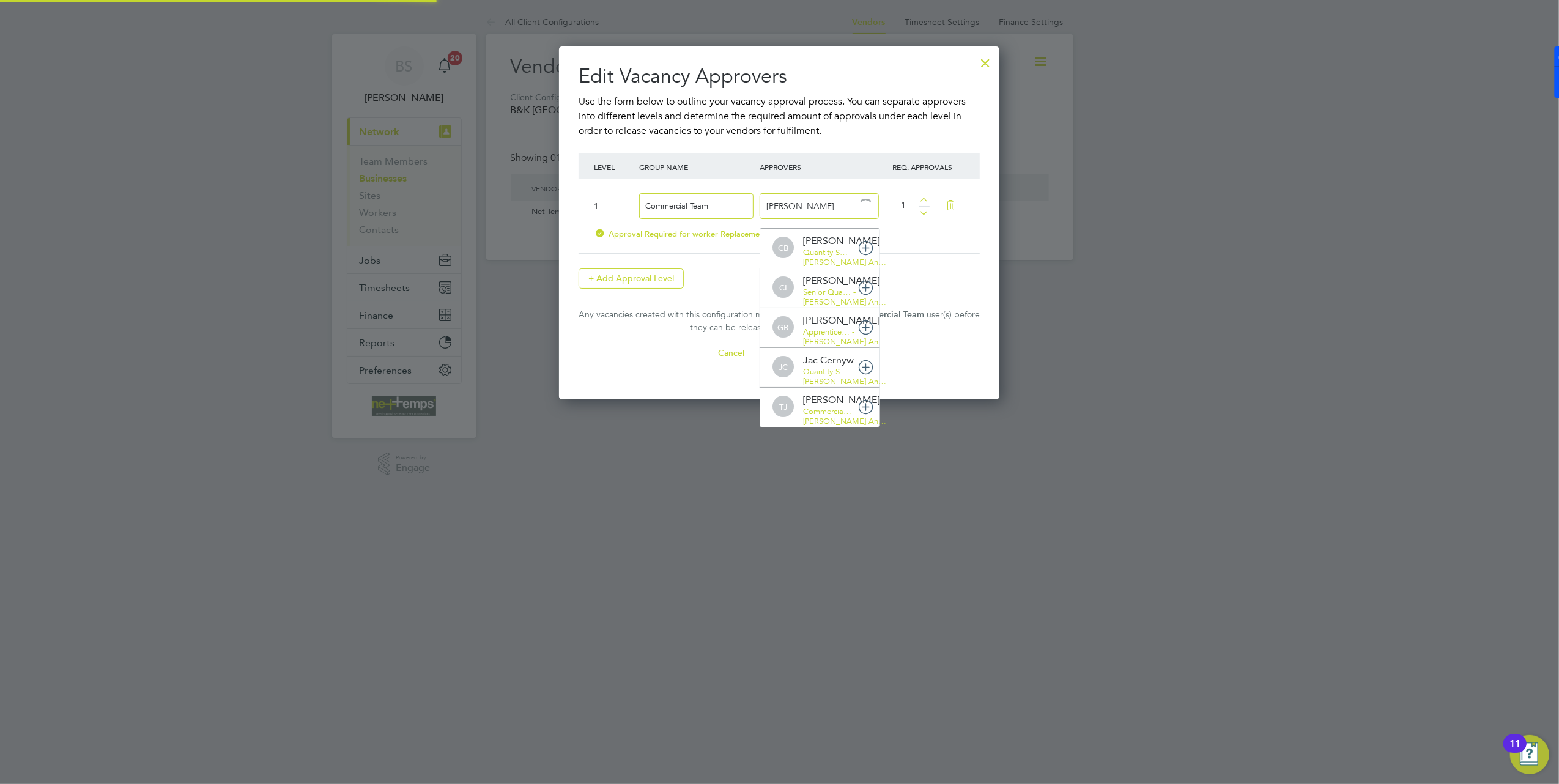
type input "carly"
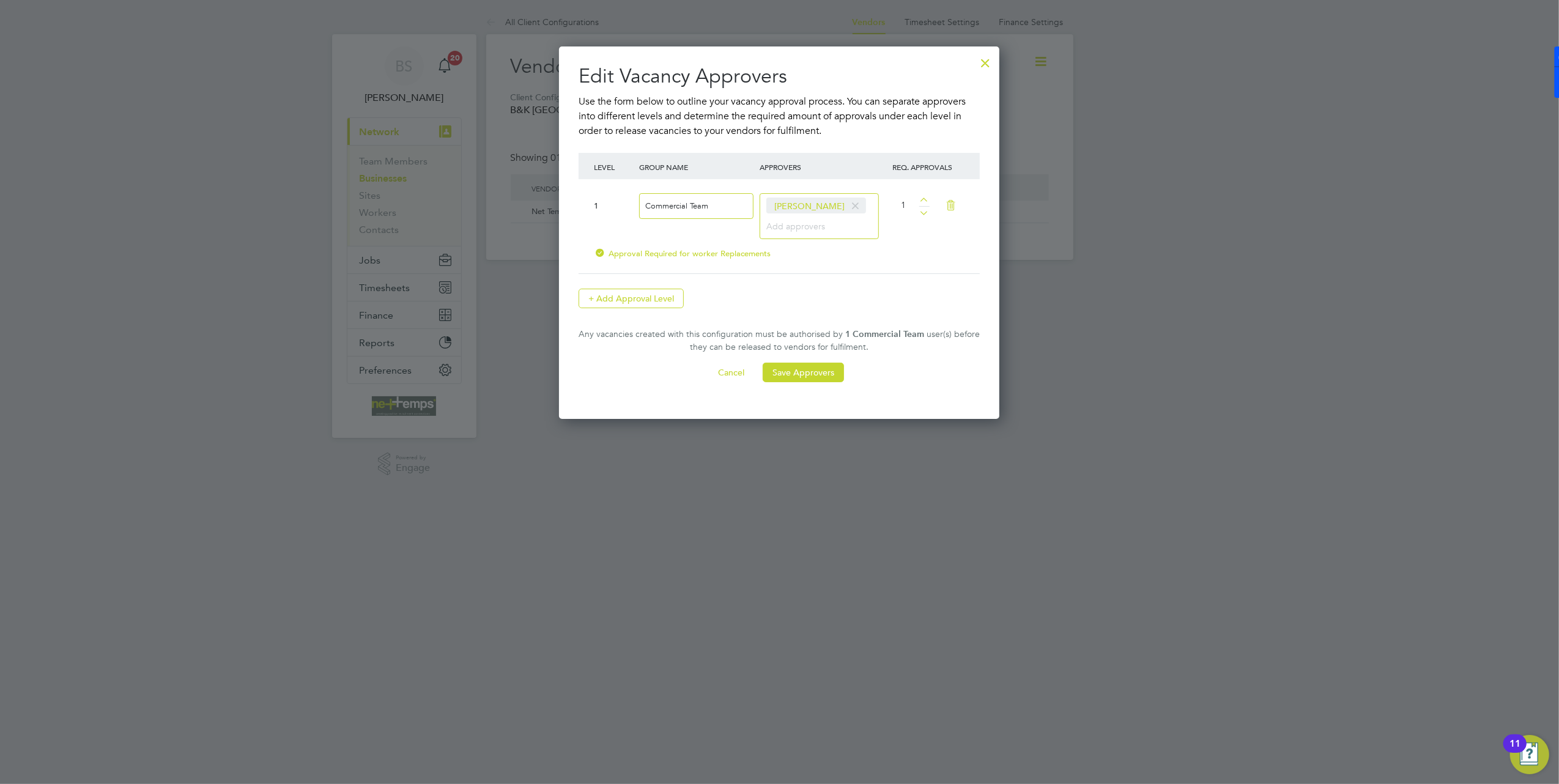
click at [838, 226] on input at bounding box center [804, 226] width 76 height 16
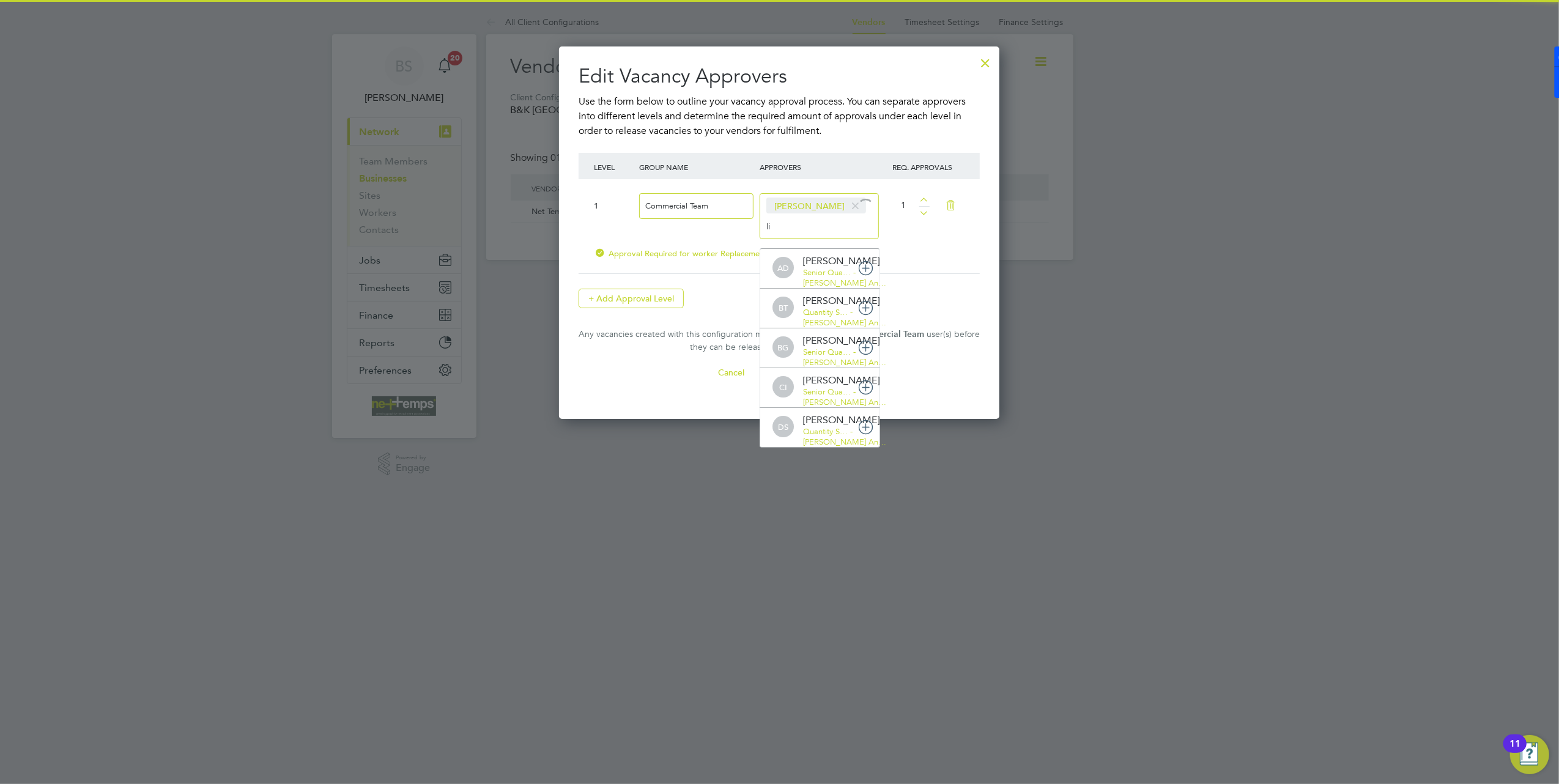
type input "lil"
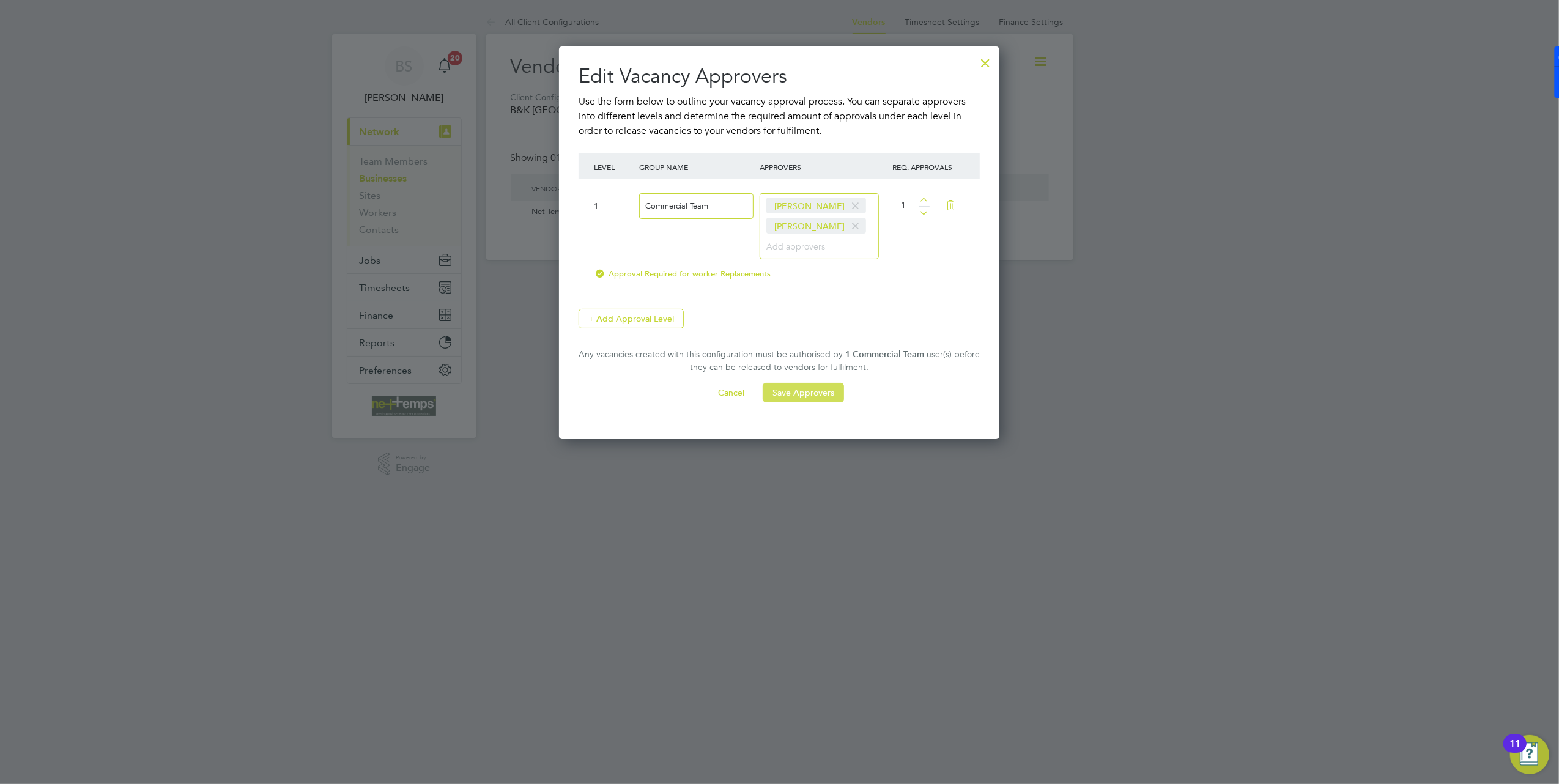
click at [823, 398] on button "Save Approvers" at bounding box center [803, 392] width 82 height 19
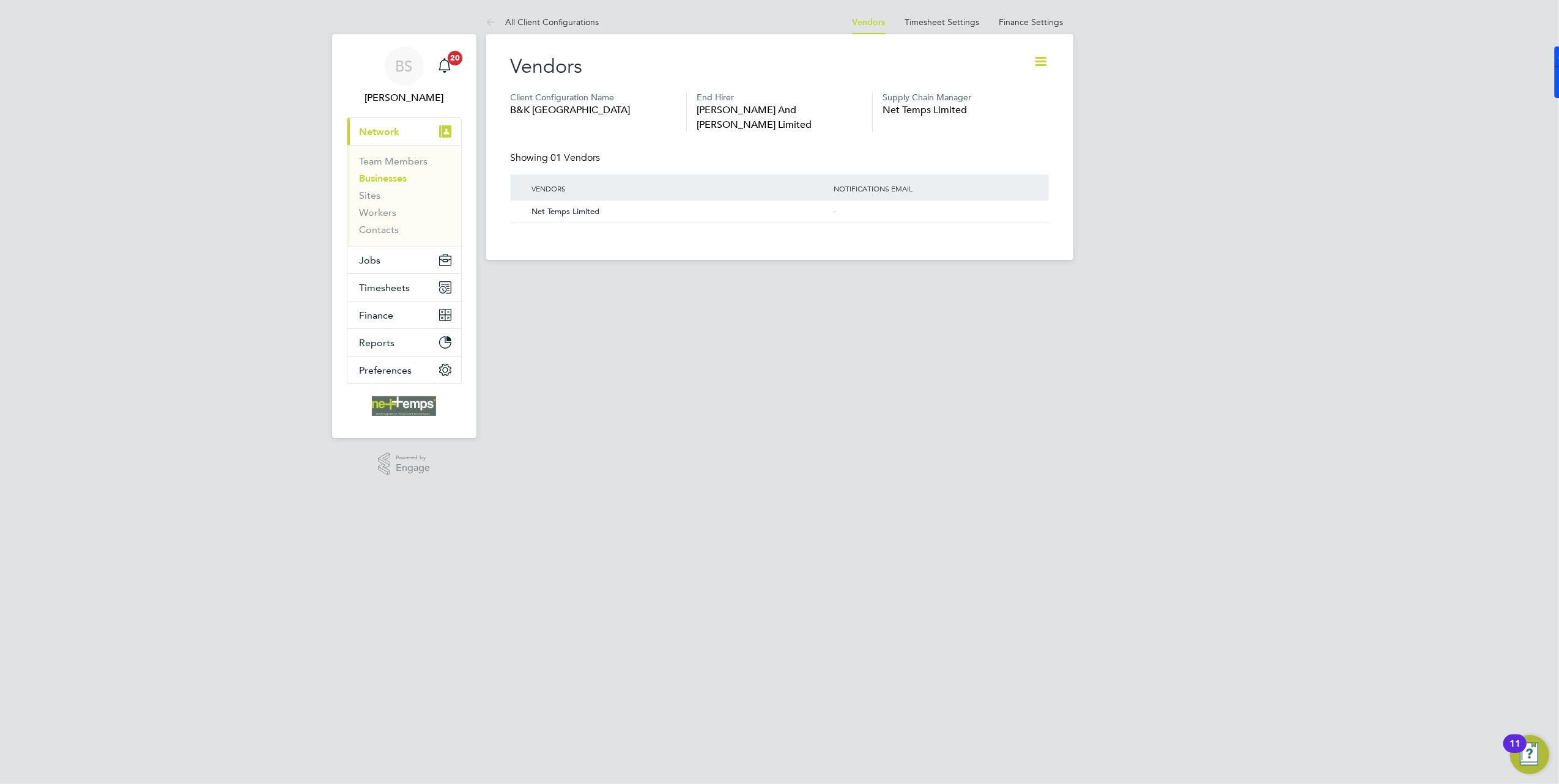
drag, startPoint x: 1042, startPoint y: 60, endPoint x: 1041, endPoint y: 67, distance: 7.1
click at [1043, 60] on icon at bounding box center [1041, 61] width 15 height 15
click at [694, 61] on div "Vendors" at bounding box center [779, 72] width 538 height 38
click at [587, 25] on link "All Client Configurations" at bounding box center [543, 22] width 113 height 11
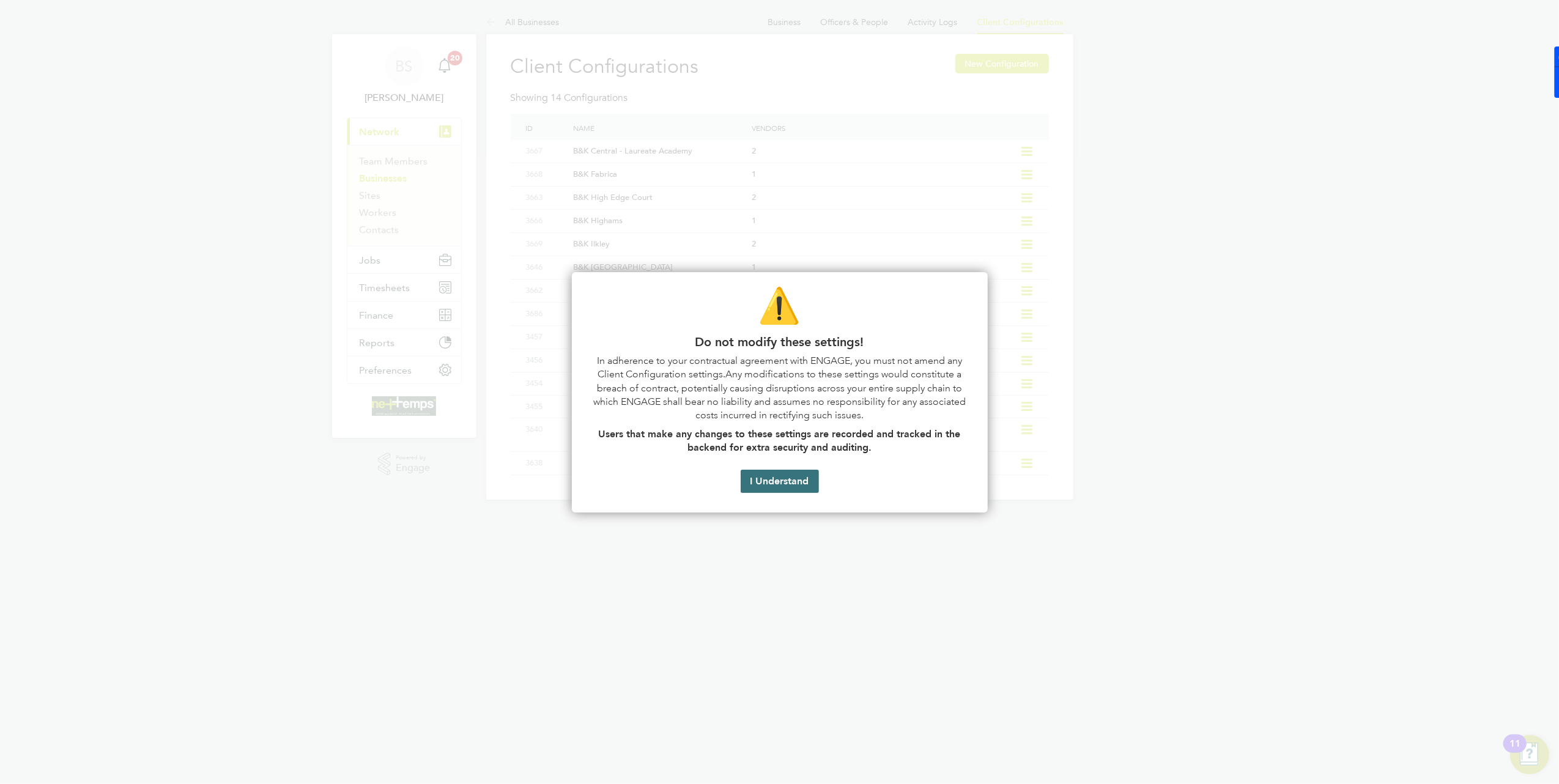
click at [778, 486] on button "I Understand" at bounding box center [779, 481] width 78 height 23
click at [778, 486] on button "I Understand" at bounding box center [779, 481] width 78 height 23
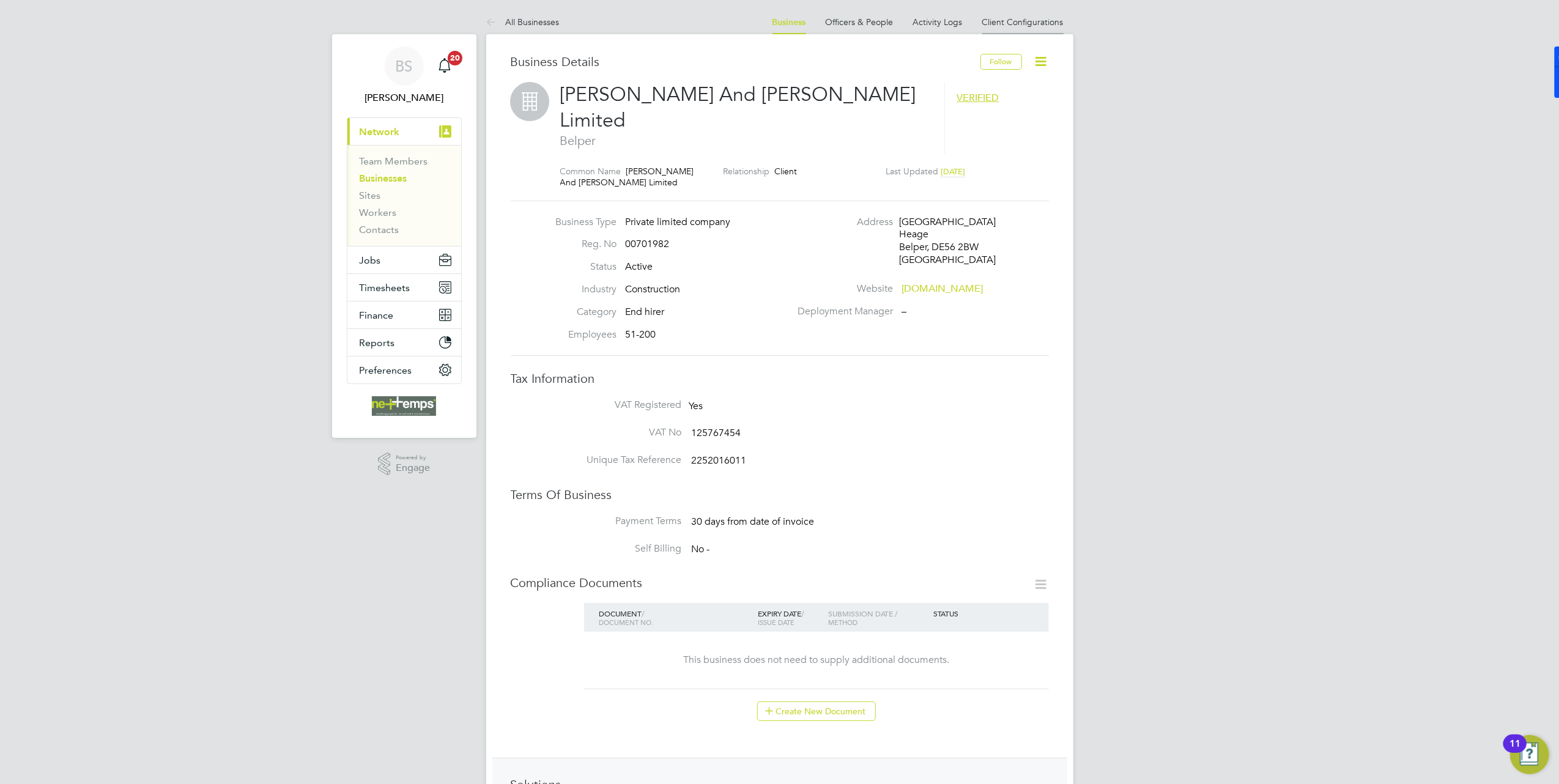
click at [1007, 29] on li "Client Configurations" at bounding box center [1022, 22] width 82 height 25
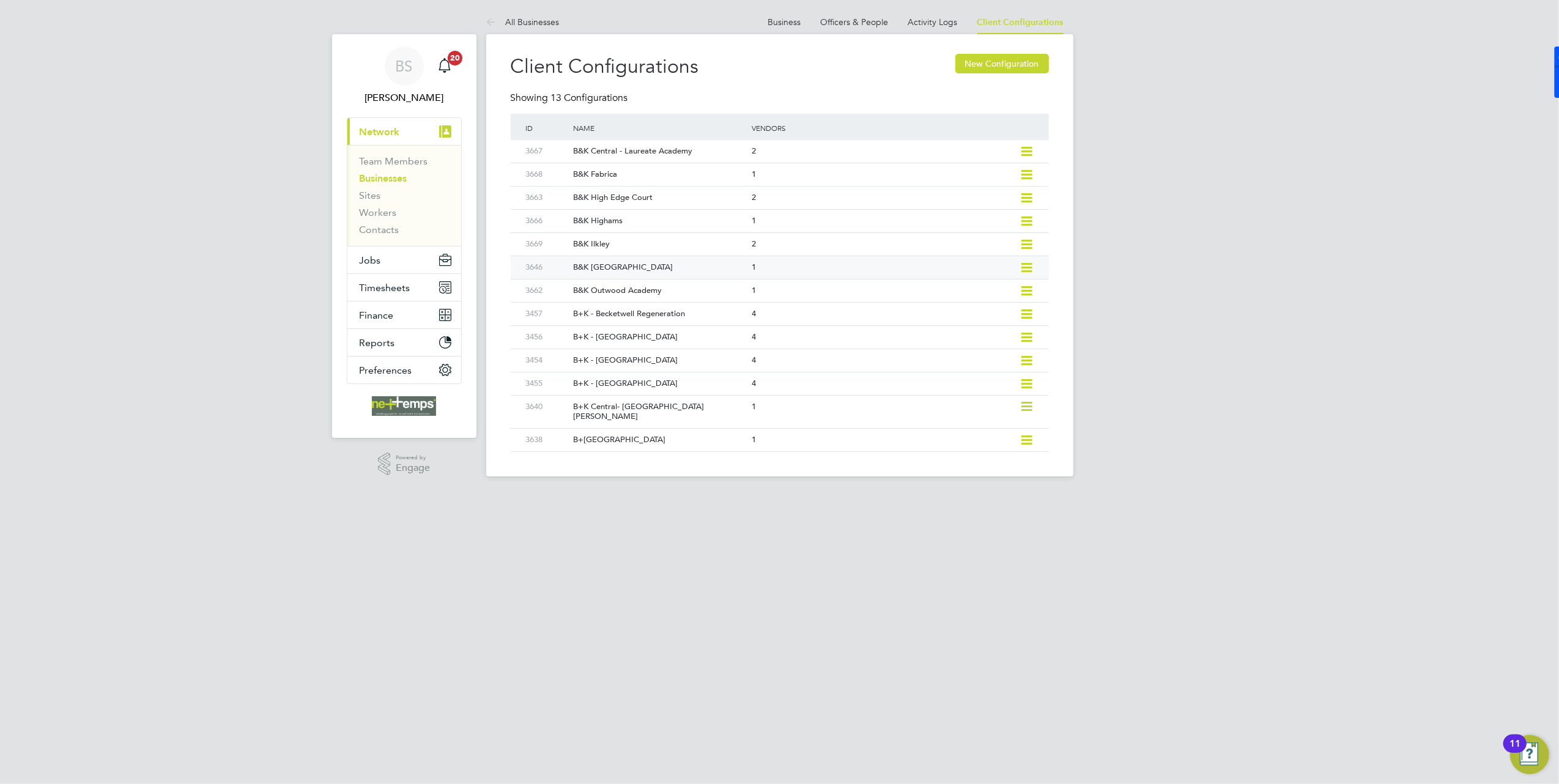
click at [813, 268] on div "1" at bounding box center [882, 268] width 267 height 23
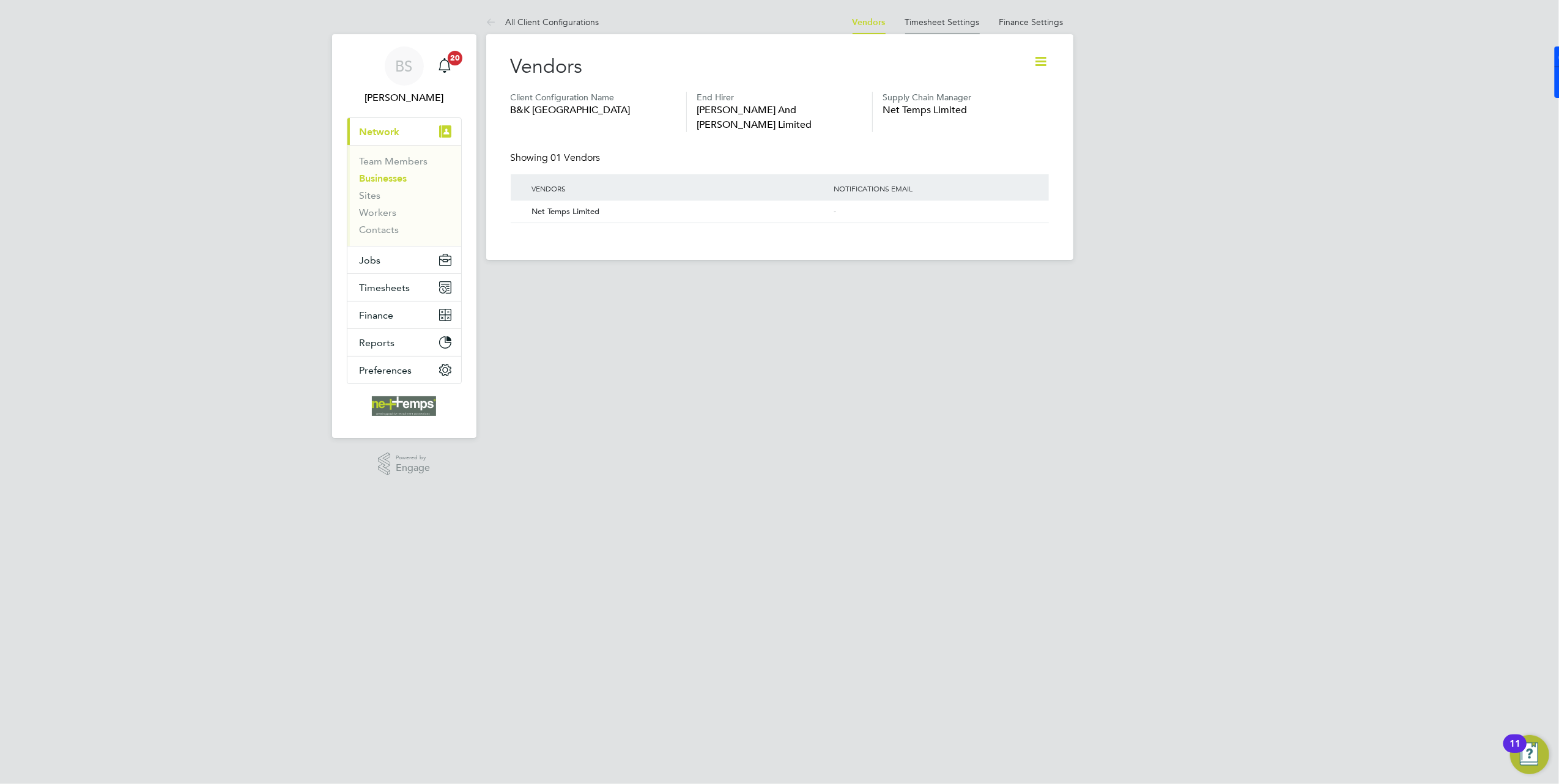
click at [944, 28] on li "Timesheet Settings" at bounding box center [942, 22] width 75 height 25
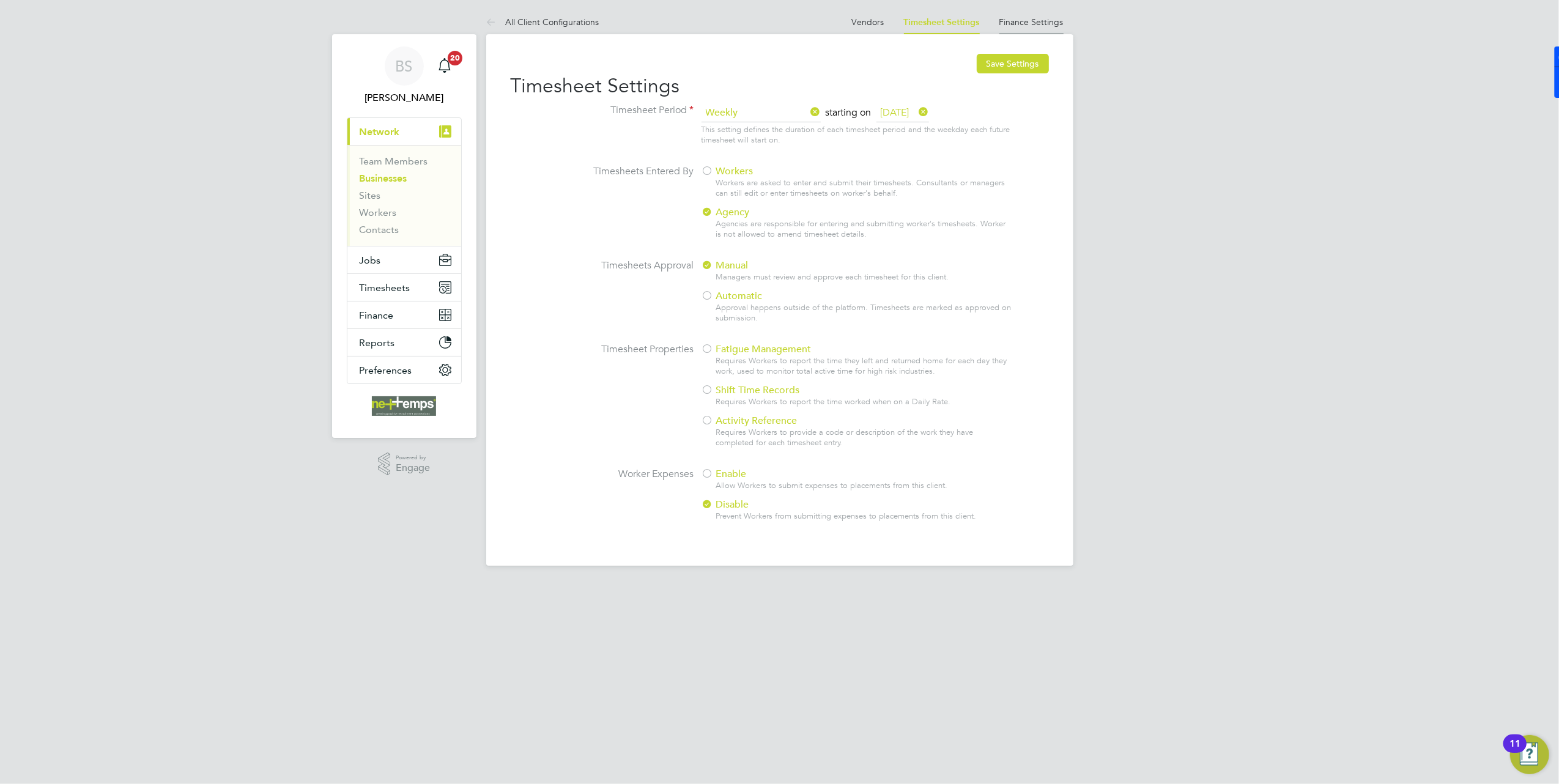
click at [1006, 15] on li "Finance Settings" at bounding box center [1031, 22] width 64 height 25
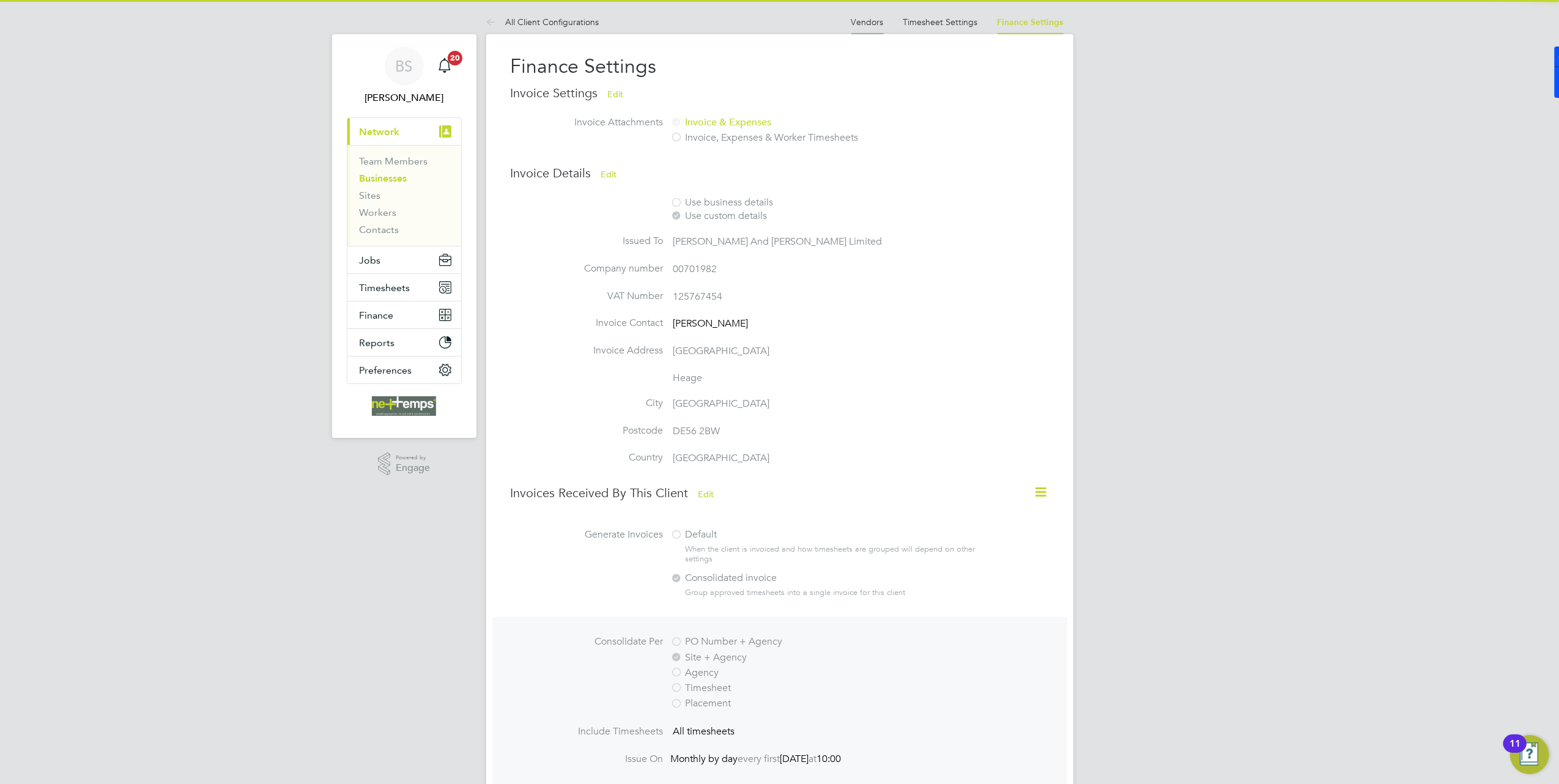
click at [870, 30] on li "Vendors" at bounding box center [867, 22] width 32 height 25
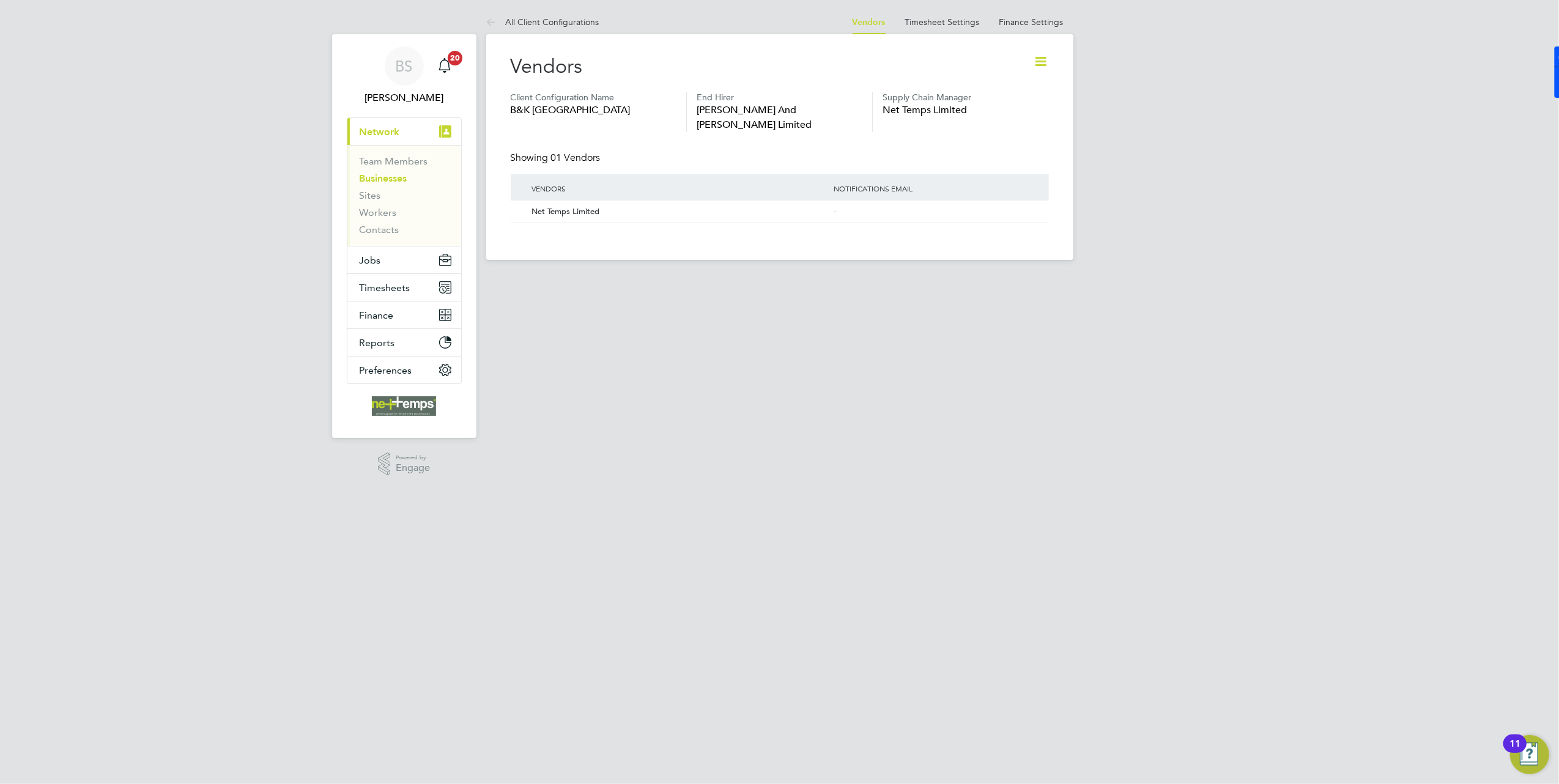
click at [1034, 54] on icon at bounding box center [1041, 61] width 15 height 15
click at [1009, 90] on li "Edit Client Configuration" at bounding box center [989, 90] width 112 height 17
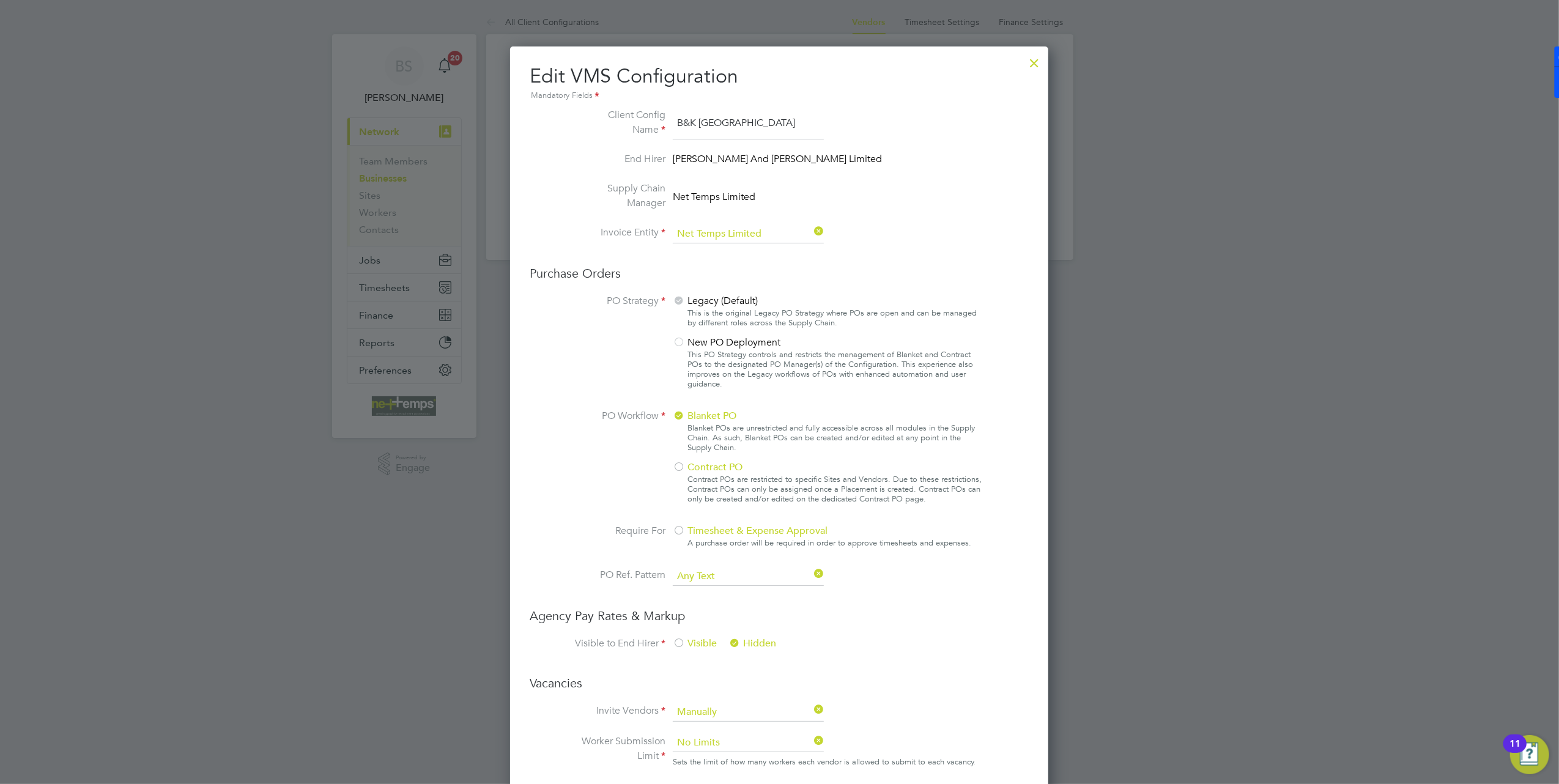
click at [1026, 60] on div at bounding box center [1034, 60] width 22 height 22
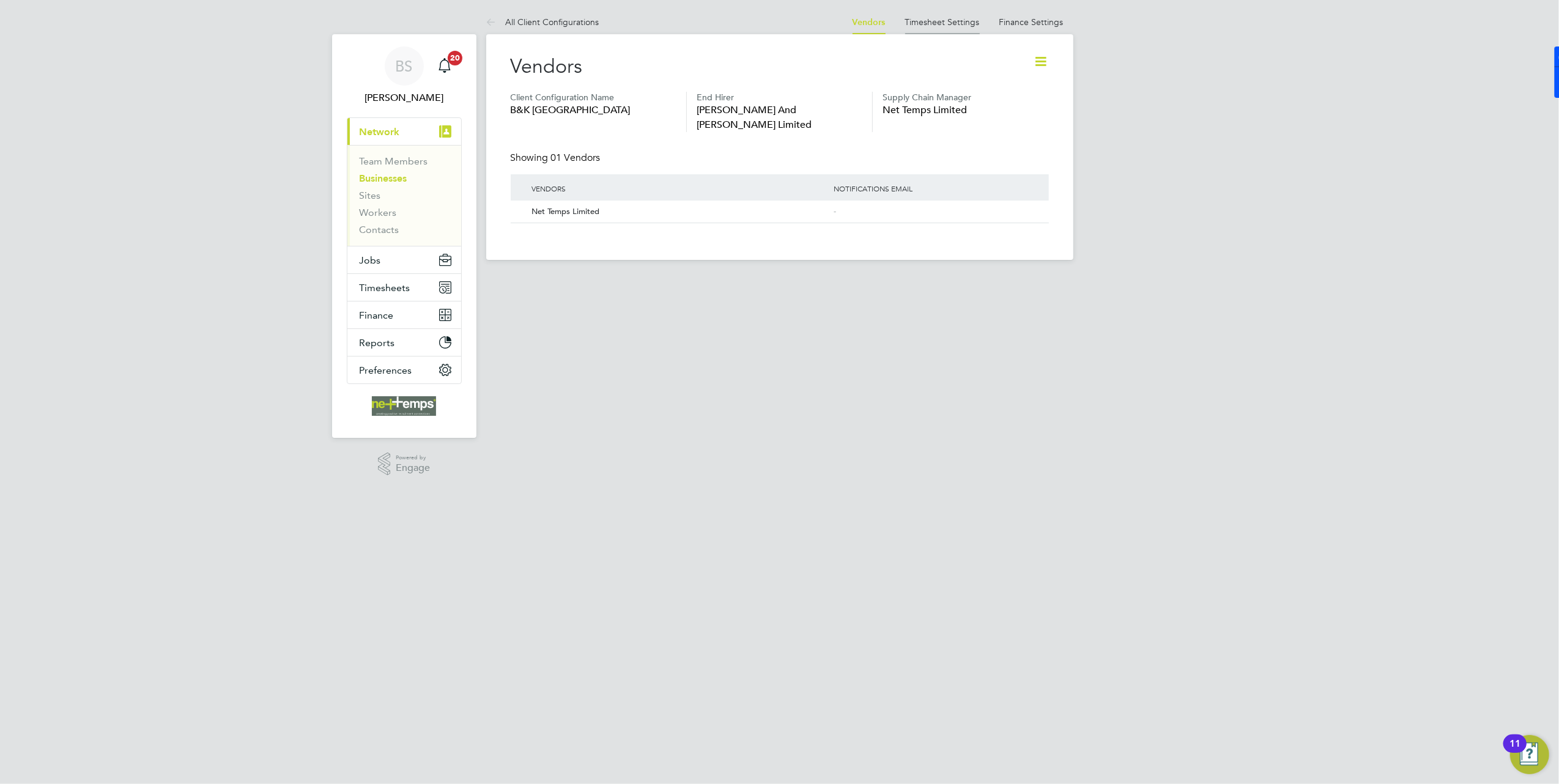
click at [957, 25] on link "Timesheet Settings" at bounding box center [942, 22] width 75 height 11
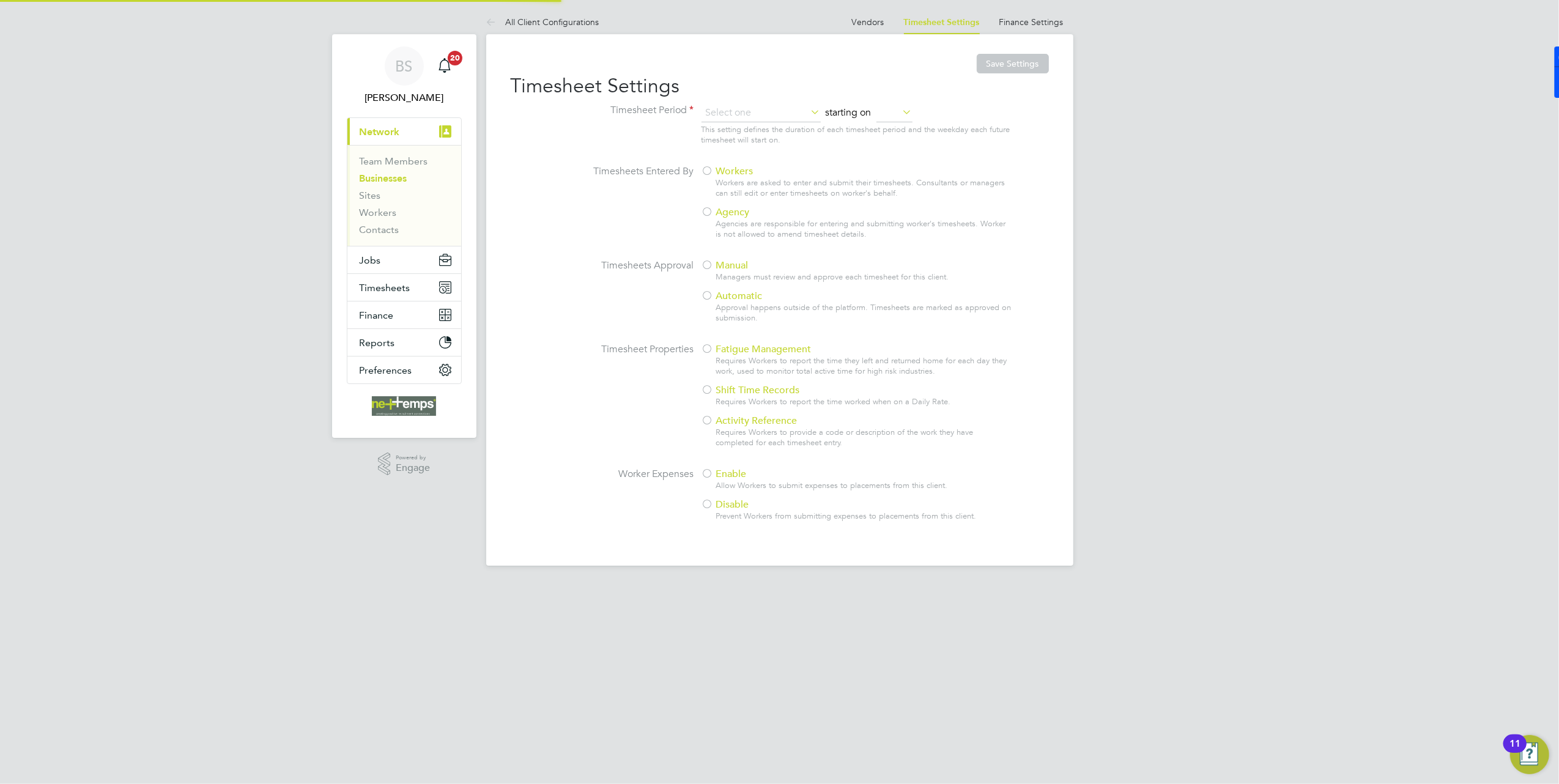
type input "Weekly"
click at [1056, 22] on link "Finance Settings" at bounding box center [1031, 22] width 64 height 11
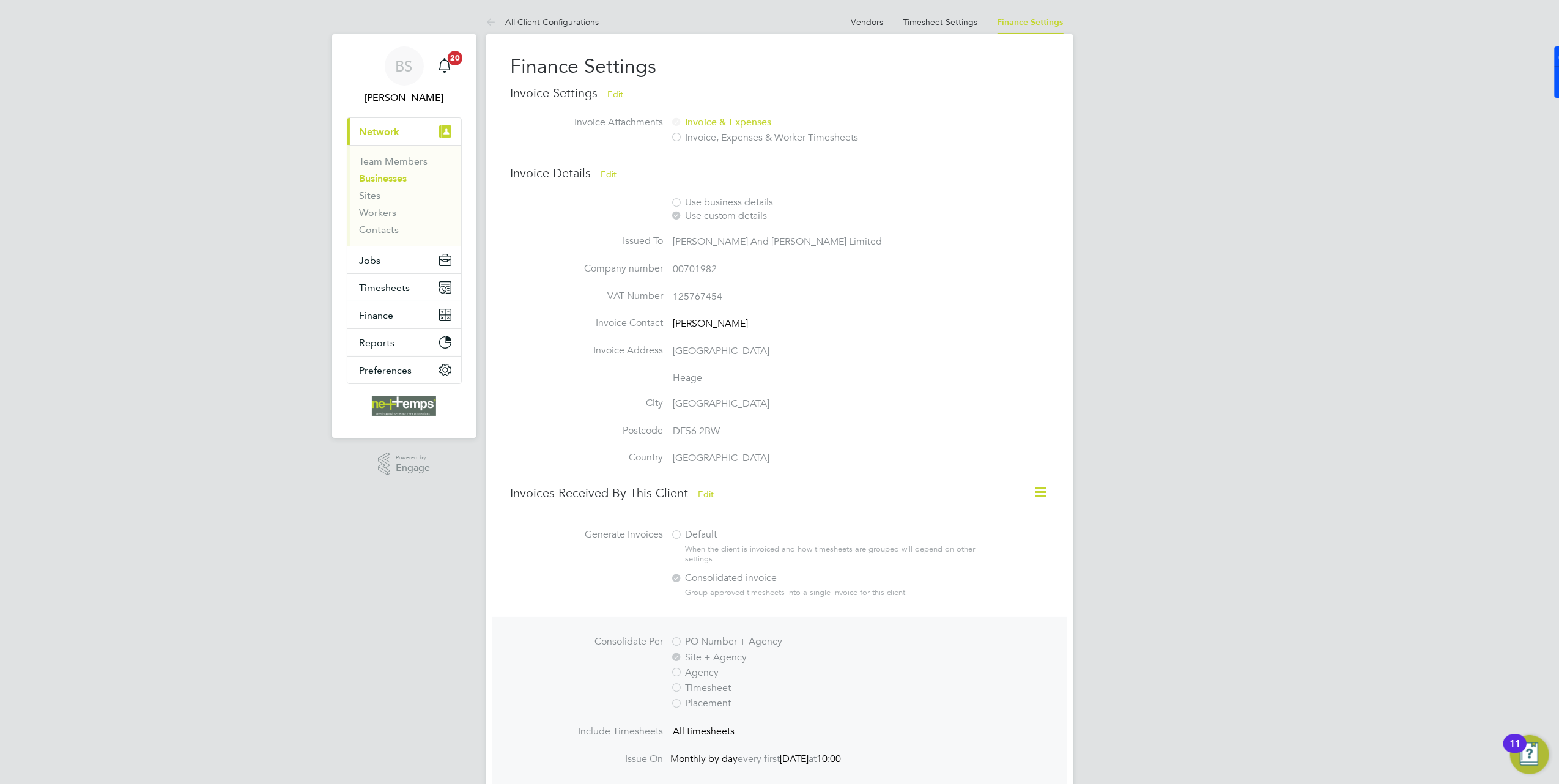
scroll to position [57, 0]
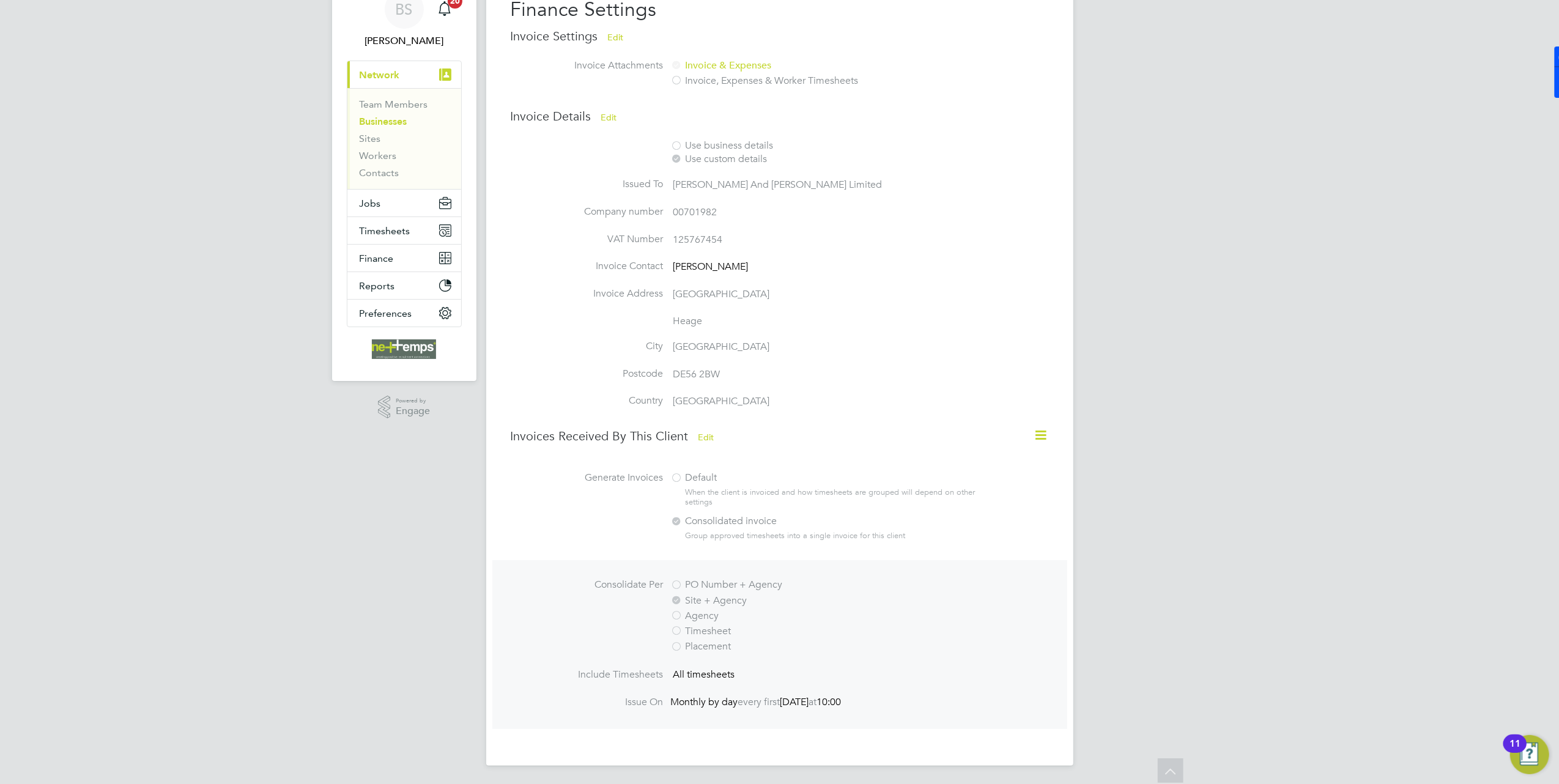
click at [384, 166] on li "Workers" at bounding box center [405, 158] width 91 height 17
click at [386, 169] on link "Contacts" at bounding box center [379, 172] width 40 height 11
